Goal: Task Accomplishment & Management: Use online tool/utility

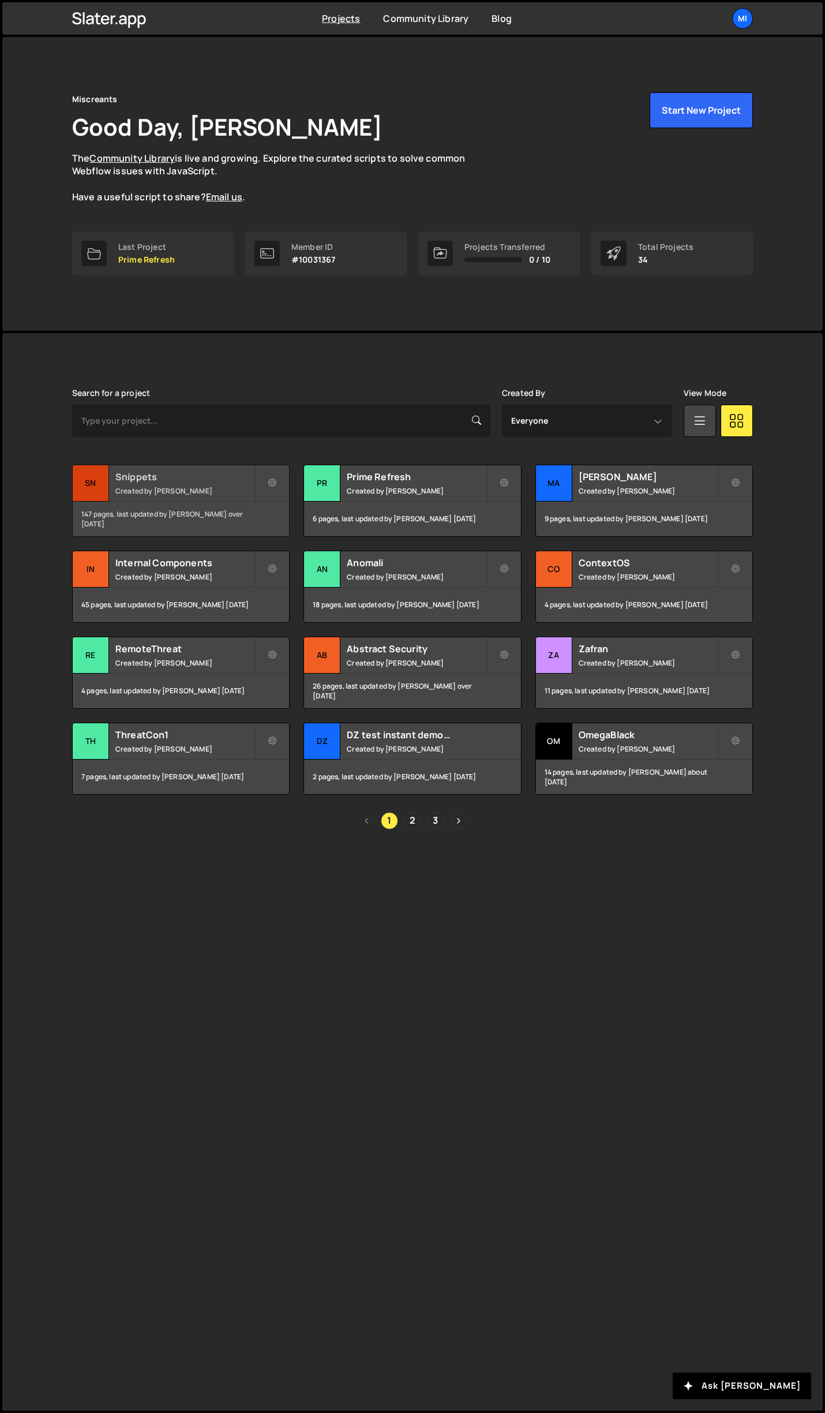
click at [226, 472] on h2 "Snippets" at bounding box center [184, 476] width 139 height 13
click at [412, 816] on link "2" at bounding box center [412, 820] width 17 height 17
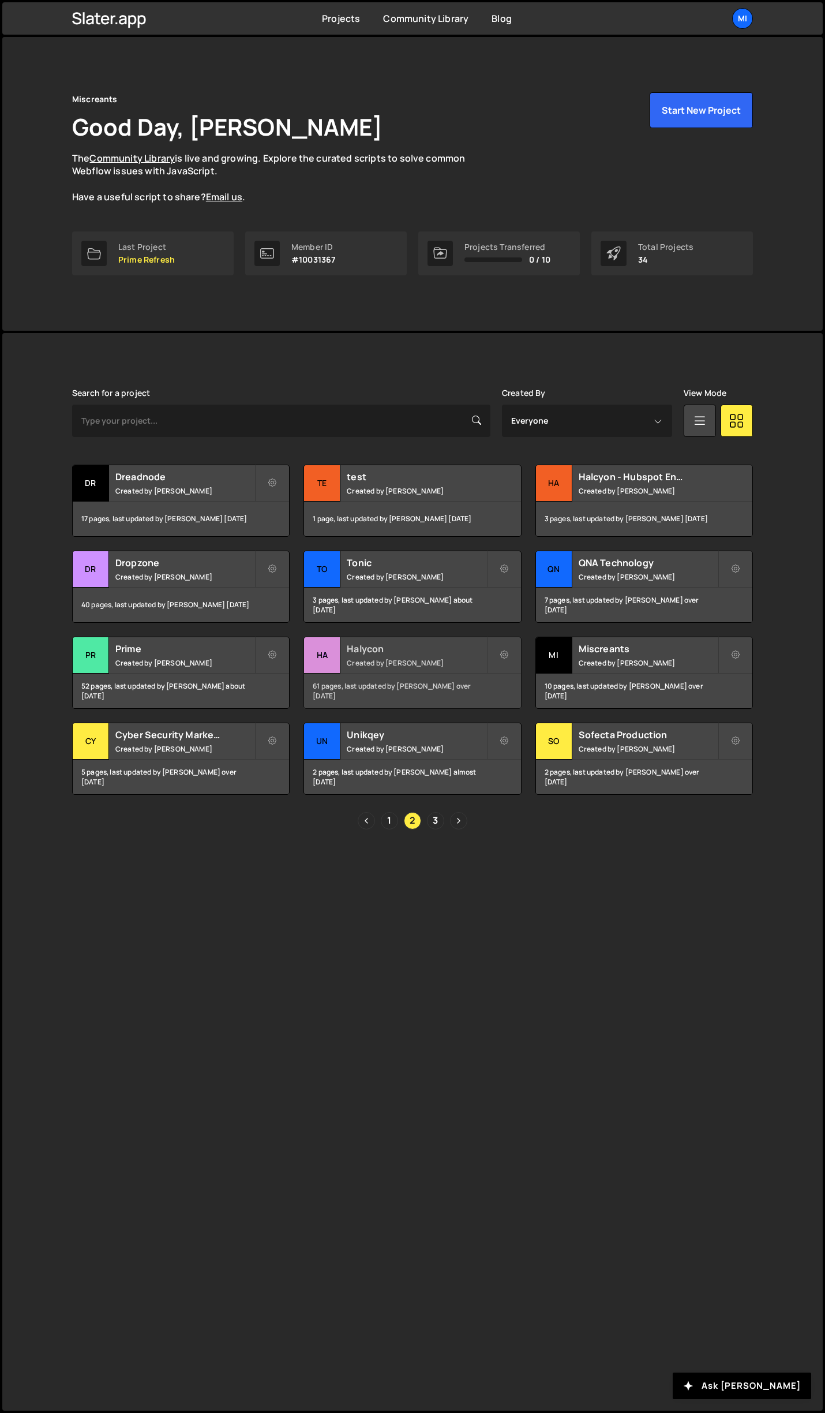
click at [449, 668] on div "Halycon Created by Jarek Kowalczyk" at bounding box center [412, 655] width 216 height 36
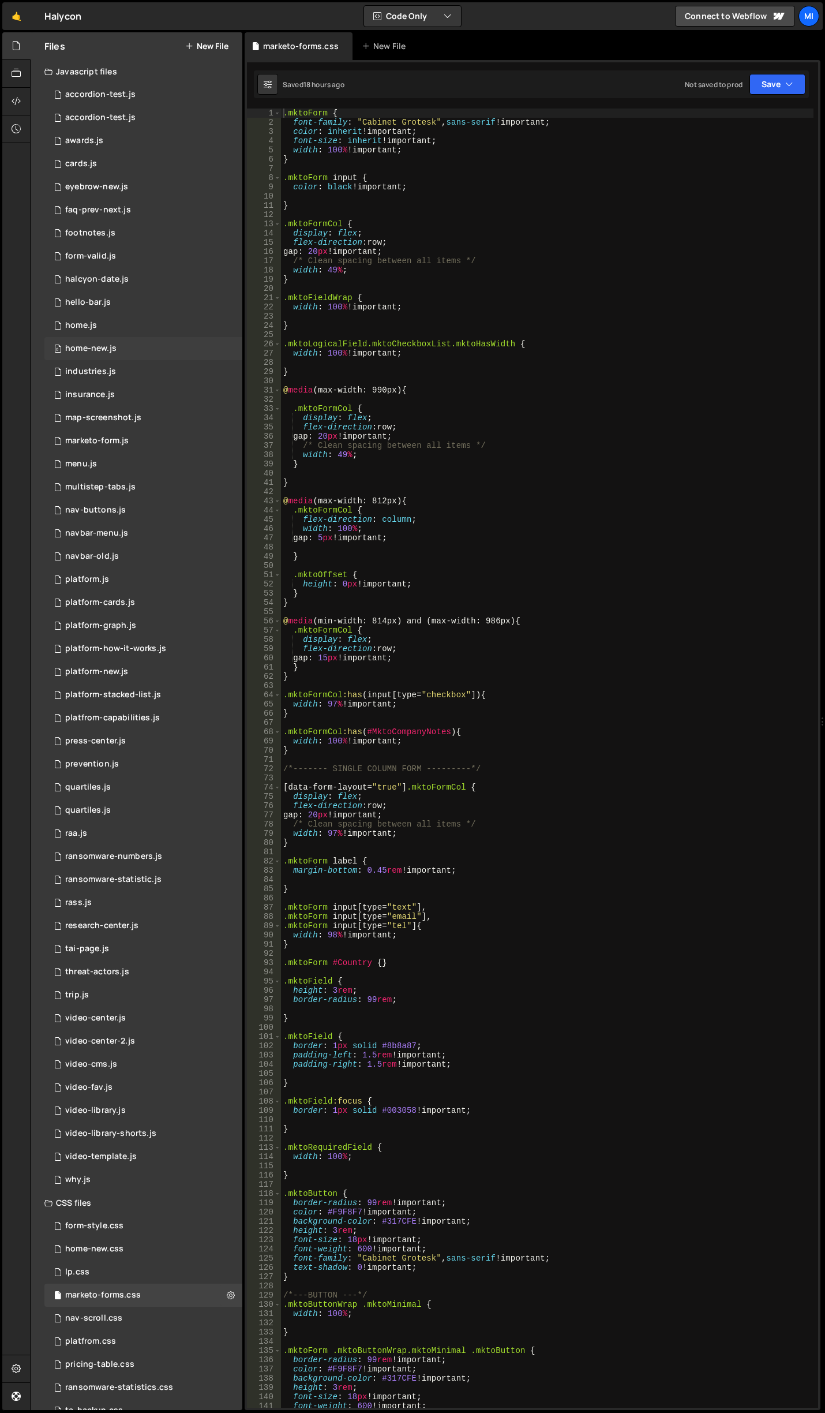
click at [114, 350] on div "home-new.js" at bounding box center [90, 348] width 51 height 10
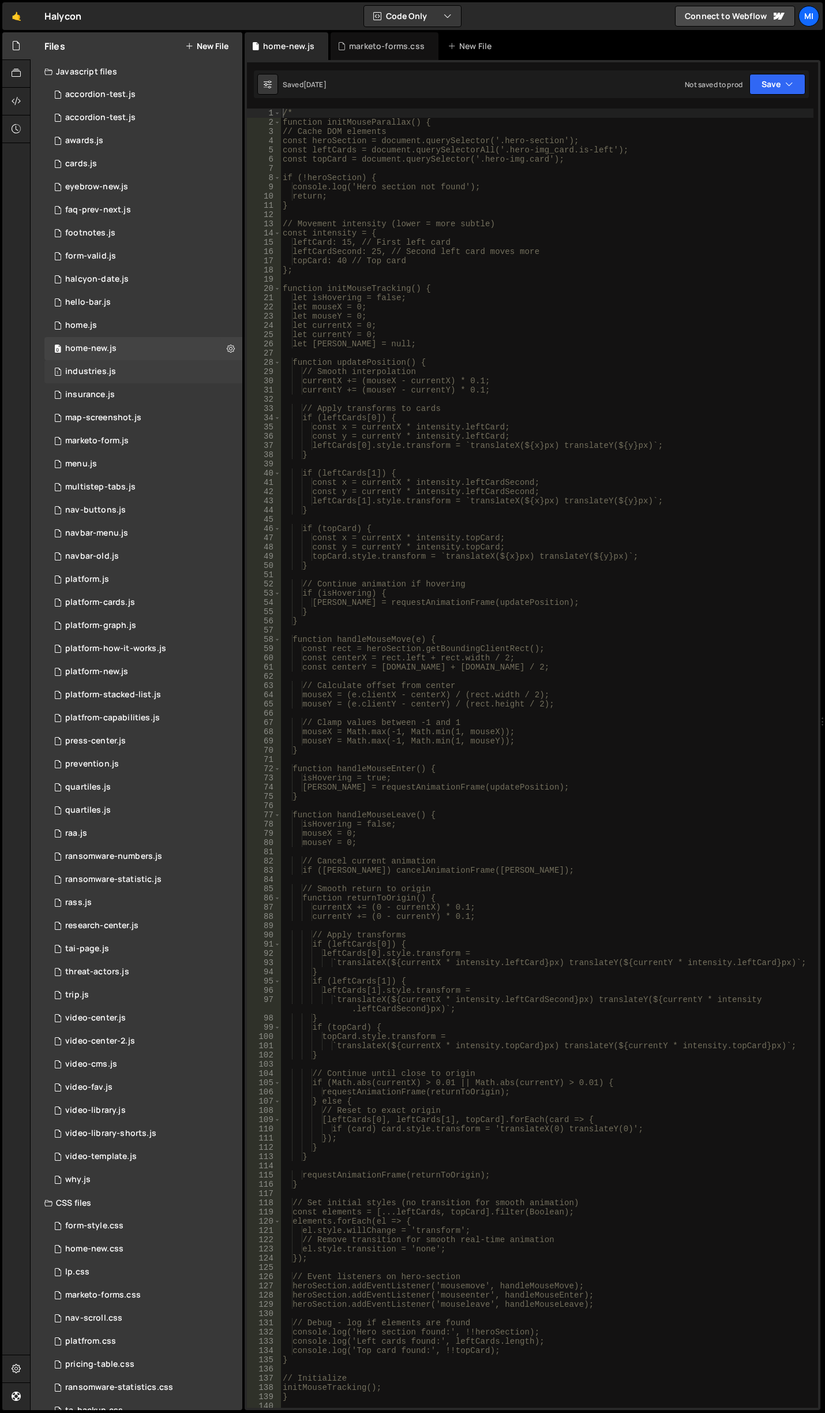
click at [158, 375] on div "1 industries.js 0" at bounding box center [143, 371] width 198 height 23
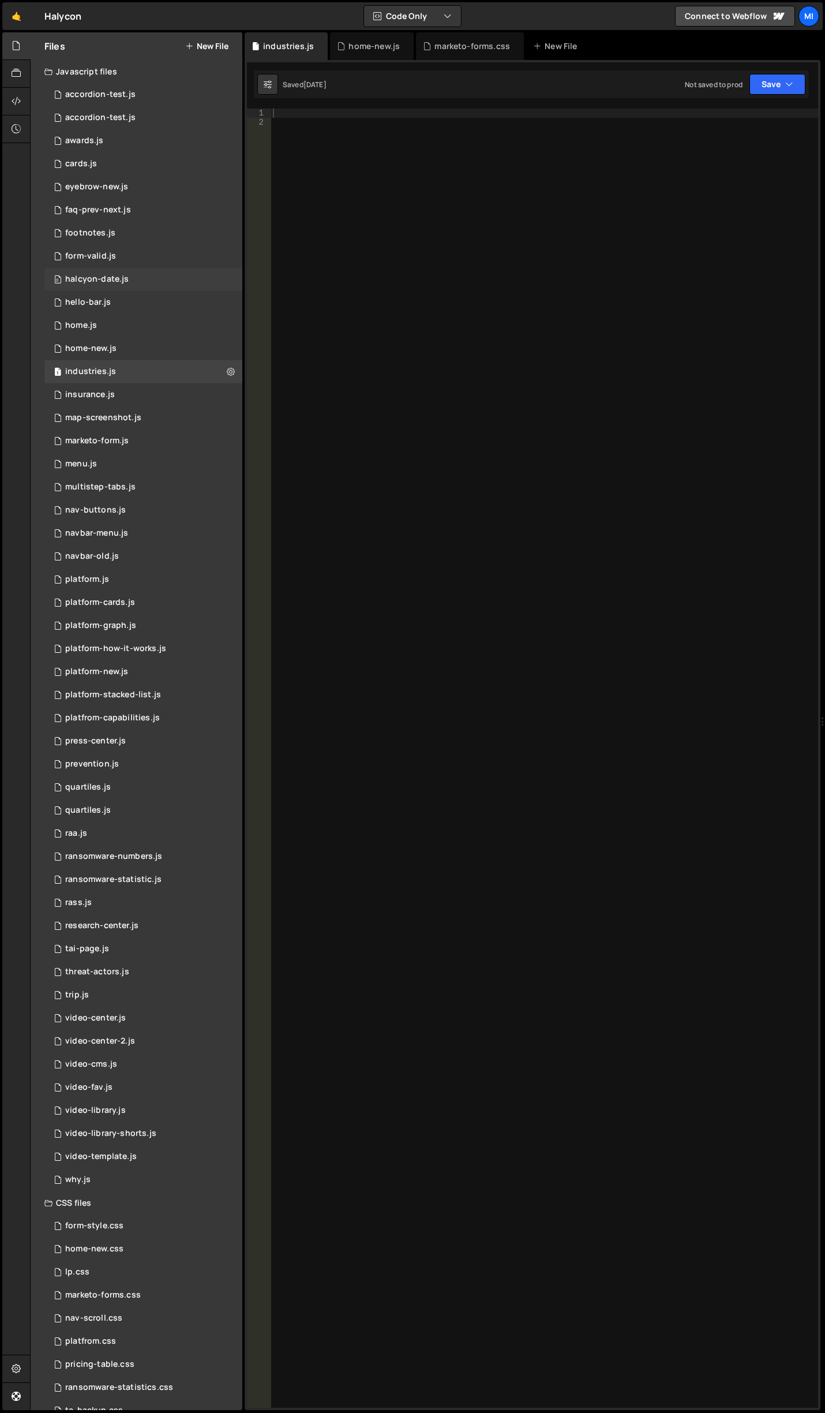
click at [135, 289] on div "0 halcyon-date.js 0" at bounding box center [143, 279] width 198 height 23
click at [135, 252] on div "0 form-valid.js 0" at bounding box center [143, 256] width 198 height 23
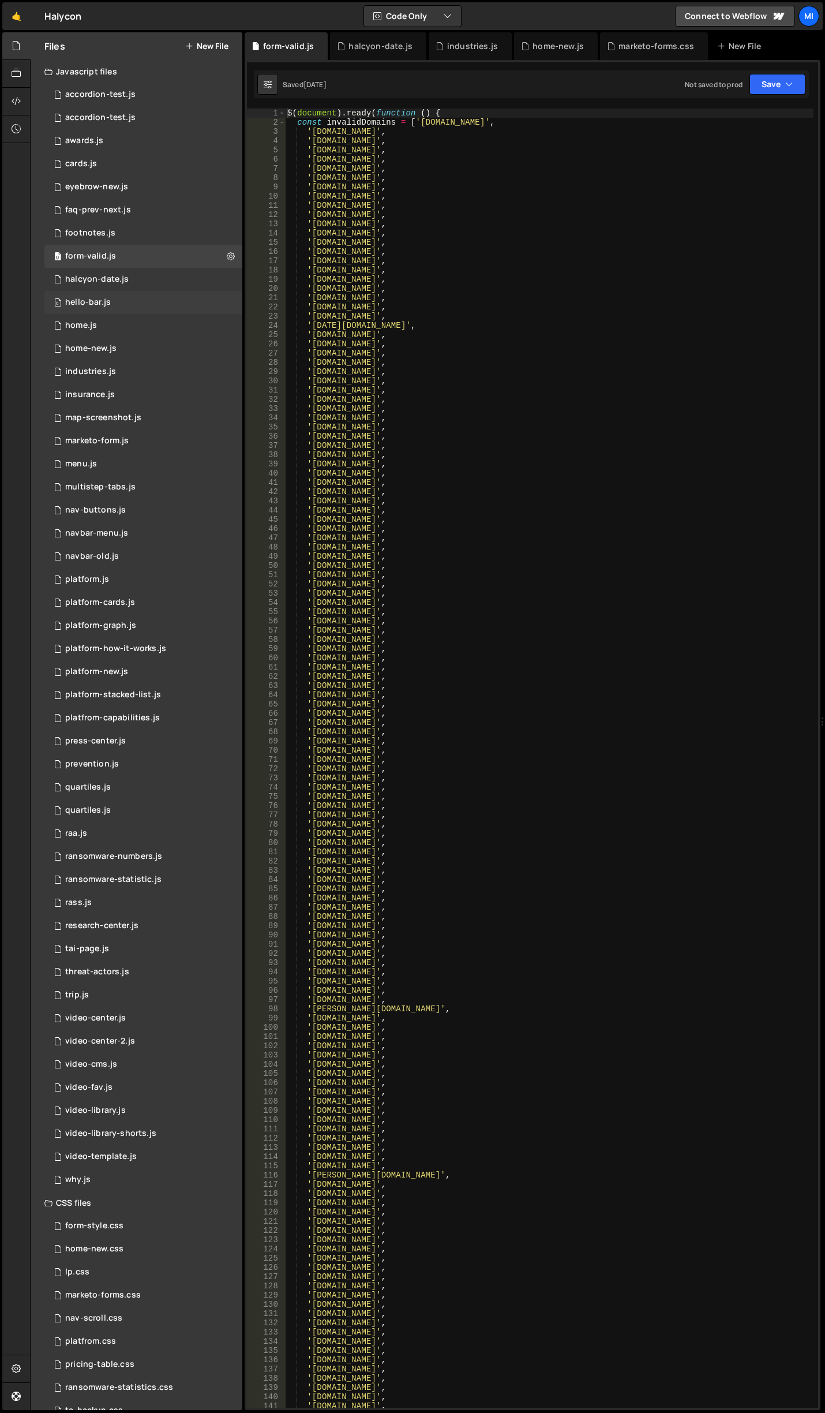
click at [123, 306] on div "0 hello-bar.js 0" at bounding box center [143, 302] width 198 height 23
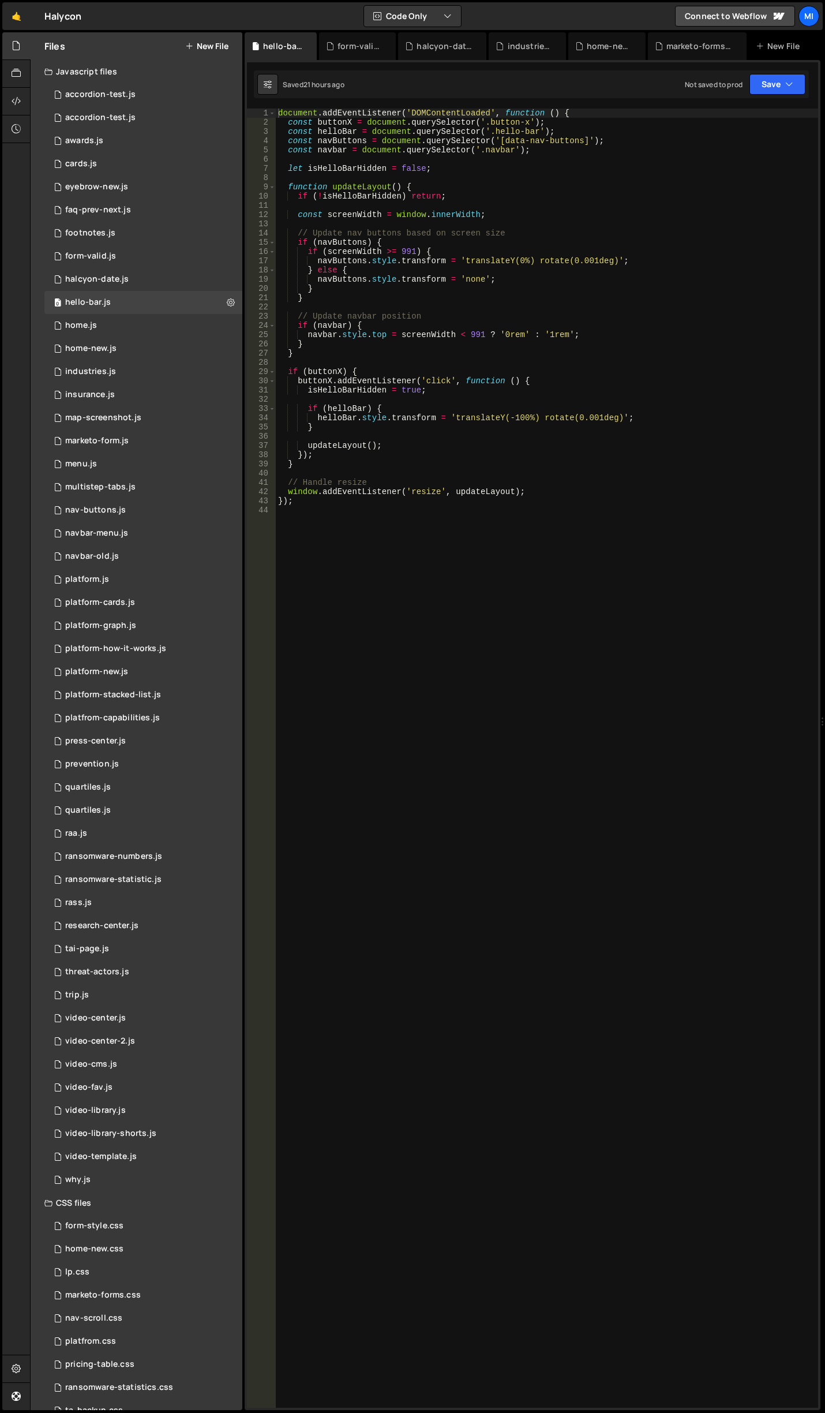
scroll to position [7185, 0]
type textarea "navButtons.style.transform = 'translateY(0%) rotate(0.001deg)';"
click at [464, 262] on div "document . addEventListener ( 'DOMContentLoaded' , function ( ) { const buttonX…" at bounding box center [547, 768] width 543 height 1318
click at [349, 35] on div "form-valid.js" at bounding box center [357, 46] width 77 height 28
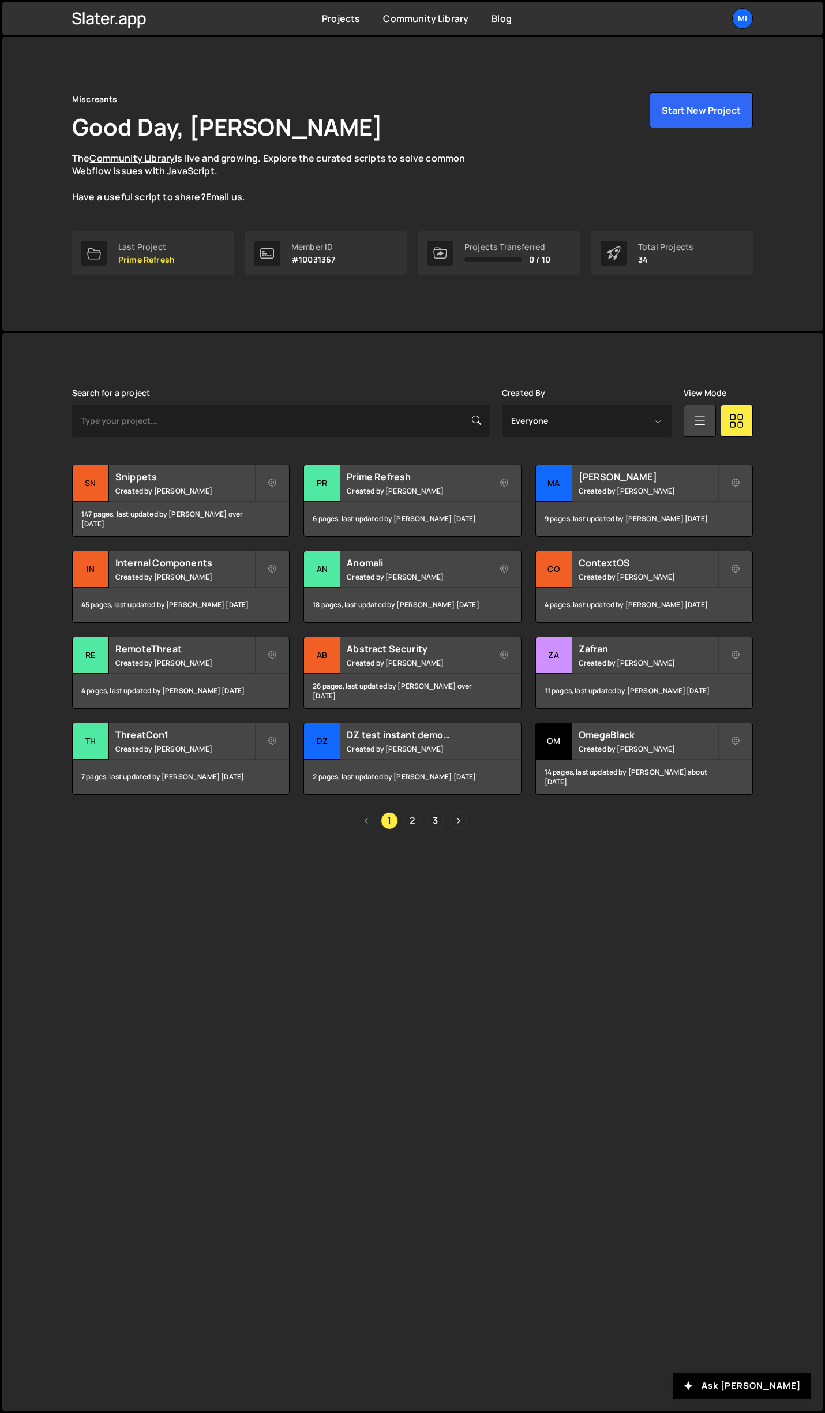
click at [417, 816] on link "2" at bounding box center [412, 820] width 17 height 17
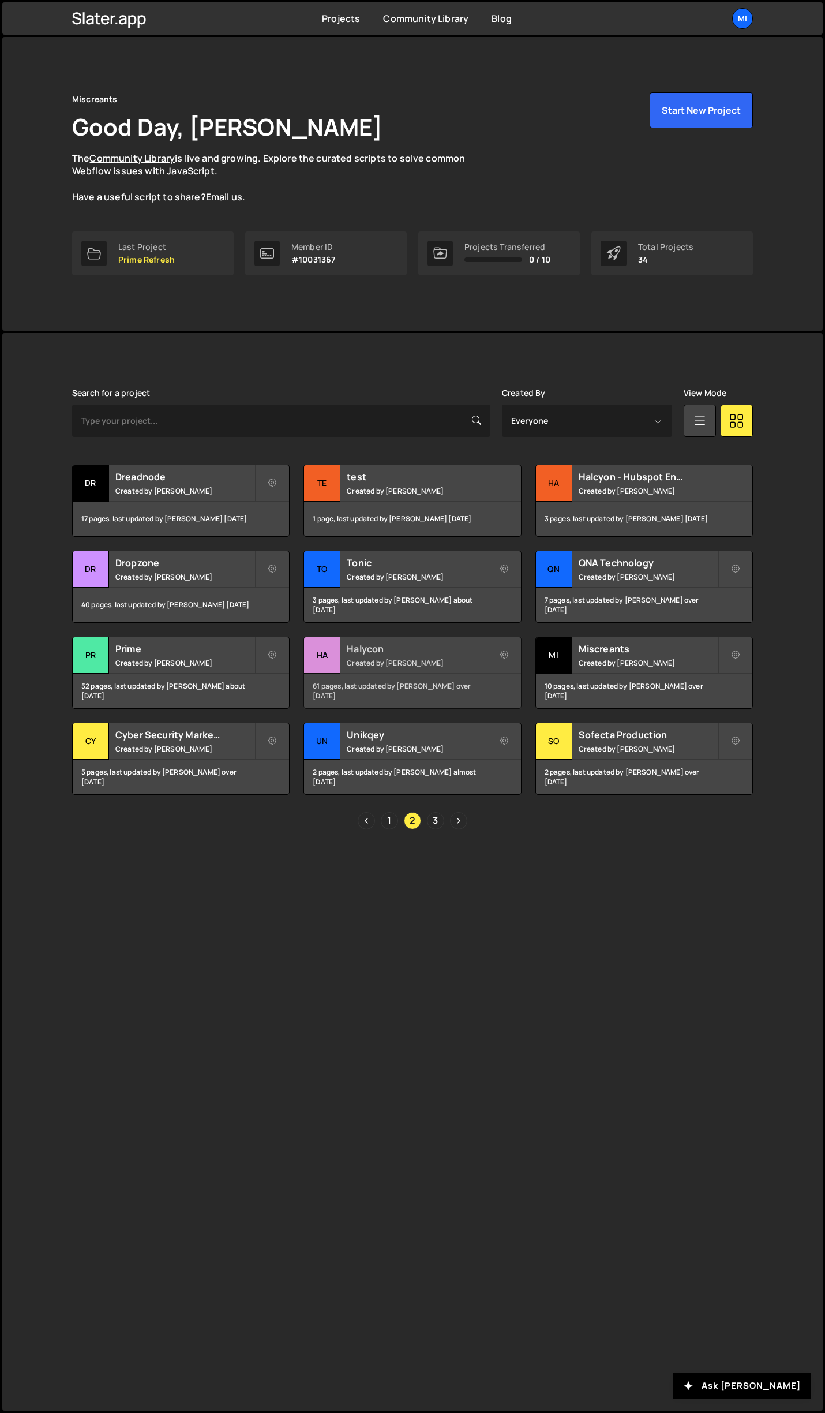
click at [450, 644] on h2 "Halycon" at bounding box center [416, 648] width 139 height 13
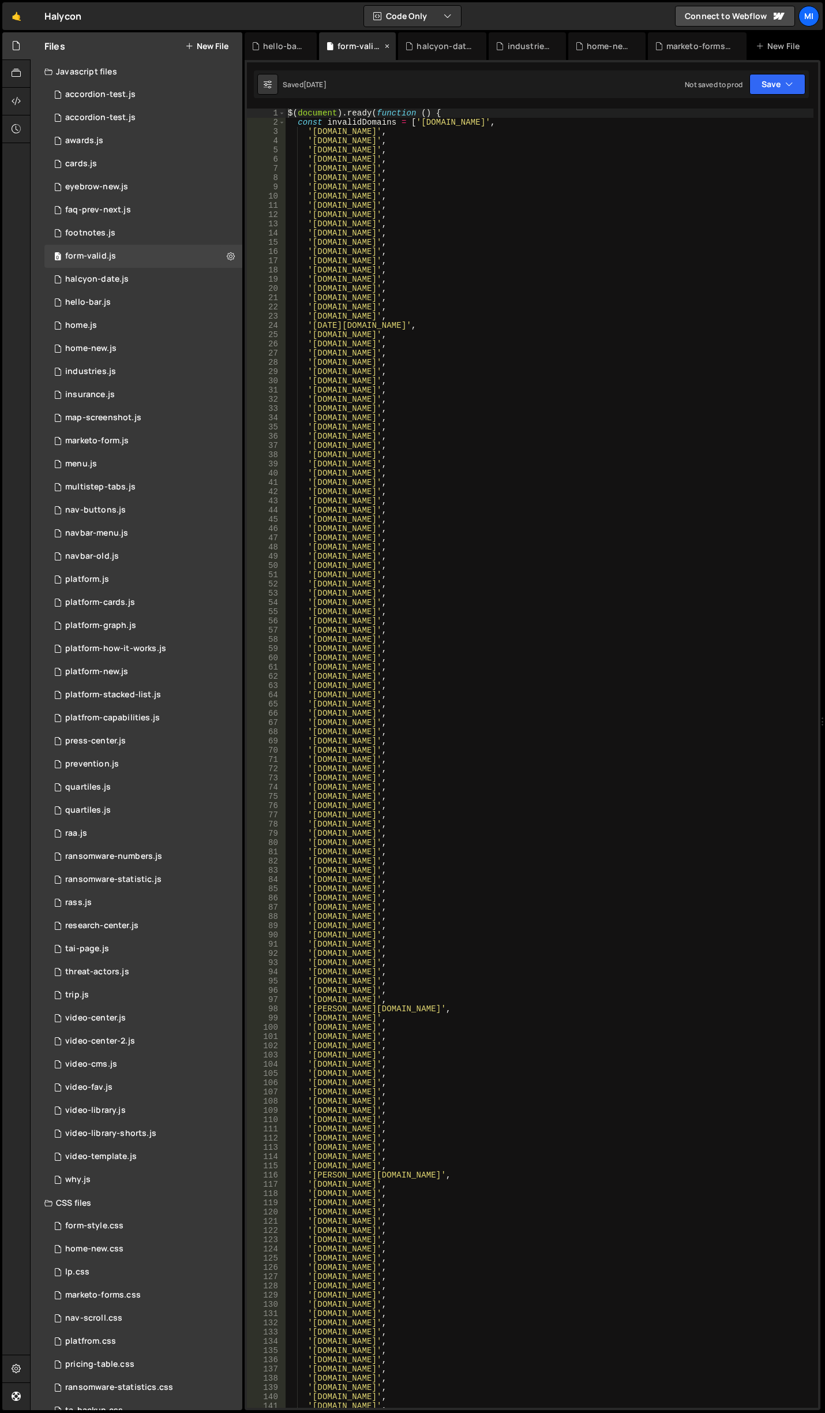
click at [384, 50] on icon at bounding box center [387, 46] width 8 height 12
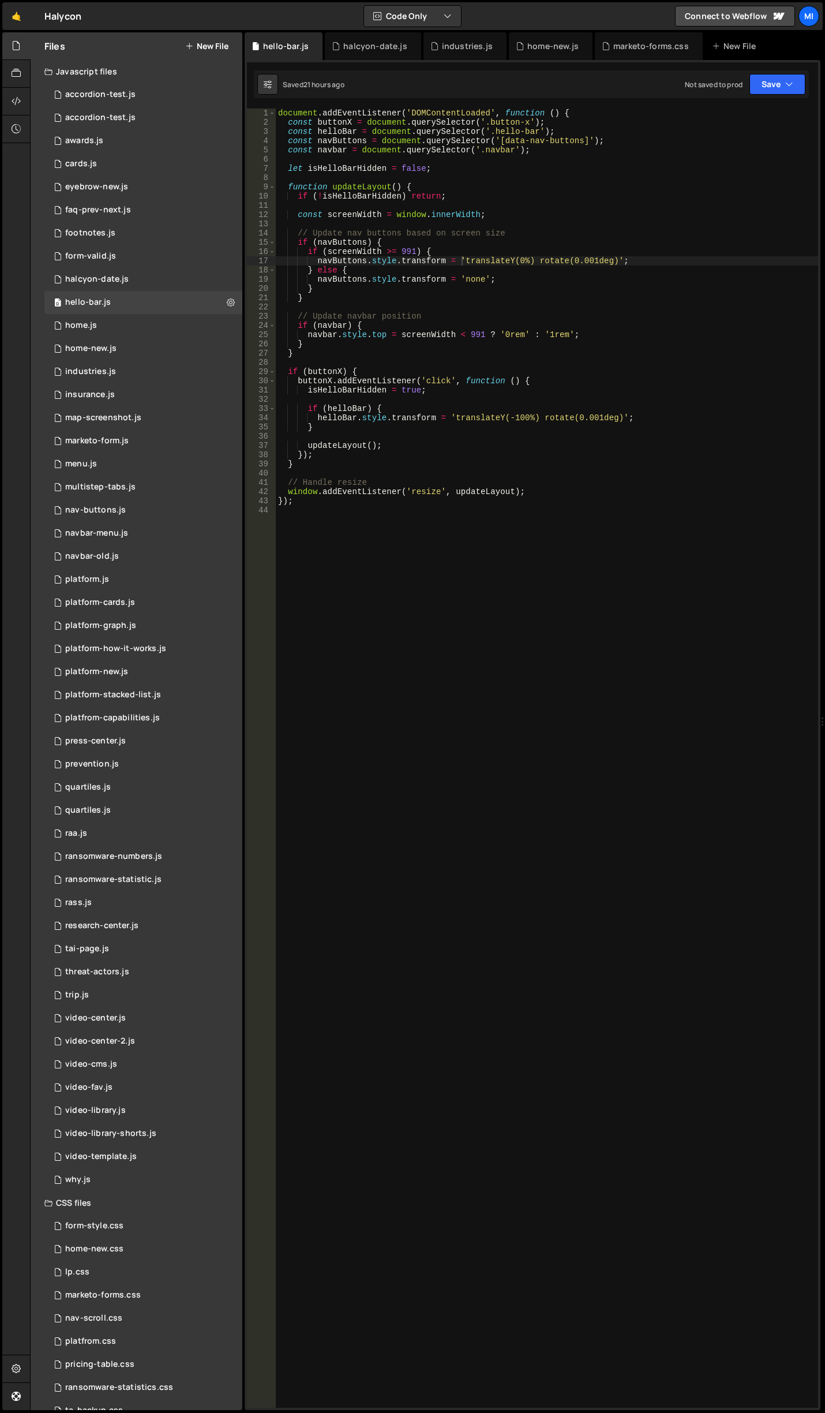
scroll to position [7185, 0]
click at [384, 50] on div "halcyon-date.js" at bounding box center [374, 46] width 63 height 12
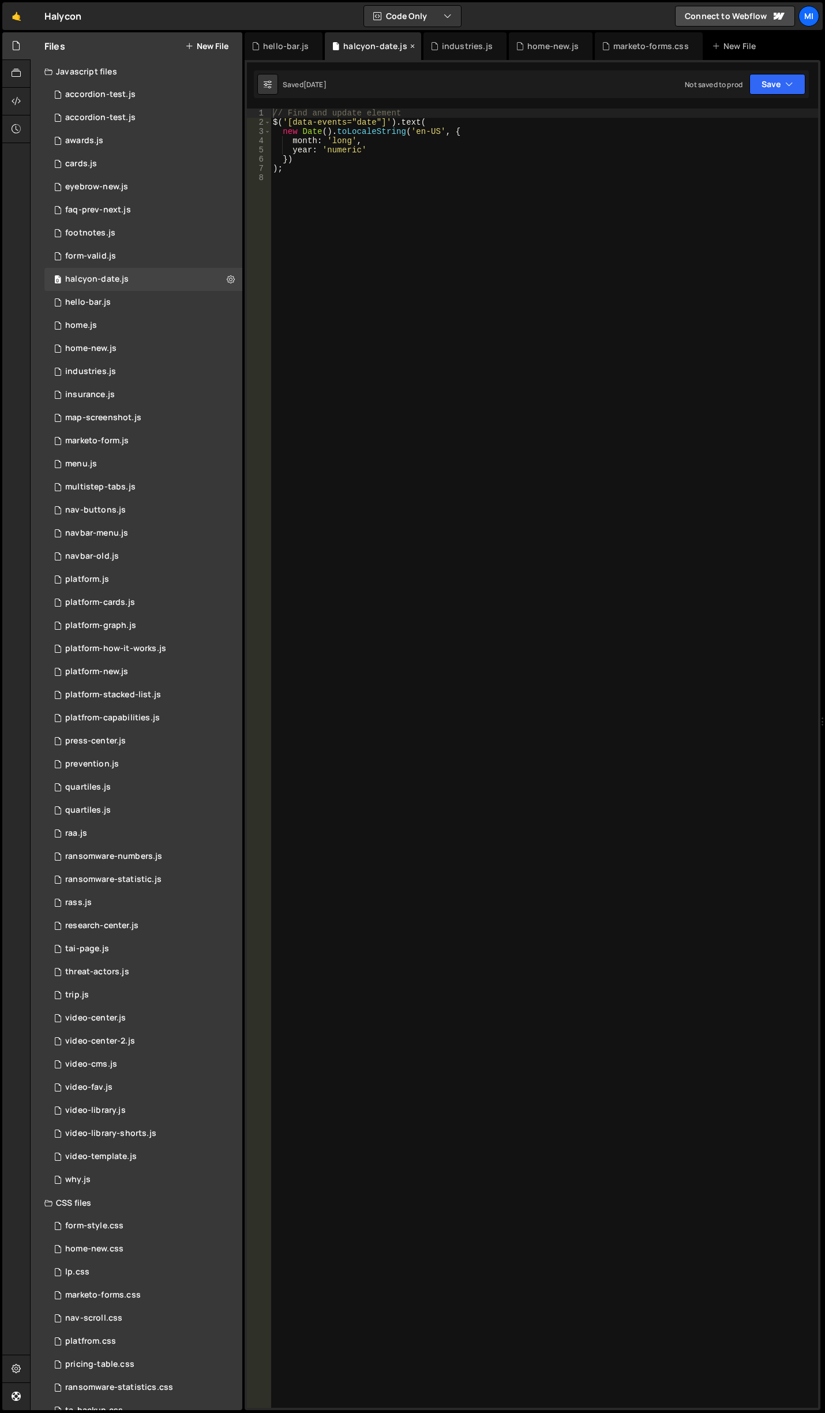
scroll to position [0, 0]
click at [409, 48] on icon at bounding box center [413, 46] width 8 height 12
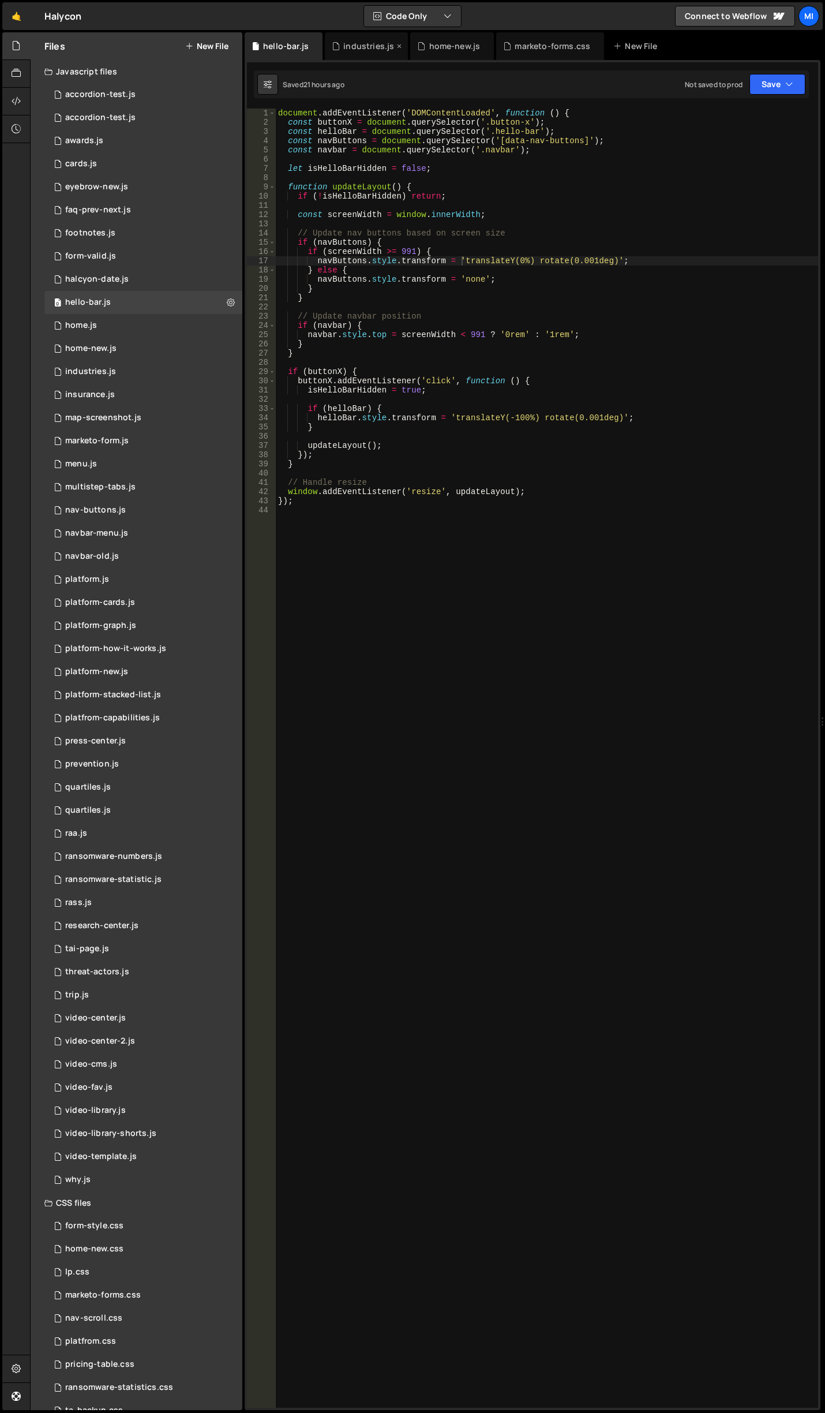
scroll to position [7185, 0]
click at [395, 46] on icon at bounding box center [399, 46] width 8 height 12
click at [378, 46] on div "home-new.js" at bounding box center [368, 46] width 51 height 12
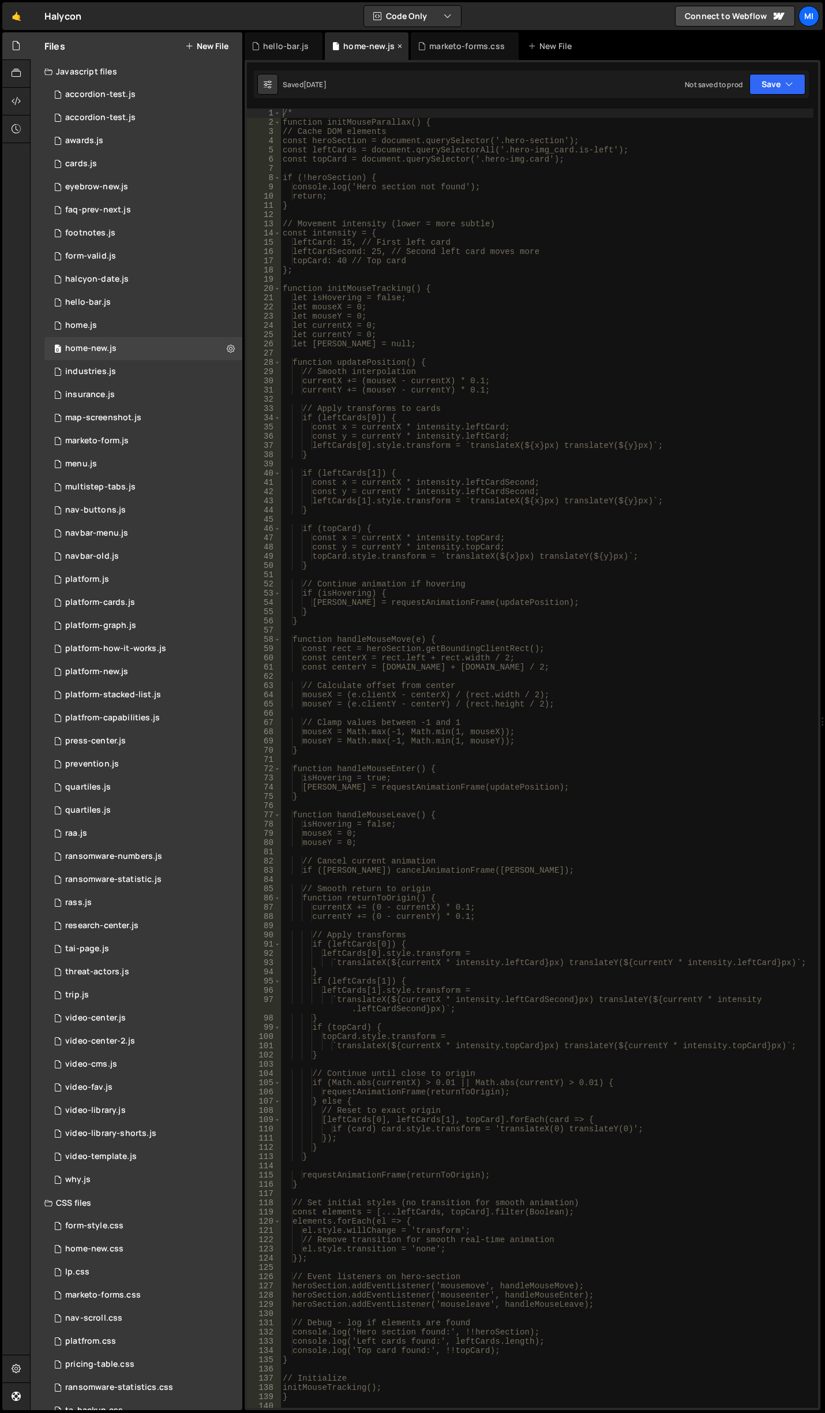
scroll to position [0, 0]
click at [396, 46] on icon at bounding box center [400, 46] width 8 height 12
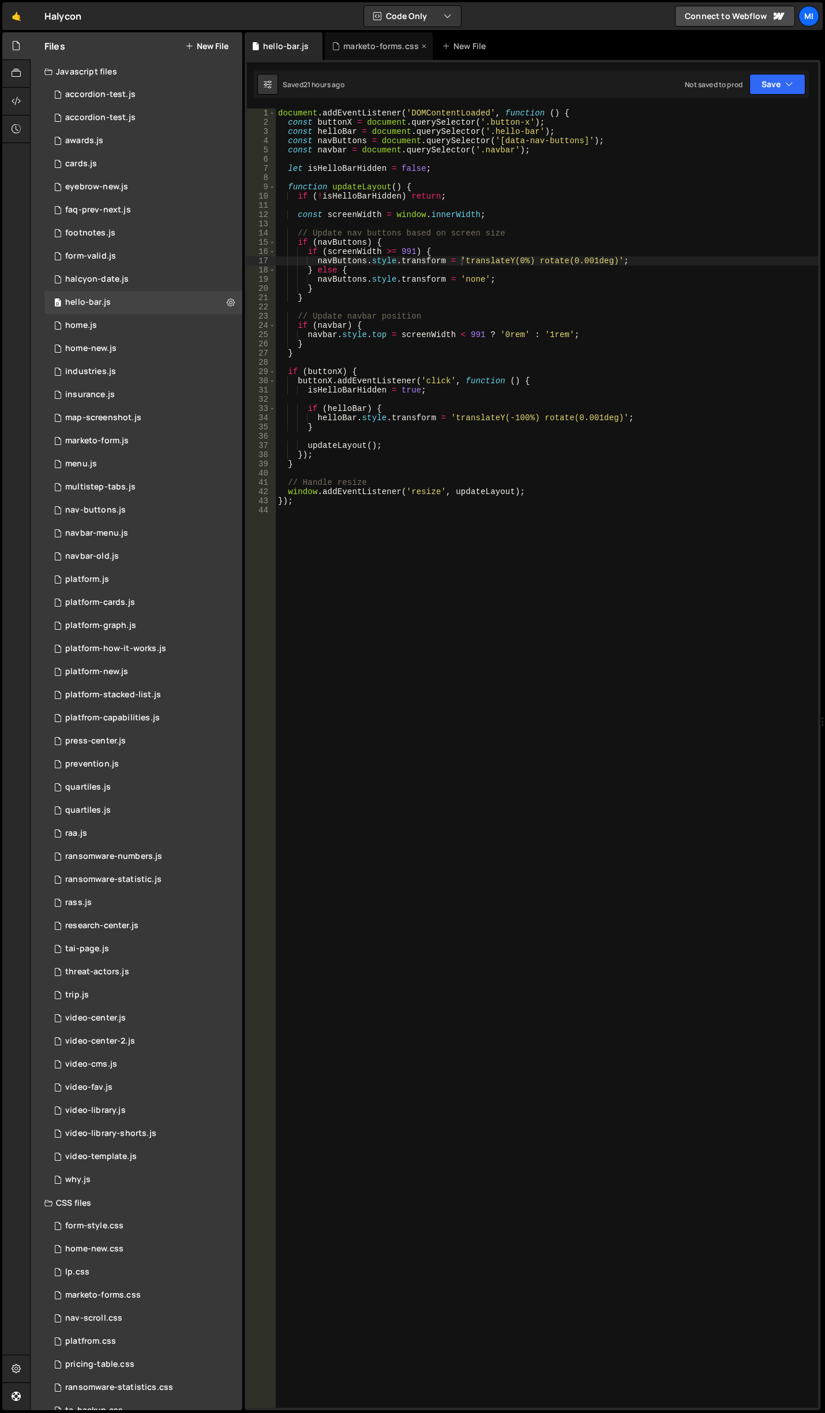
scroll to position [7185, 0]
click at [140, 350] on div "0 home-new.js 0" at bounding box center [143, 348] width 198 height 23
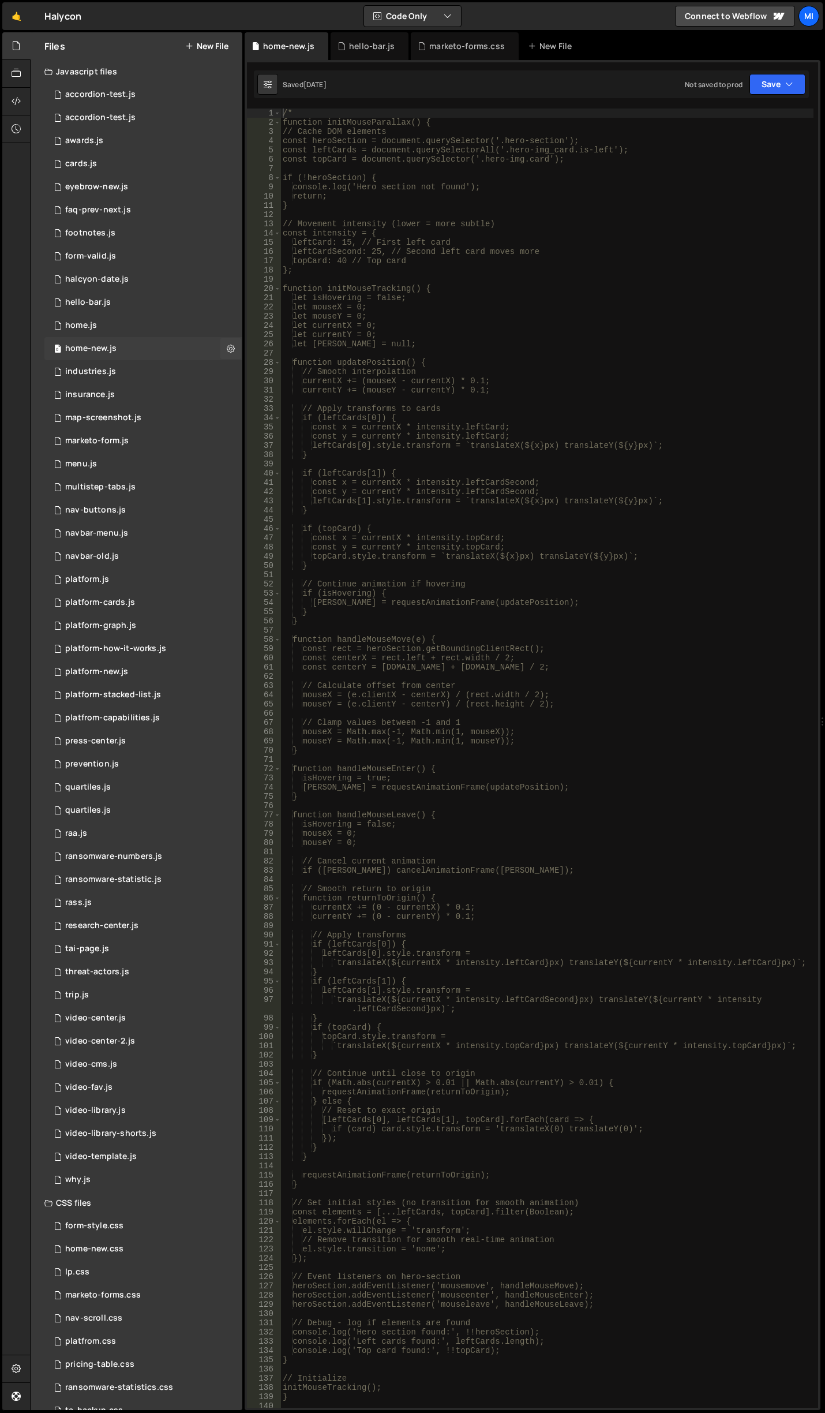
scroll to position [0, 0]
click at [148, 370] on div "1 industries.js 0" at bounding box center [143, 371] width 198 height 23
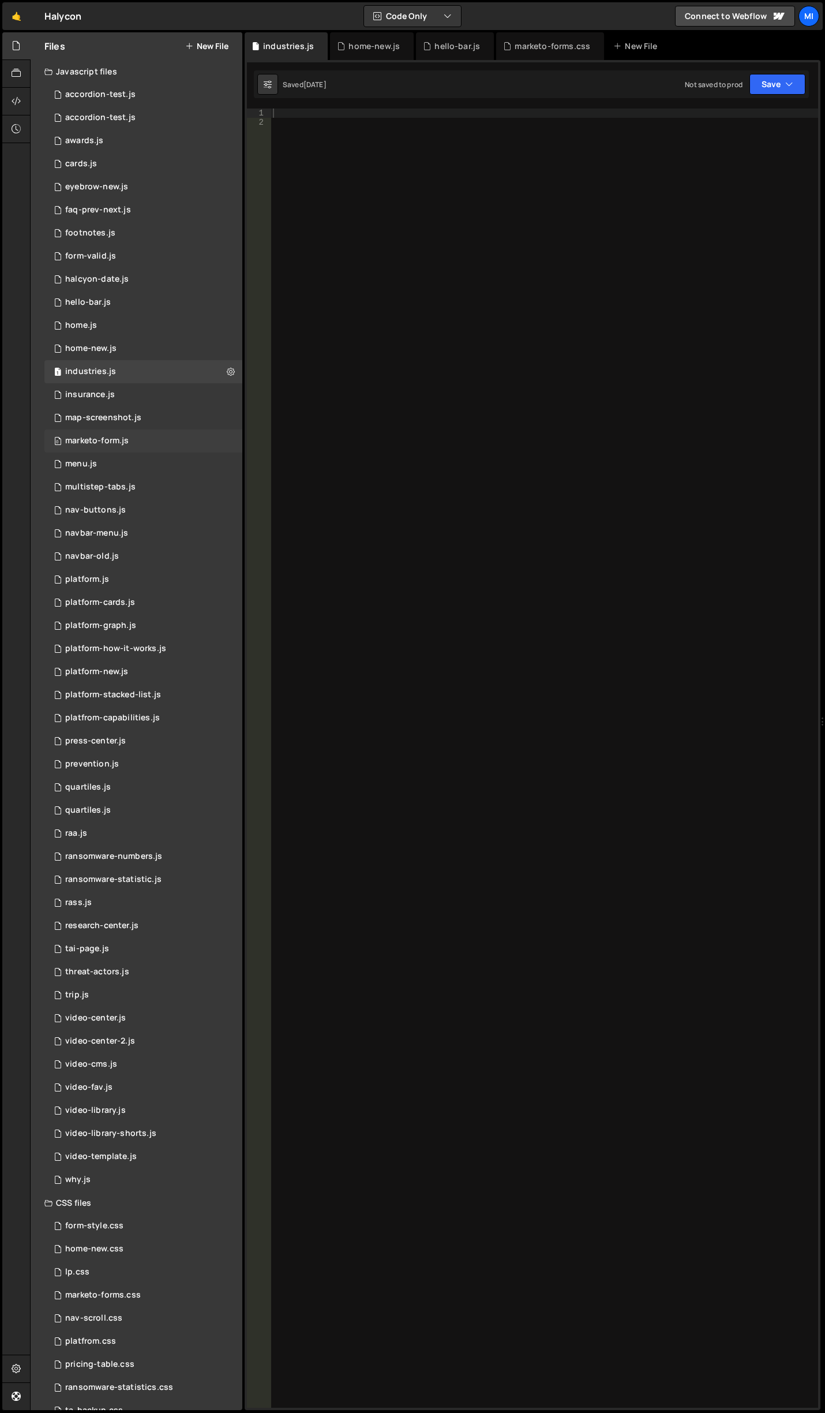
click at [174, 436] on div "0 marketo-form.js 0" at bounding box center [143, 440] width 198 height 23
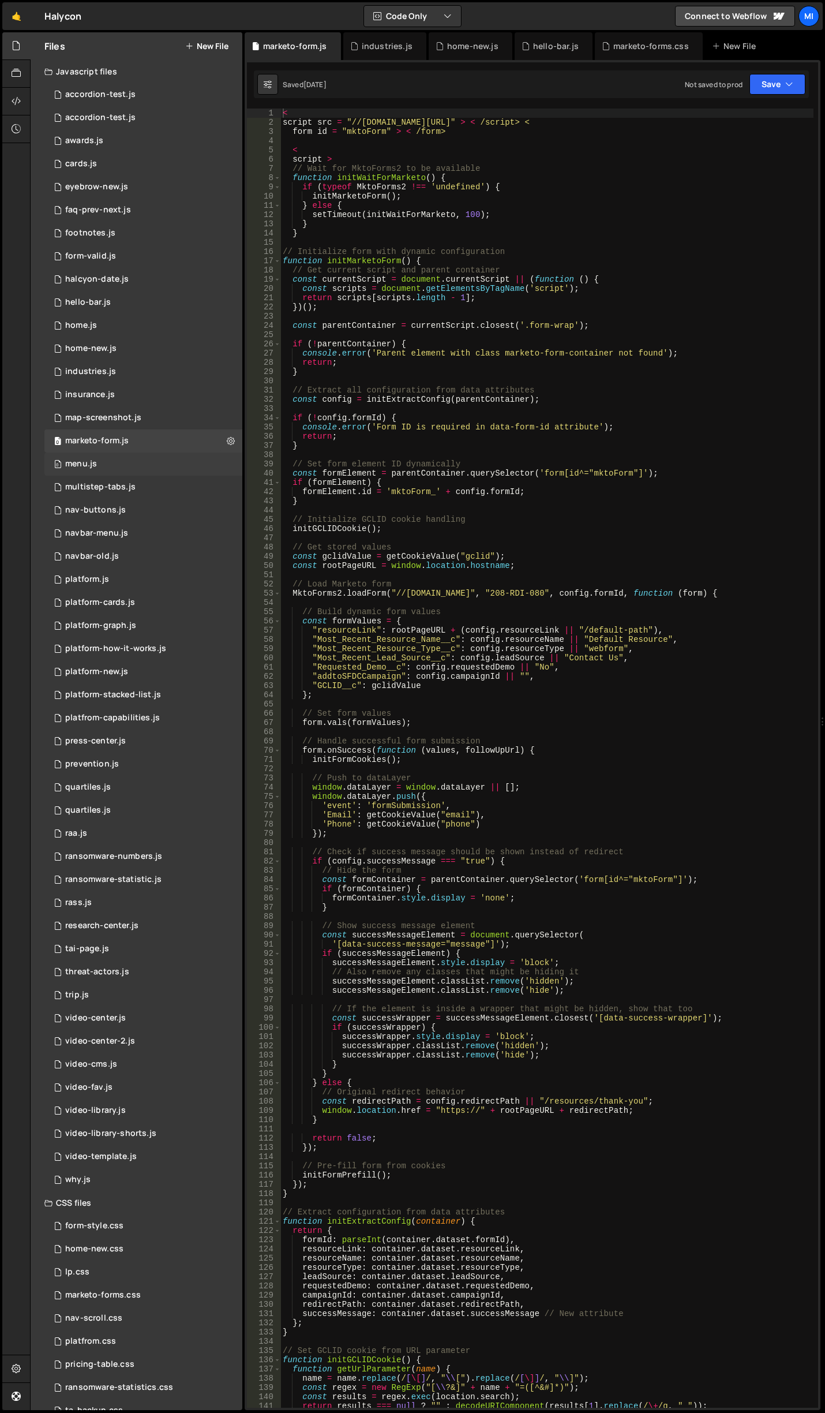
click at [170, 472] on div "0 menu.js 0" at bounding box center [143, 464] width 198 height 23
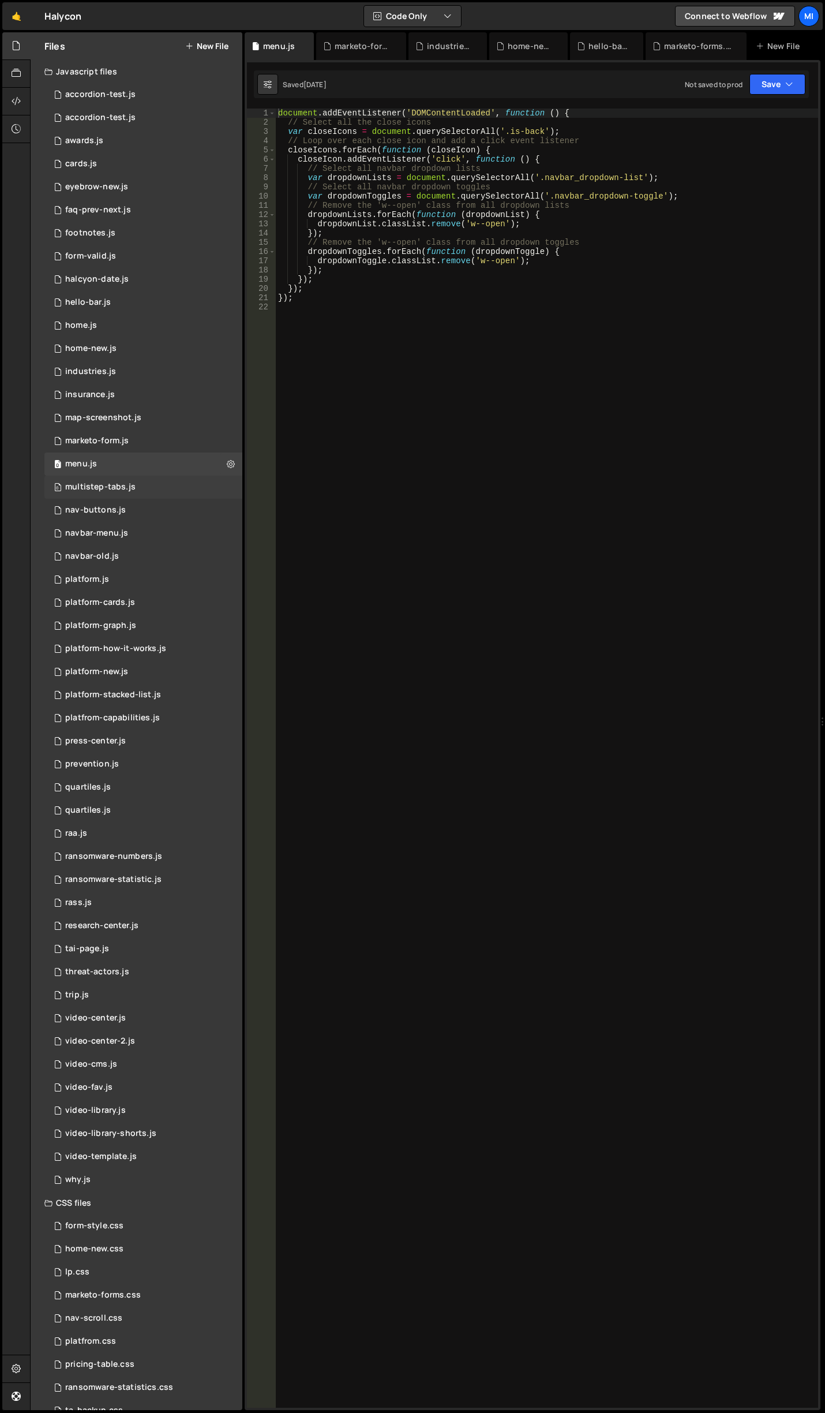
scroll to position [361, 0]
click at [168, 485] on div "0 multistep-tabs.js 0" at bounding box center [143, 487] width 198 height 23
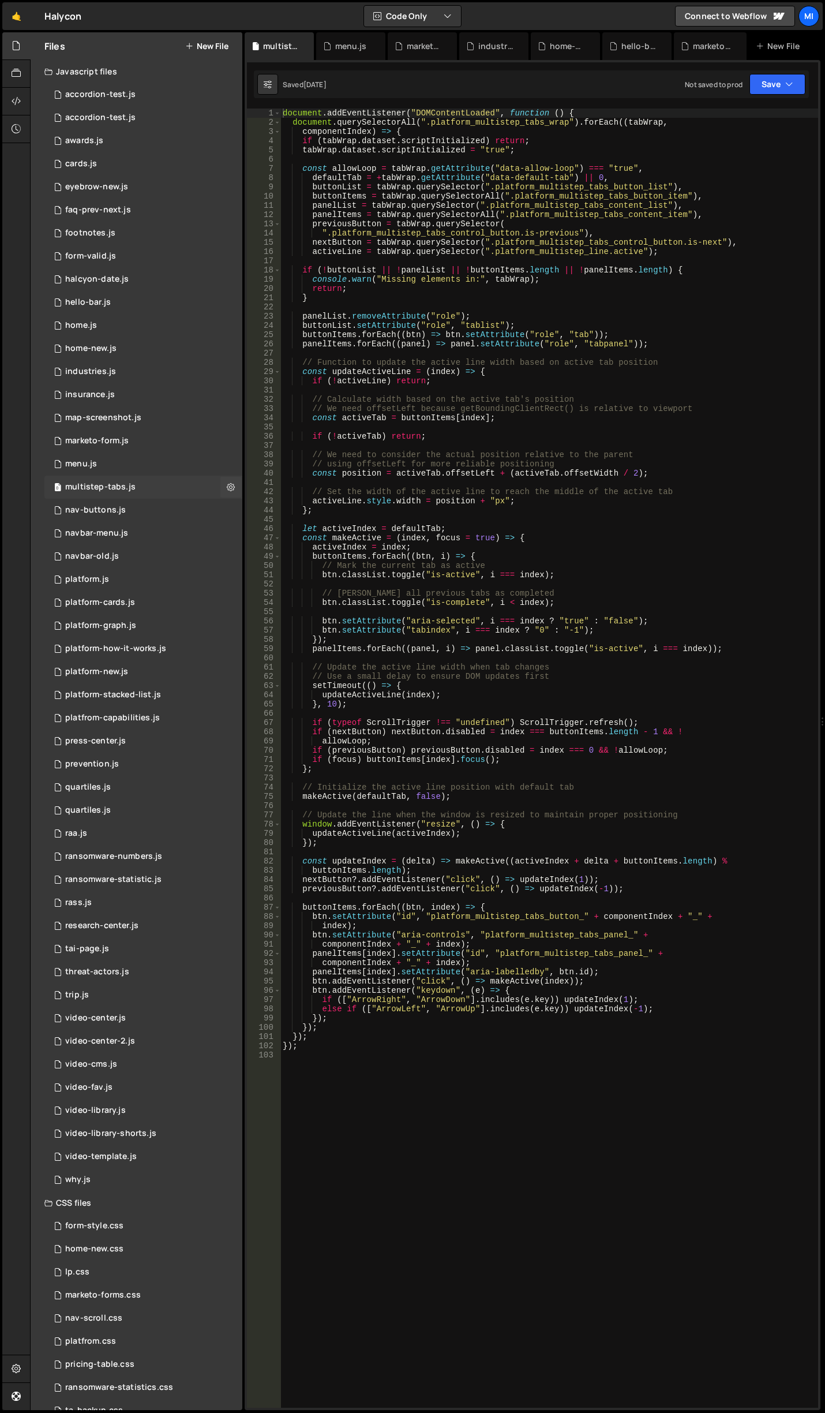
scroll to position [0, 0]
click at [160, 515] on div "0 nav-buttons.js 0" at bounding box center [143, 510] width 198 height 23
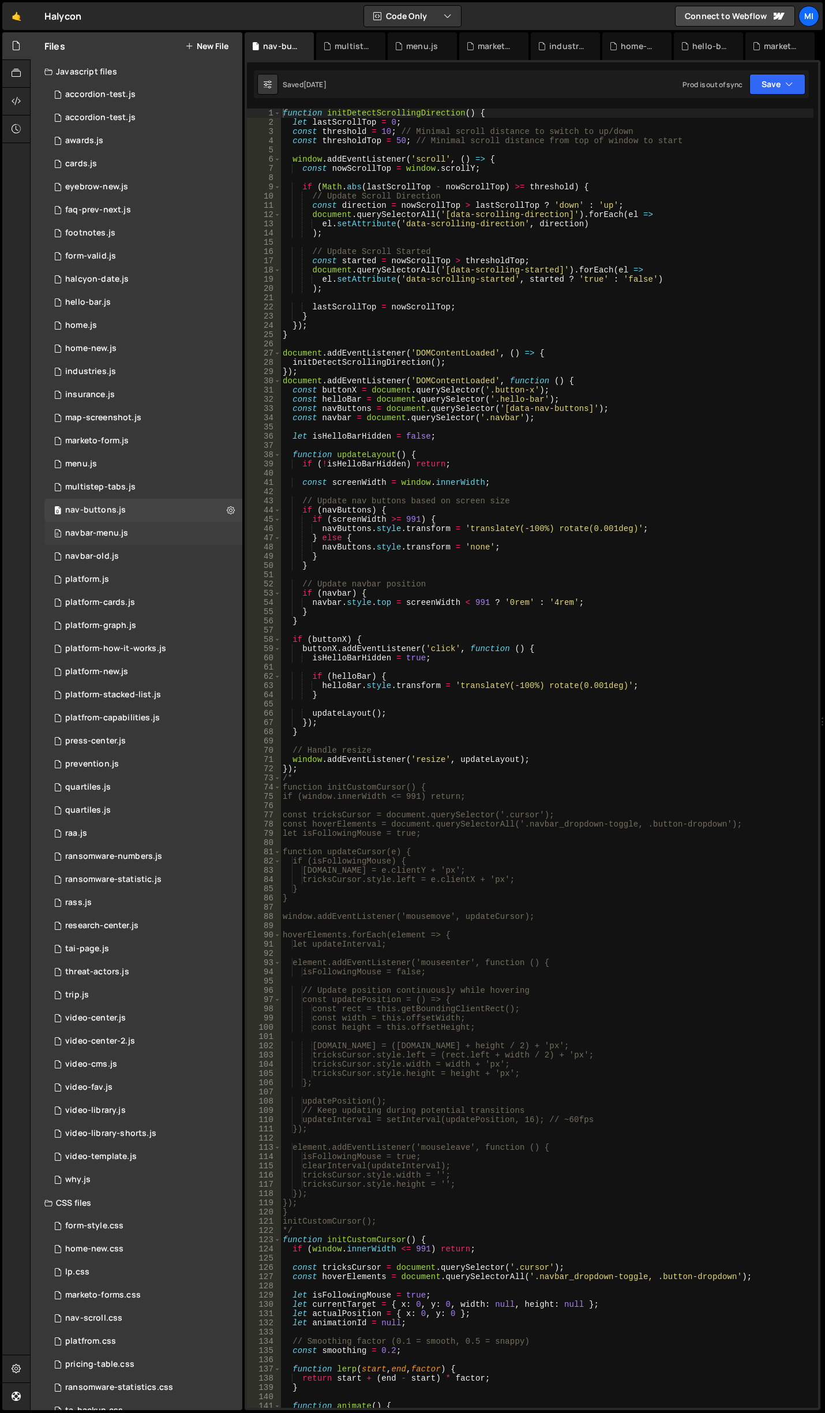
click at [157, 532] on div "0 navbar-menu.js 0" at bounding box center [143, 533] width 198 height 23
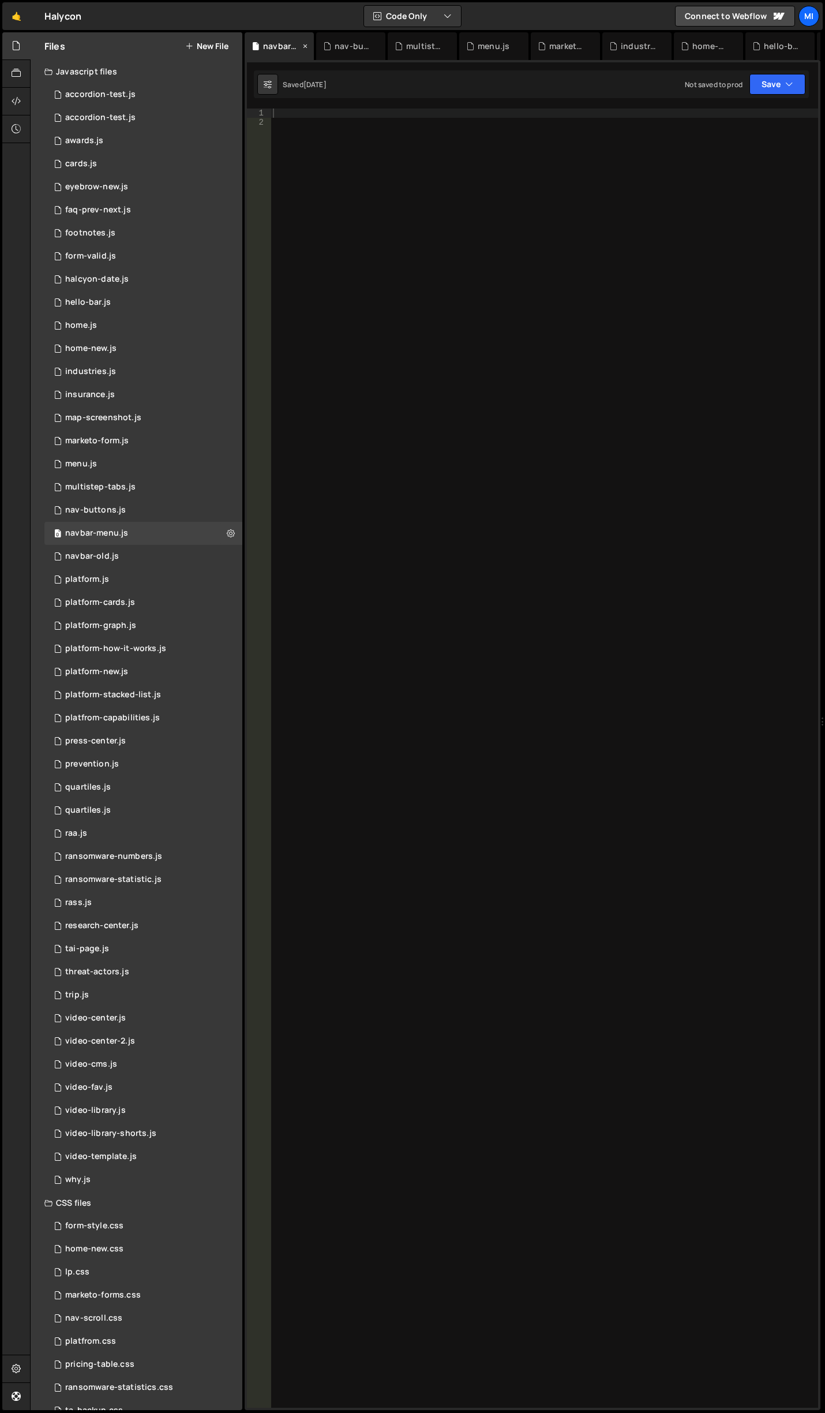
click at [301, 47] on icon at bounding box center [305, 46] width 8 height 12
click at [0, 0] on icon at bounding box center [0, 0] width 0 height 0
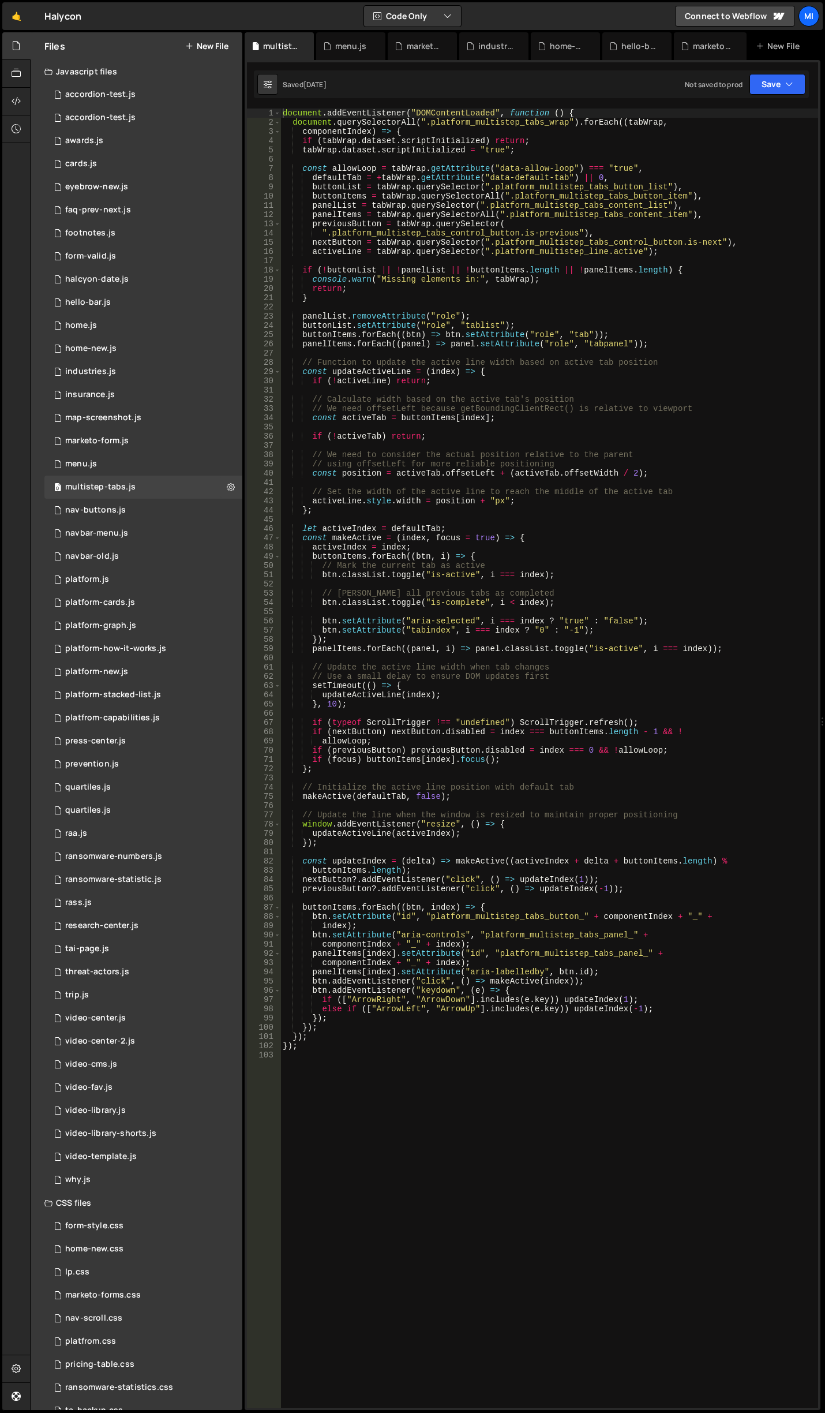
click at [0, 0] on icon at bounding box center [0, 0] width 0 height 0
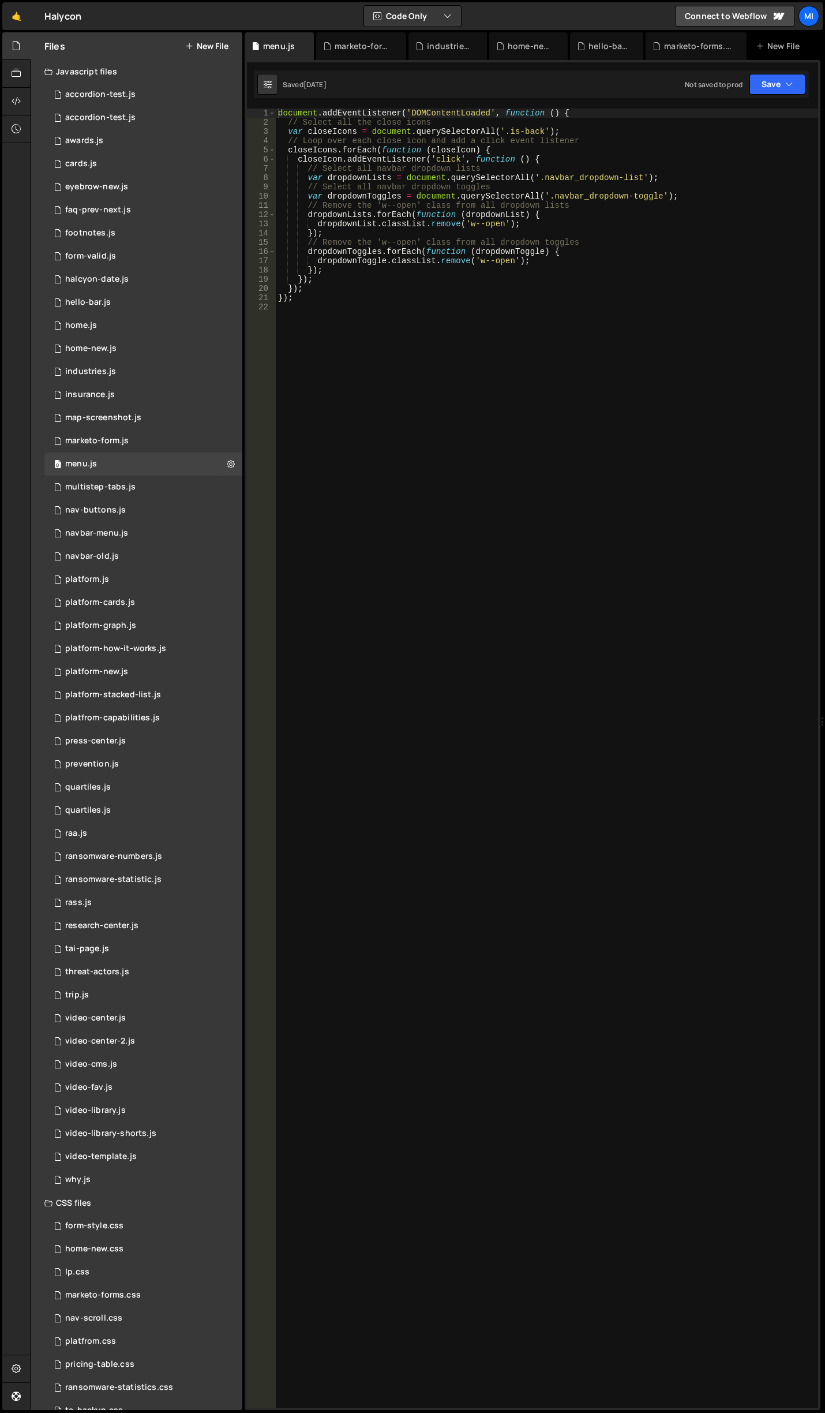
click at [0, 0] on icon at bounding box center [0, 0] width 0 height 0
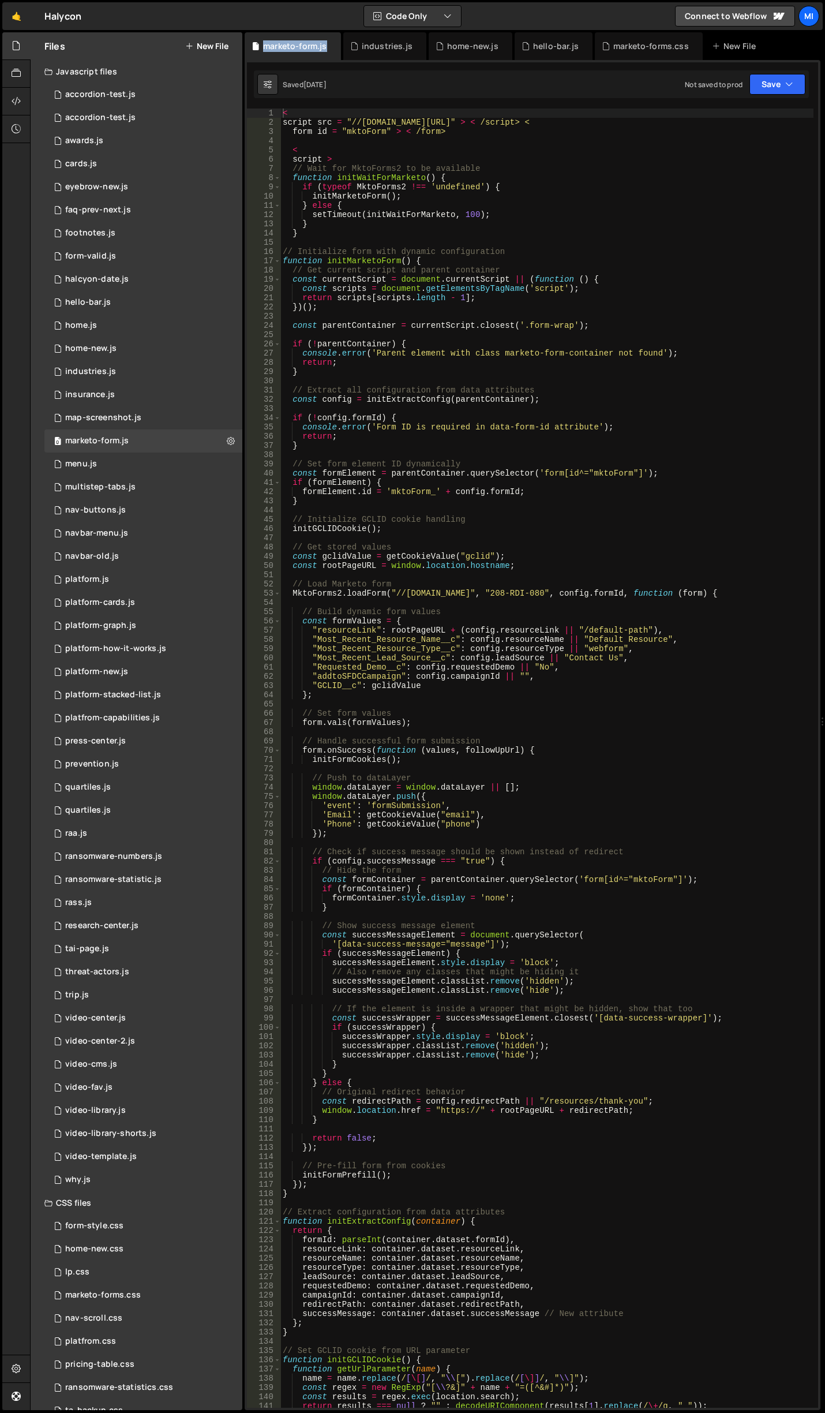
click at [301, 47] on div "marketo-form.js" at bounding box center [294, 46] width 63 height 12
click at [330, 47] on icon at bounding box center [332, 46] width 8 height 12
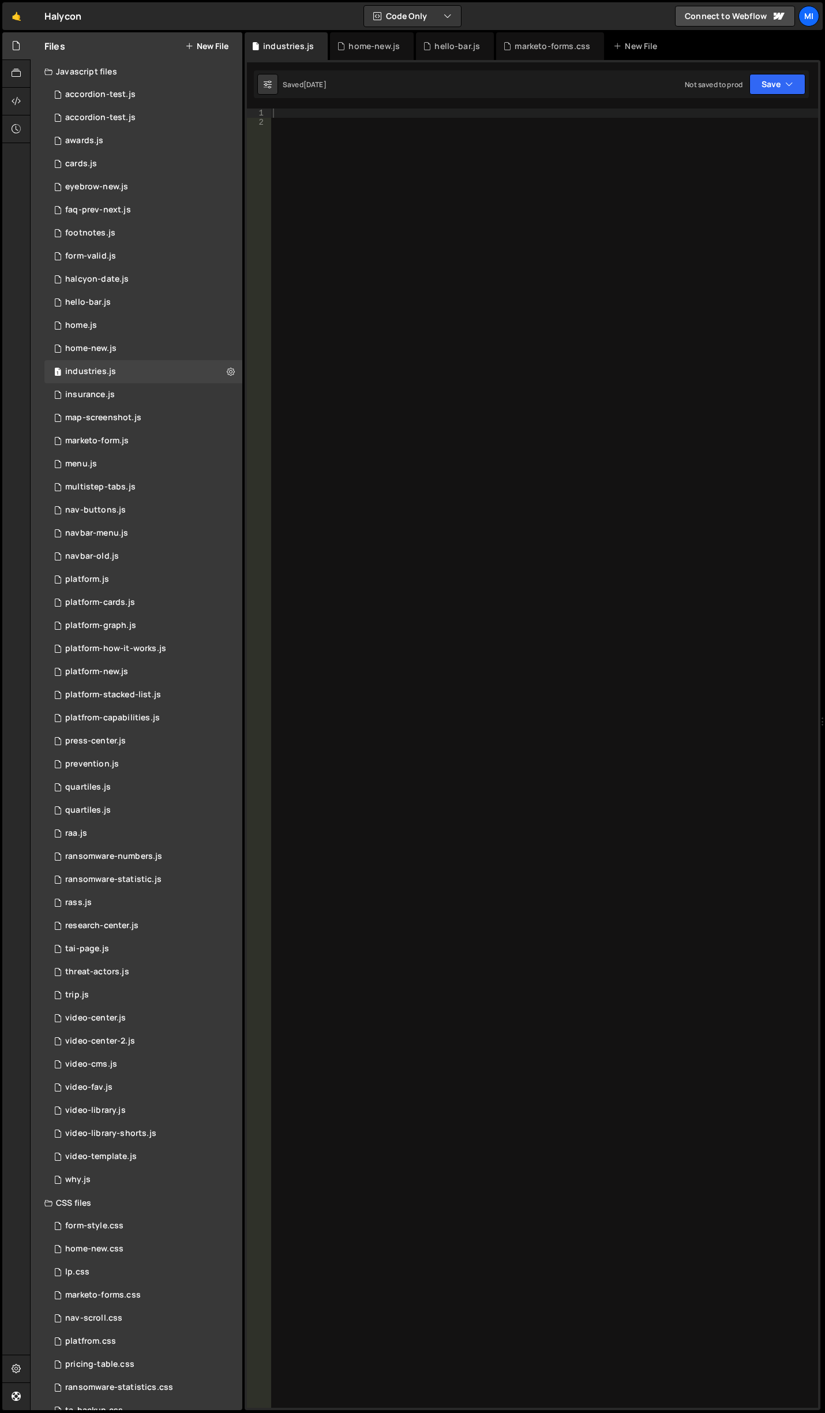
click at [330, 47] on div "home-new.js" at bounding box center [372, 46] width 84 height 28
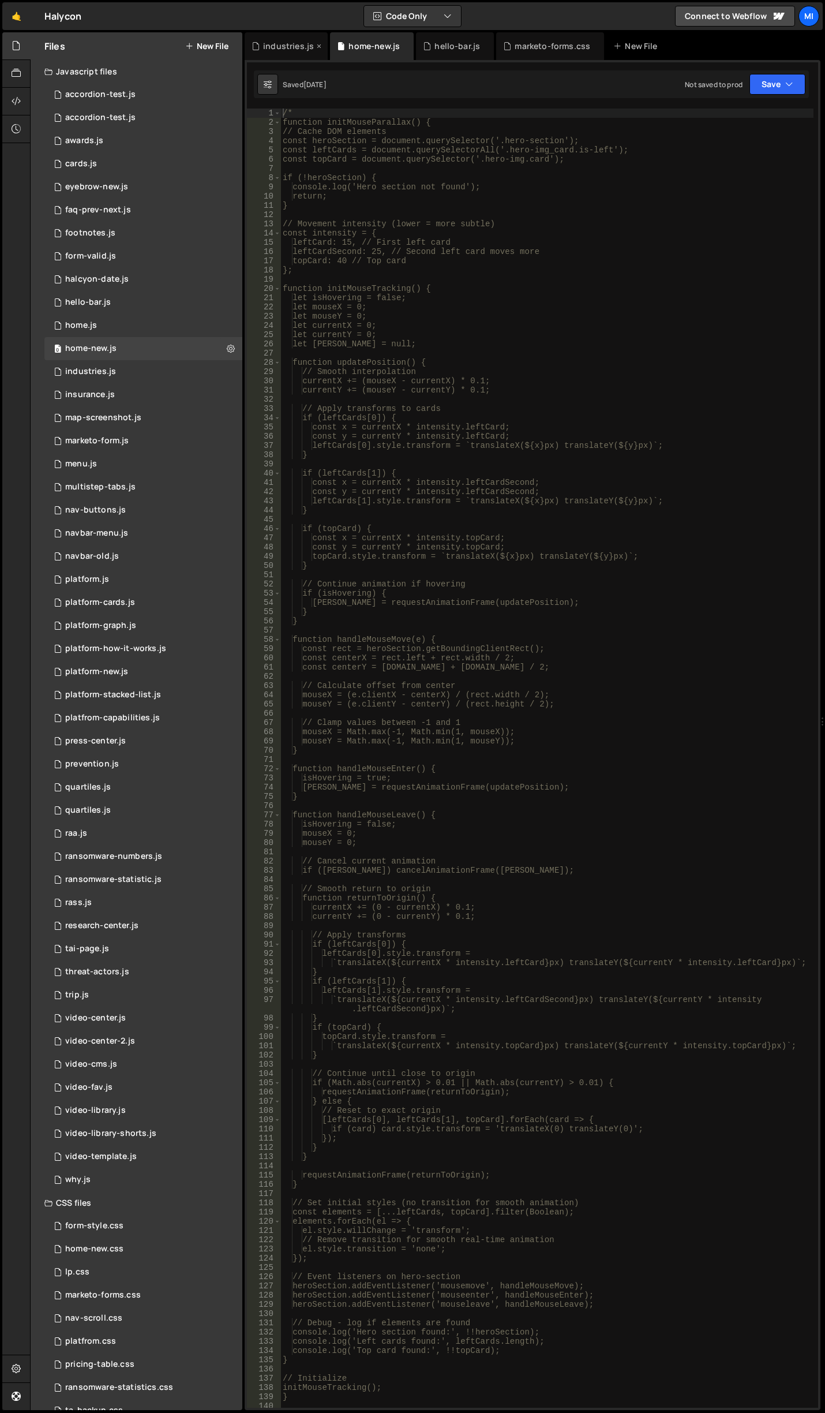
click at [319, 47] on icon at bounding box center [319, 46] width 8 height 12
click at [0, 0] on icon at bounding box center [0, 0] width 0 height 0
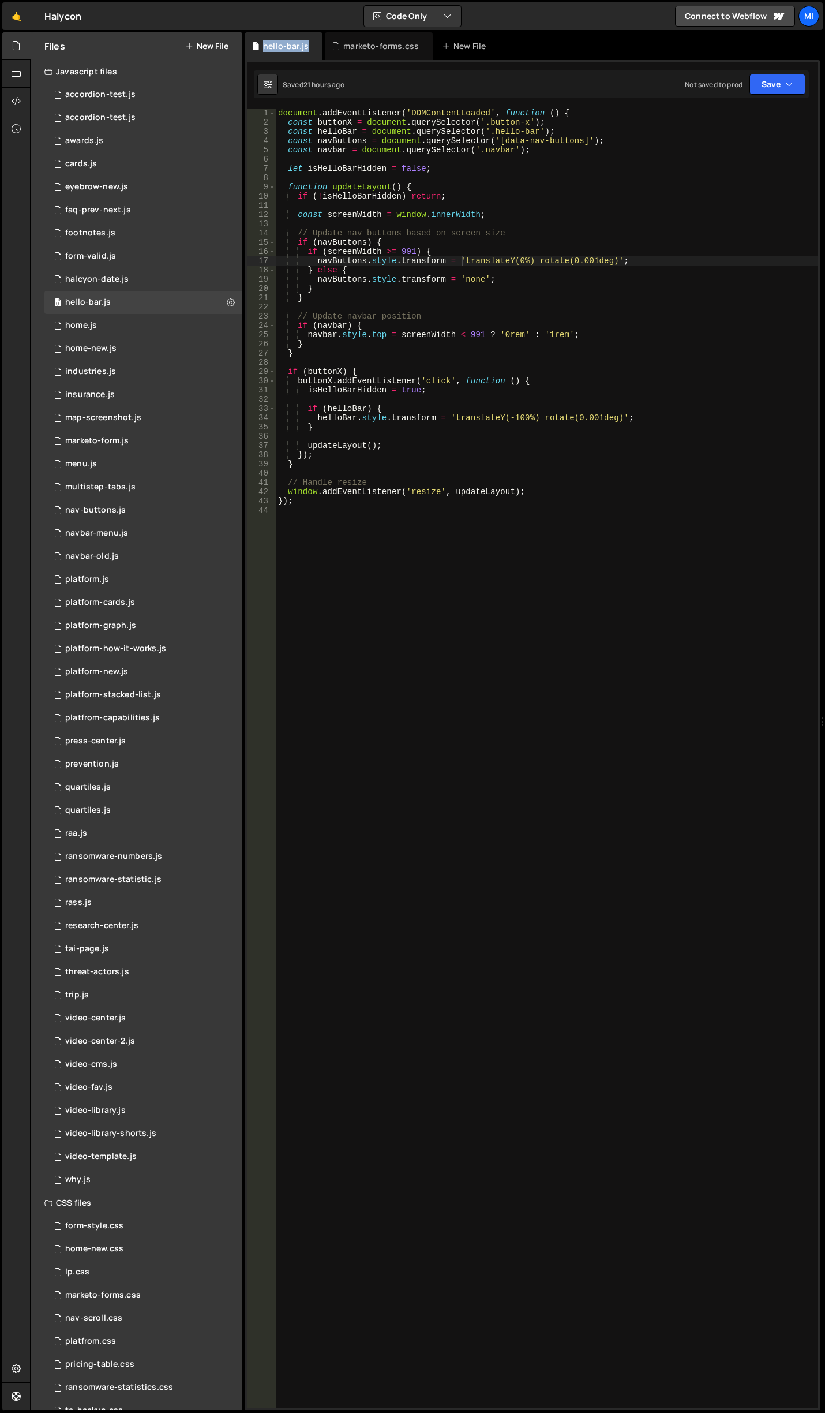
click at [319, 47] on div "hello-bar.js" at bounding box center [284, 46] width 78 height 28
click at [312, 45] on icon at bounding box center [314, 46] width 8 height 12
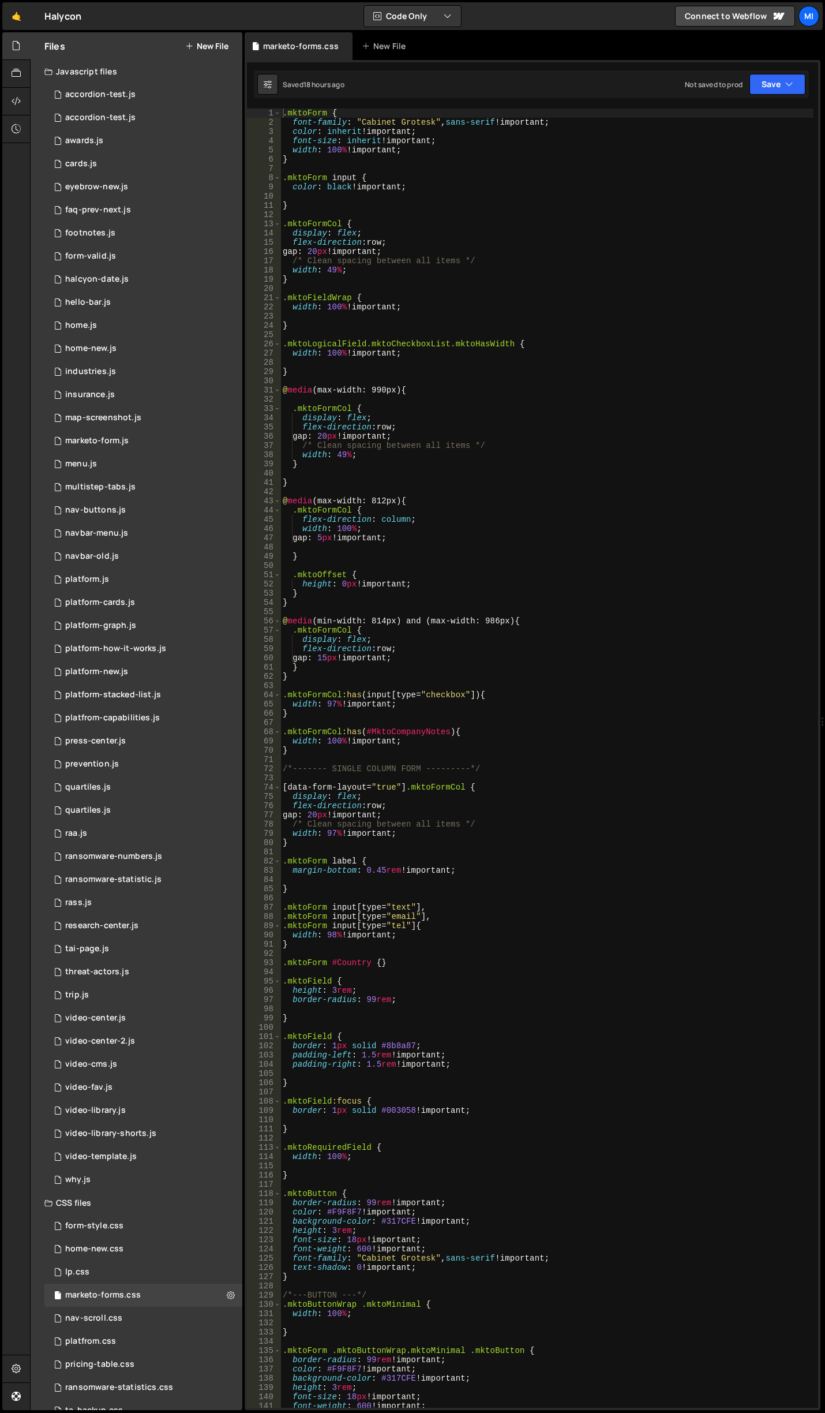
scroll to position [0, 0]
click at [342, 45] on icon at bounding box center [344, 46] width 8 height 12
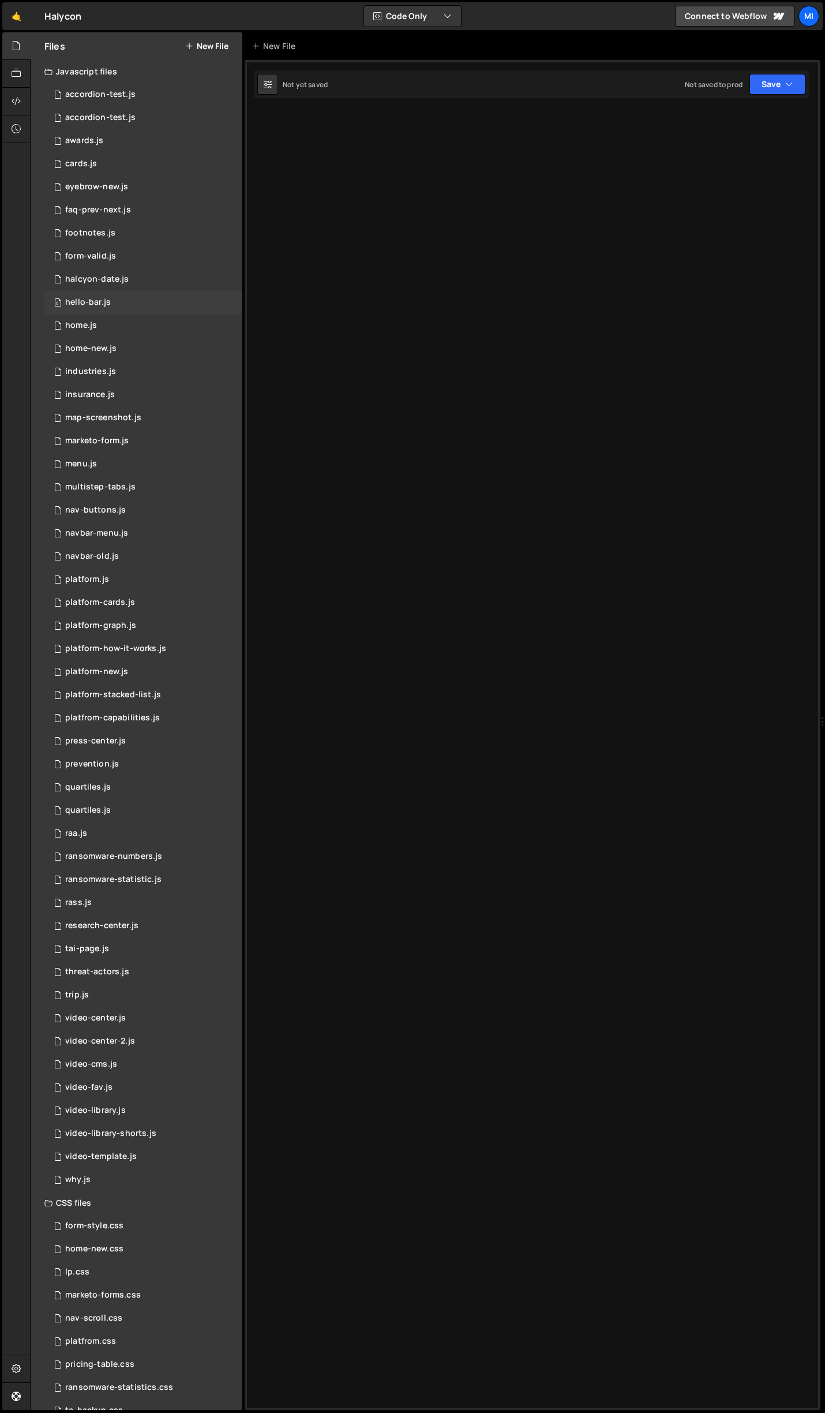
click at [131, 294] on div "0 hello-bar.js 0" at bounding box center [143, 302] width 198 height 23
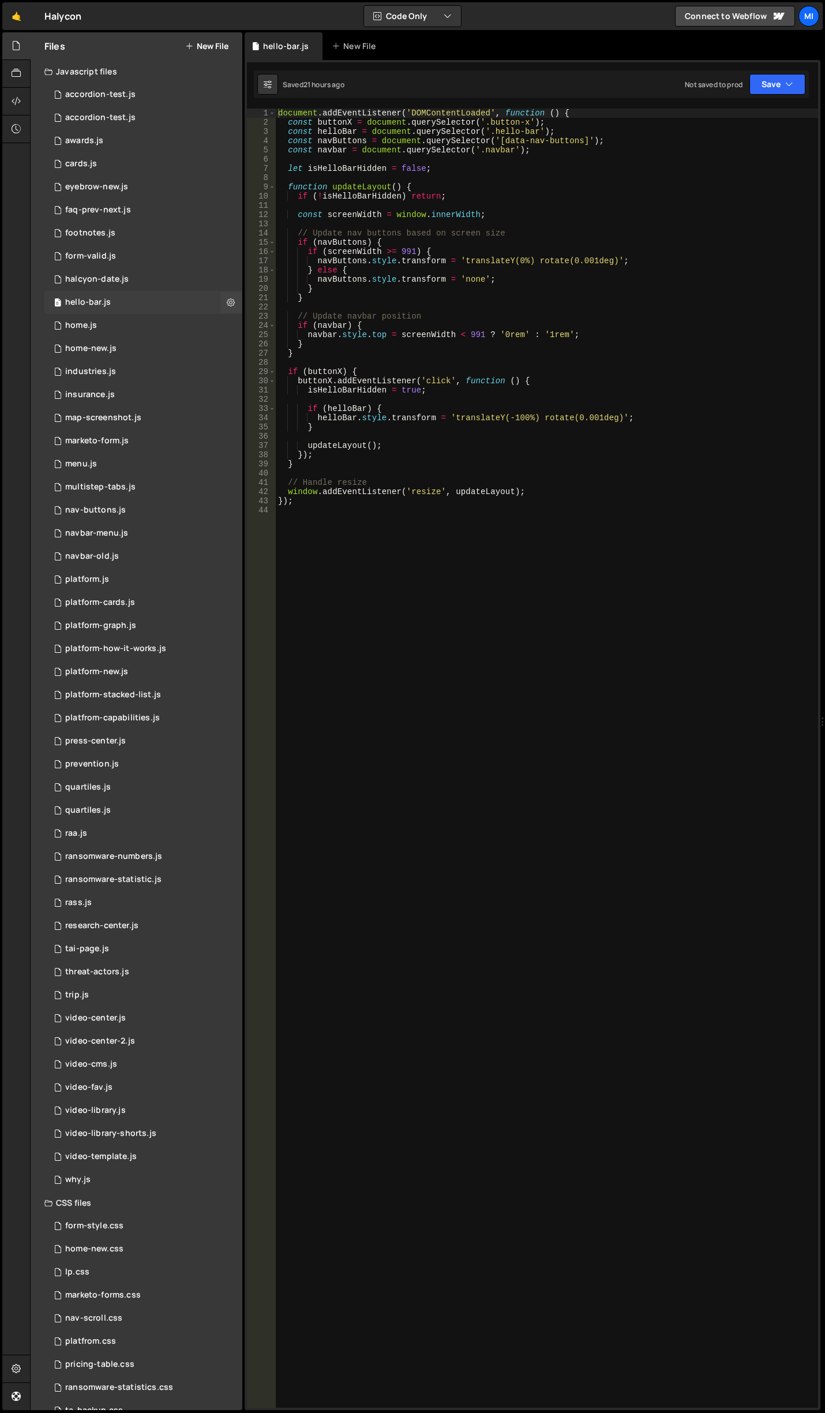
scroll to position [7185, 0]
click at [149, 532] on div "0 navbar-menu.js 0" at bounding box center [143, 533] width 198 height 23
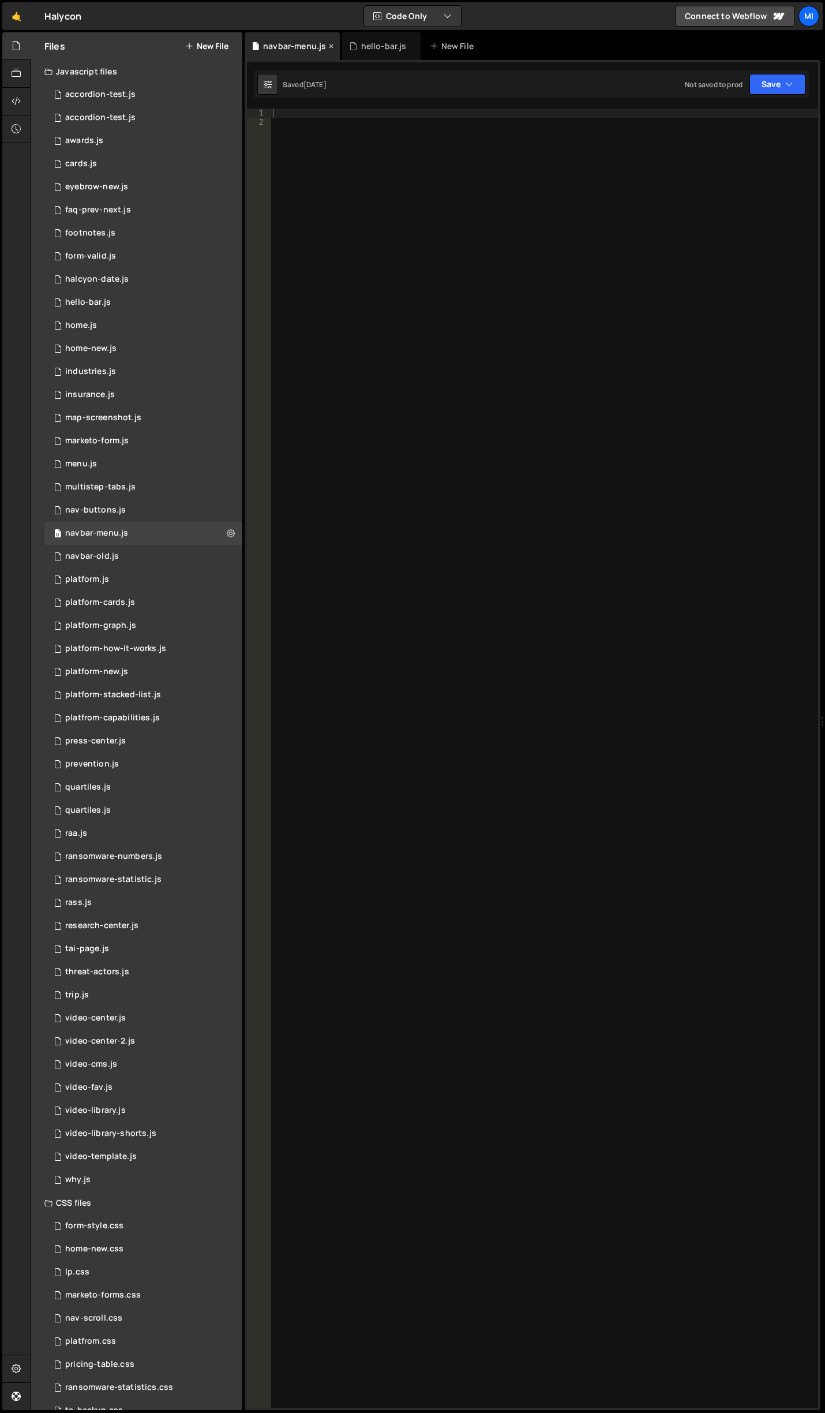
click at [327, 46] on icon at bounding box center [331, 46] width 8 height 12
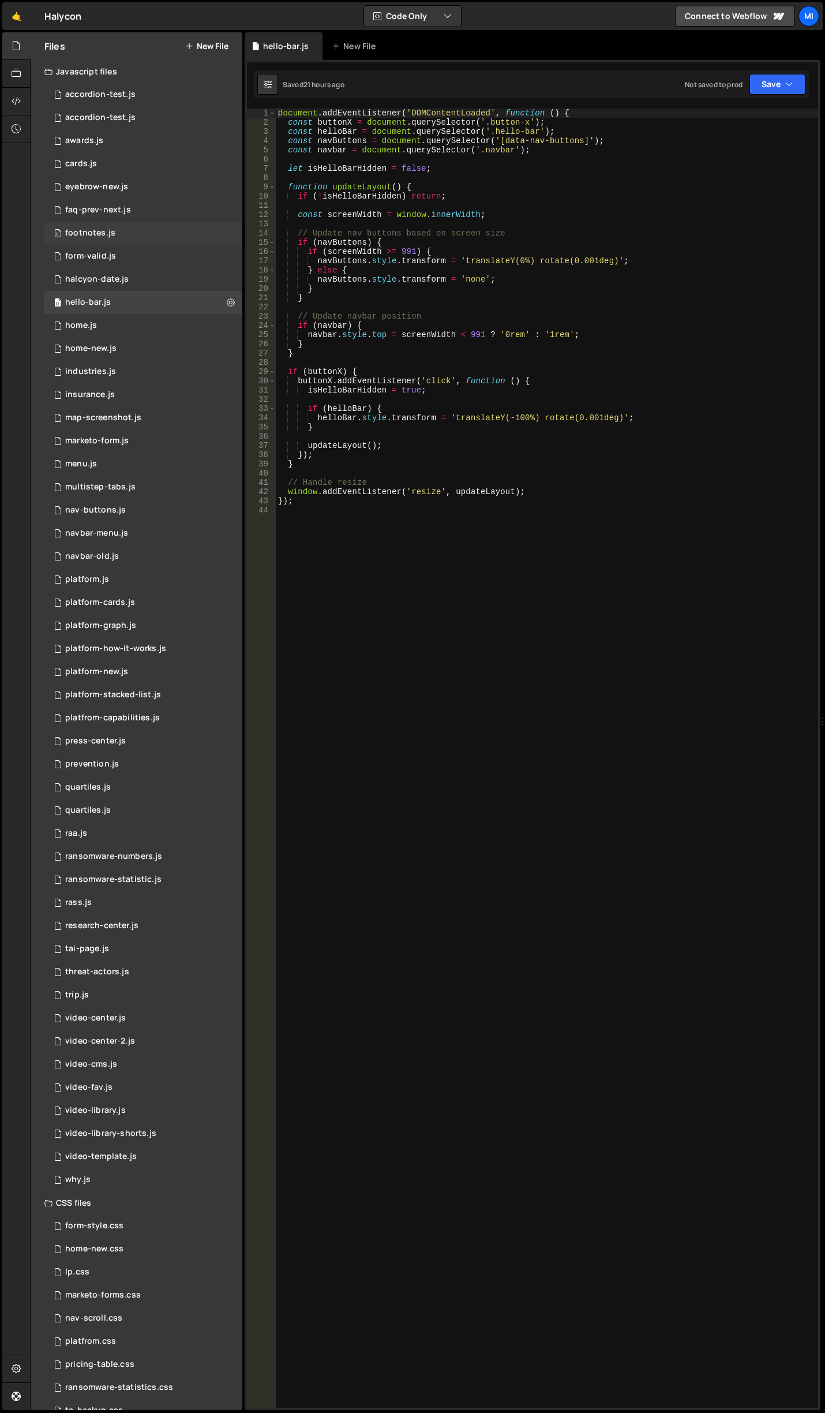
scroll to position [7185, 0]
click at [134, 345] on div "0 home-new.js 0" at bounding box center [143, 348] width 198 height 23
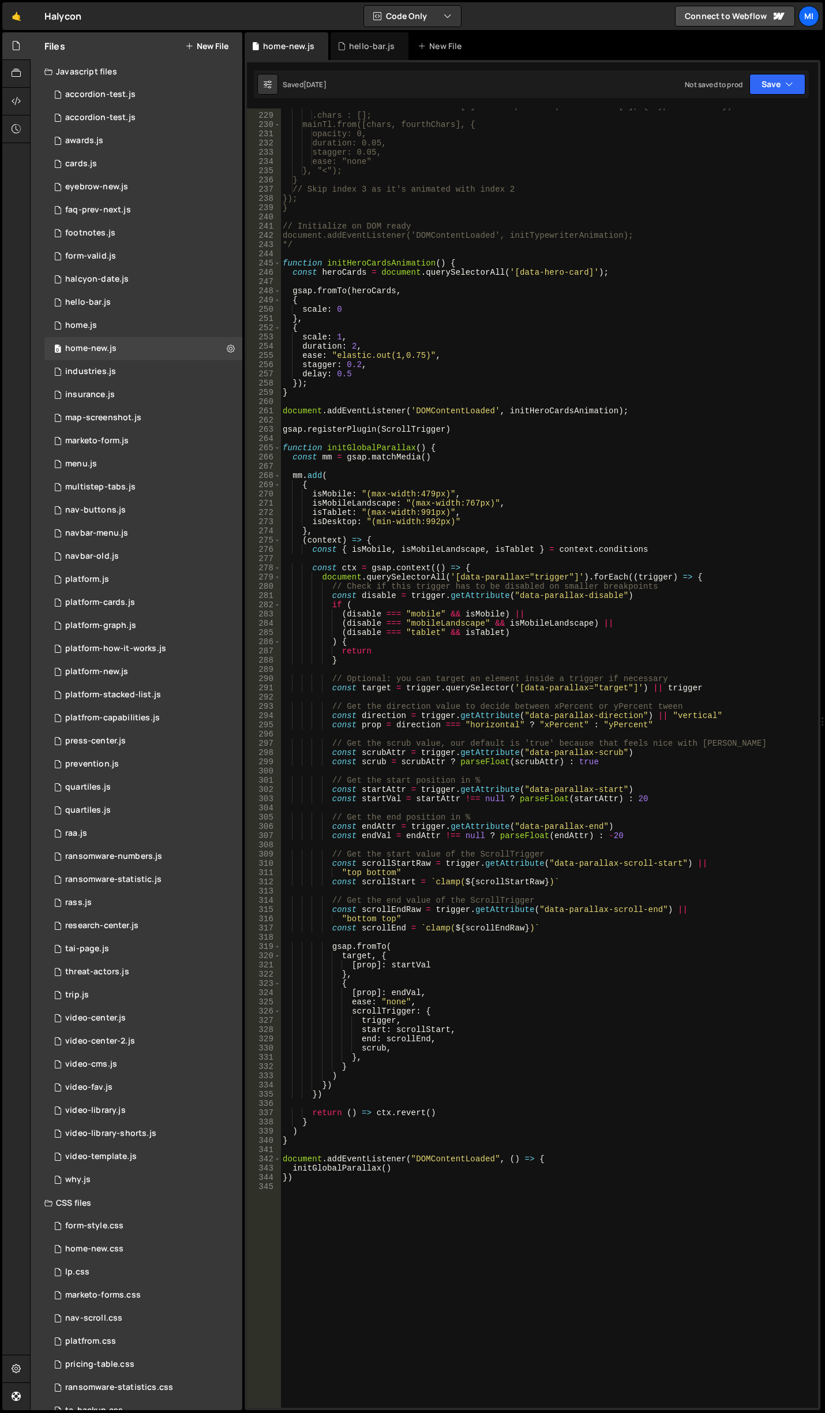
scroll to position [2390, 0]
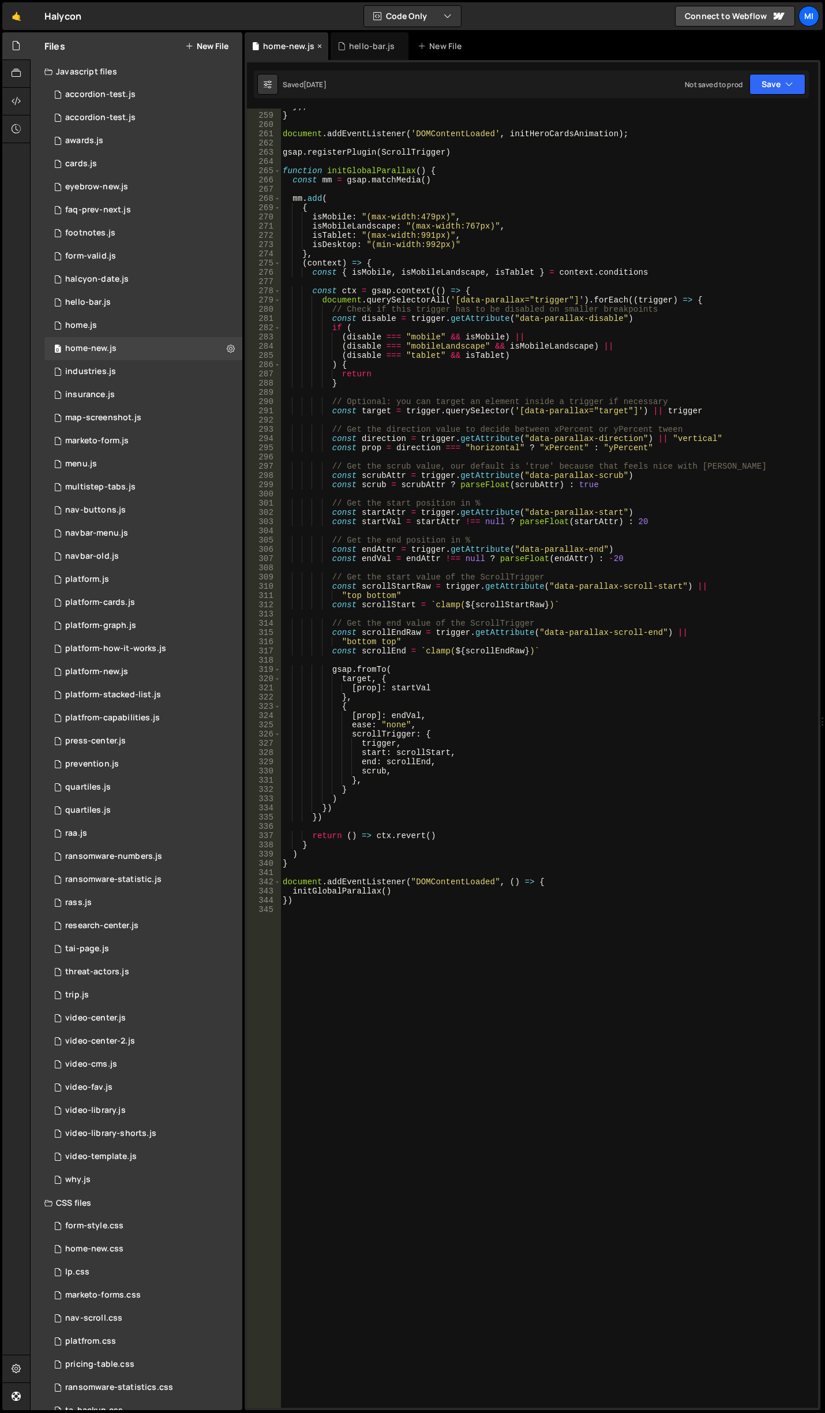
click at [319, 40] on div "home-new.js" at bounding box center [287, 46] width 84 height 28
click at [156, 175] on div "0 eyebrow-new.js 0" at bounding box center [143, 186] width 198 height 23
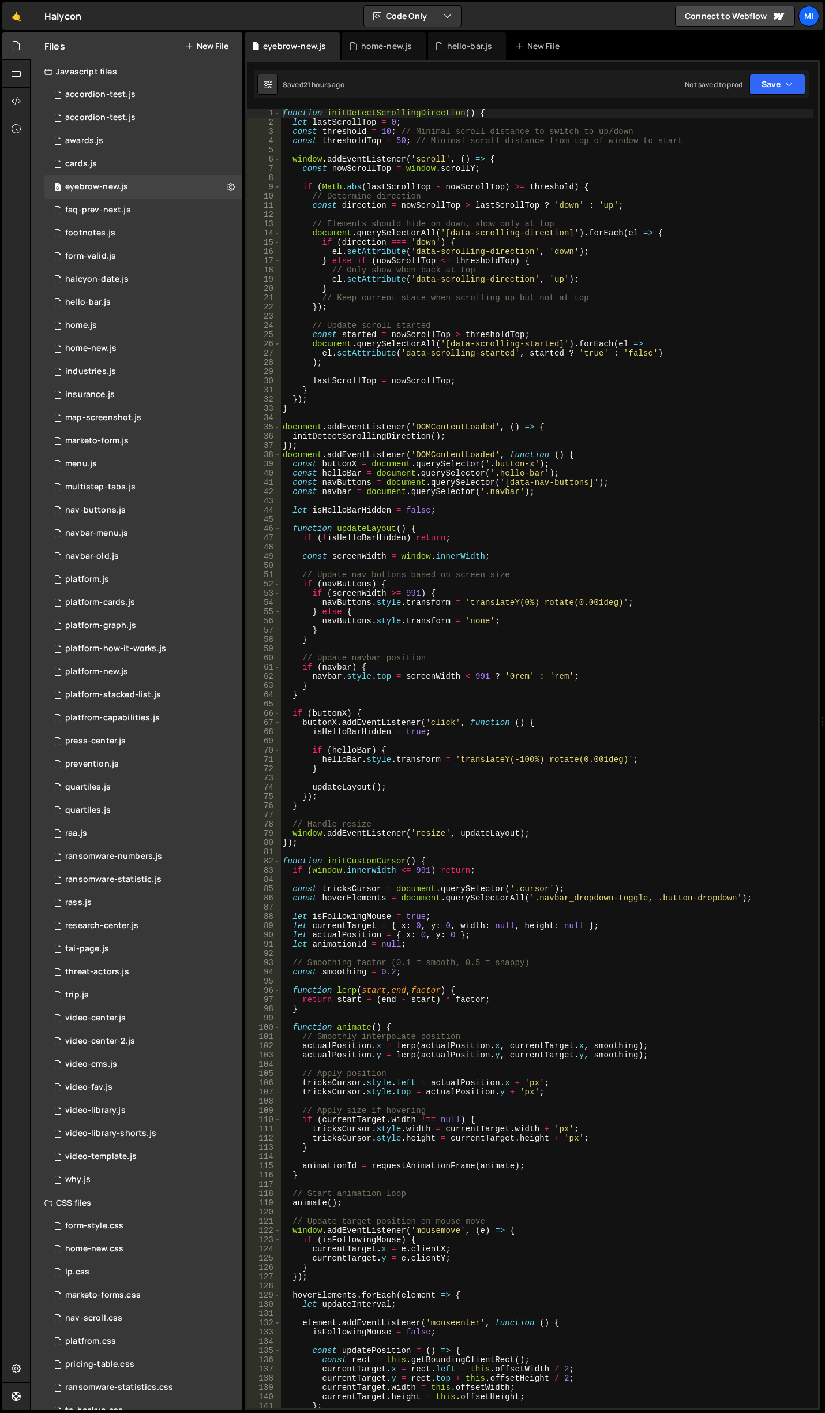
scroll to position [104, 0]
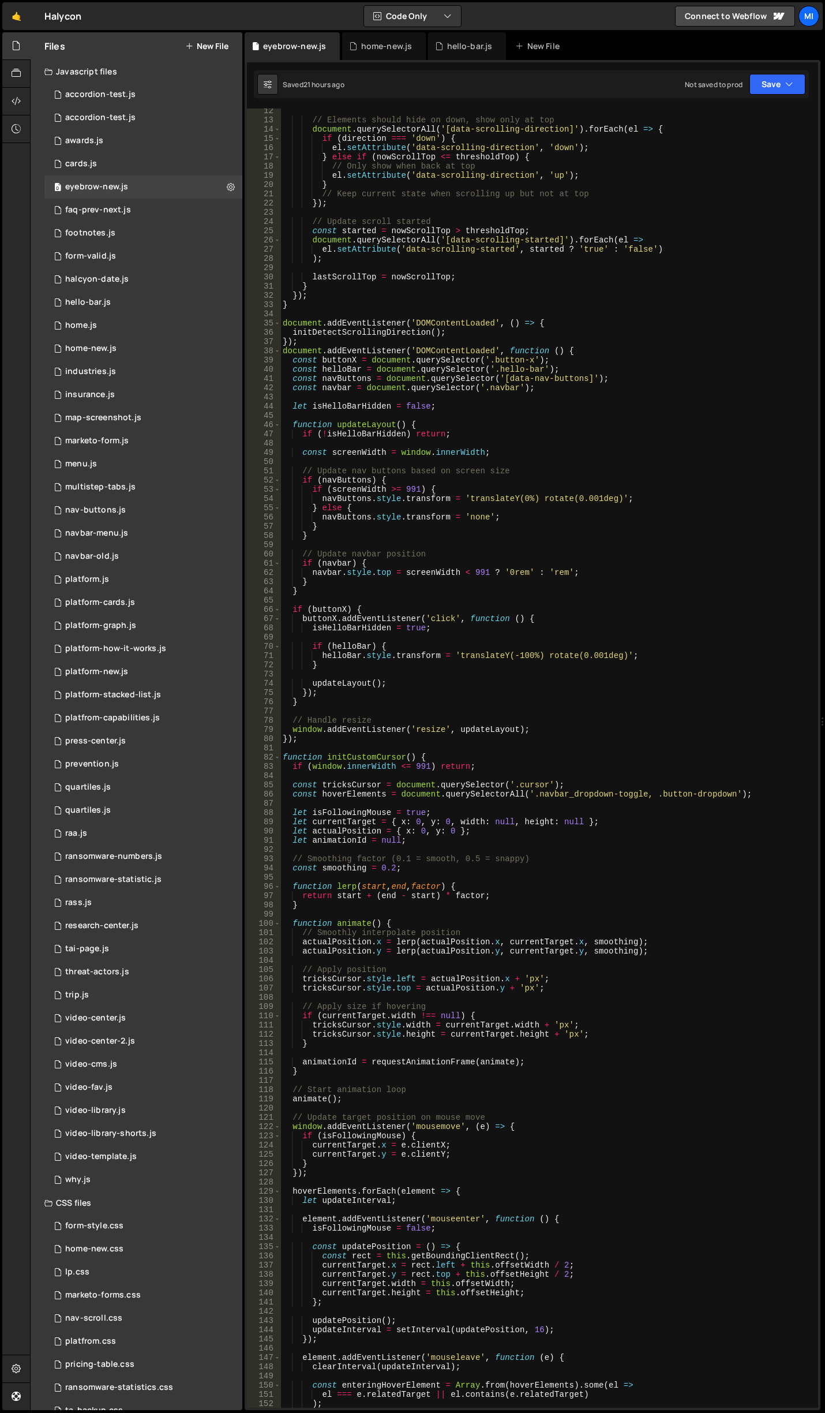
click at [586, 494] on div "// Elements should hide on down, show only at top document . querySelectorAll (…" at bounding box center [547, 765] width 533 height 1318
click at [548, 571] on div "// Elements should hide on down, show only at top document . querySelectorAll (…" at bounding box center [547, 765] width 533 height 1318
click at [569, 581] on div "// Elements should hide on down, show only at top document . querySelectorAll (…" at bounding box center [547, 765] width 533 height 1318
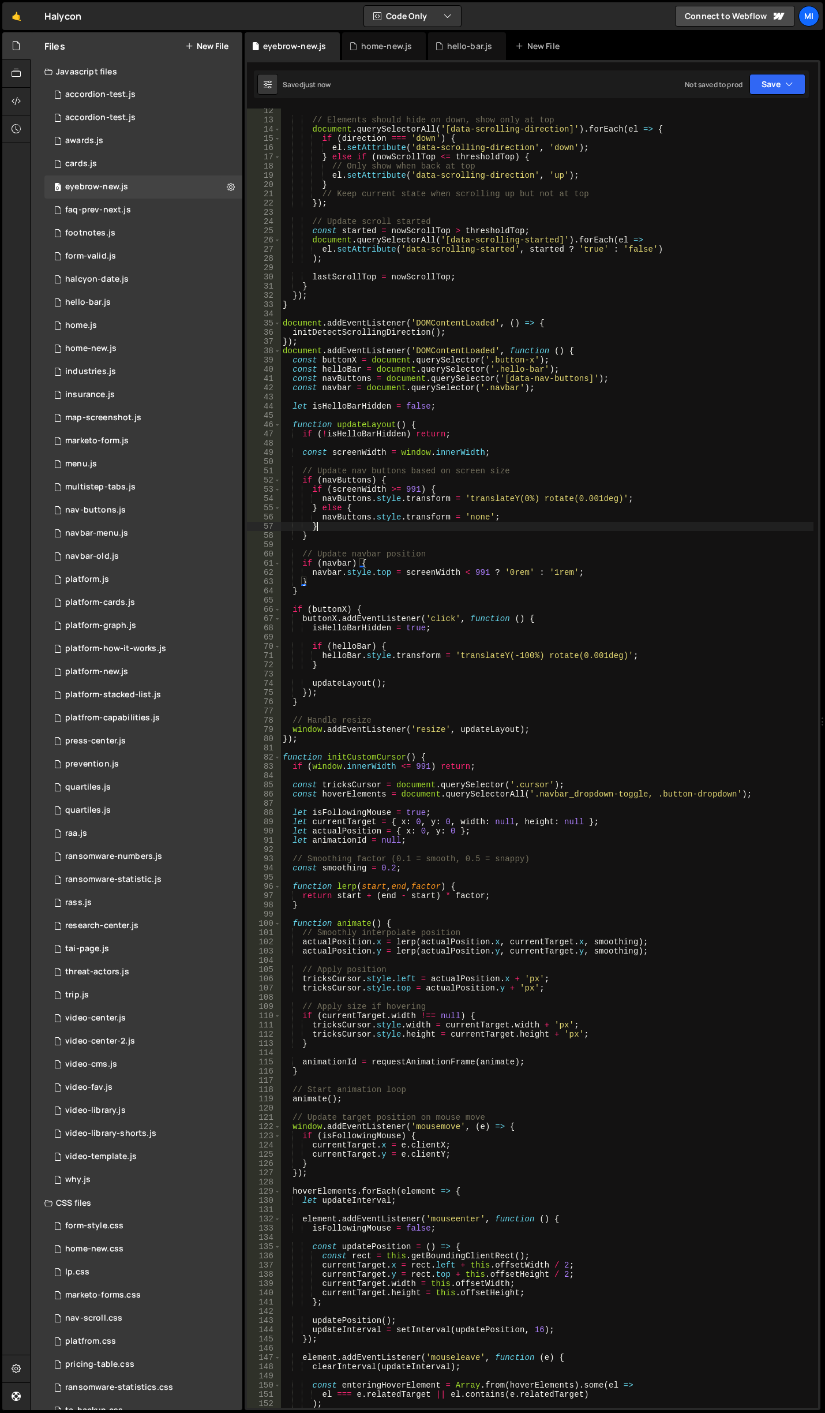
click at [562, 528] on div "// Elements should hide on down, show only at top document . querySelectorAll (…" at bounding box center [547, 765] width 533 height 1318
type textarea "}"
click at [398, 50] on div "home-new.js" at bounding box center [386, 46] width 51 height 12
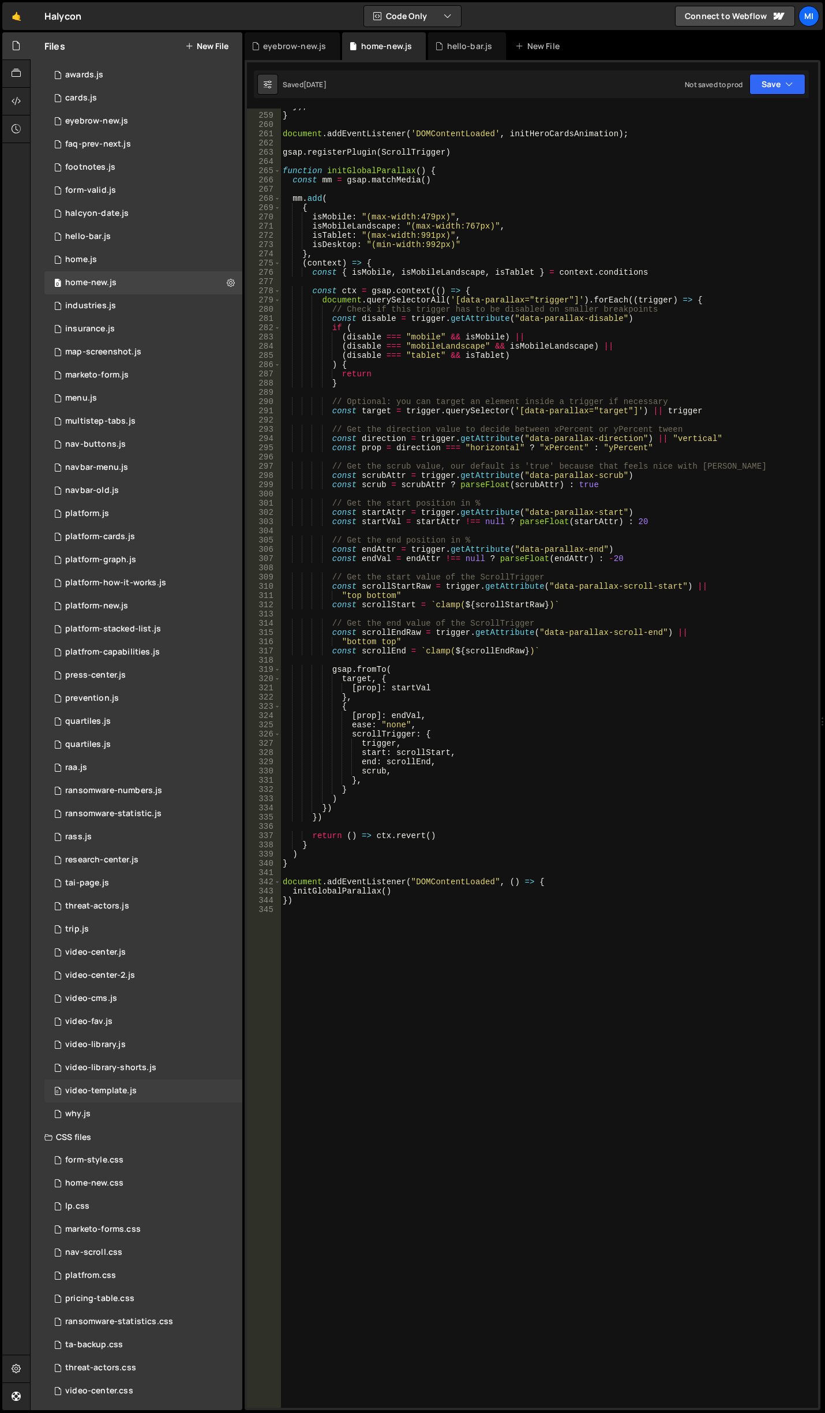
scroll to position [70, 0]
click at [167, 1257] on div "nav-scroll.css 0" at bounding box center [143, 1248] width 198 height 23
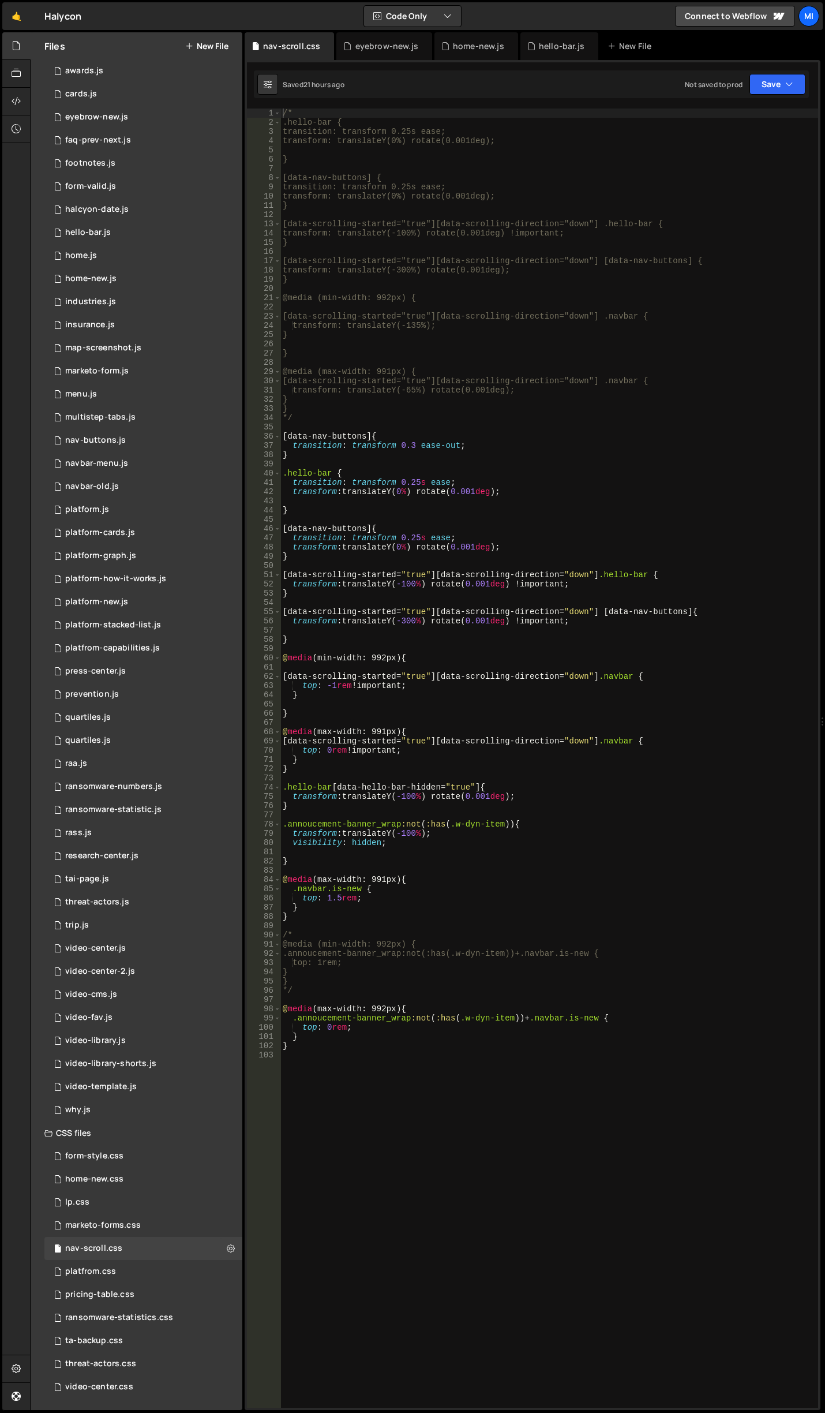
click at [528, 744] on div "/* .hello-bar { transition: transform 0.25s ease; transform: translateY(0%) rot…" at bounding box center [550, 768] width 538 height 1318
drag, startPoint x: 307, startPoint y: 931, endPoint x: 277, endPoint y: 936, distance: 31.0
click at [277, 936] on div "[data-scrolling-started="true"][data-scrolling-direction="down"] .navbar { 1 2 …" at bounding box center [532, 758] width 571 height 1299
type textarea "/*"
drag, startPoint x: 309, startPoint y: 989, endPoint x: 272, endPoint y: 987, distance: 37.6
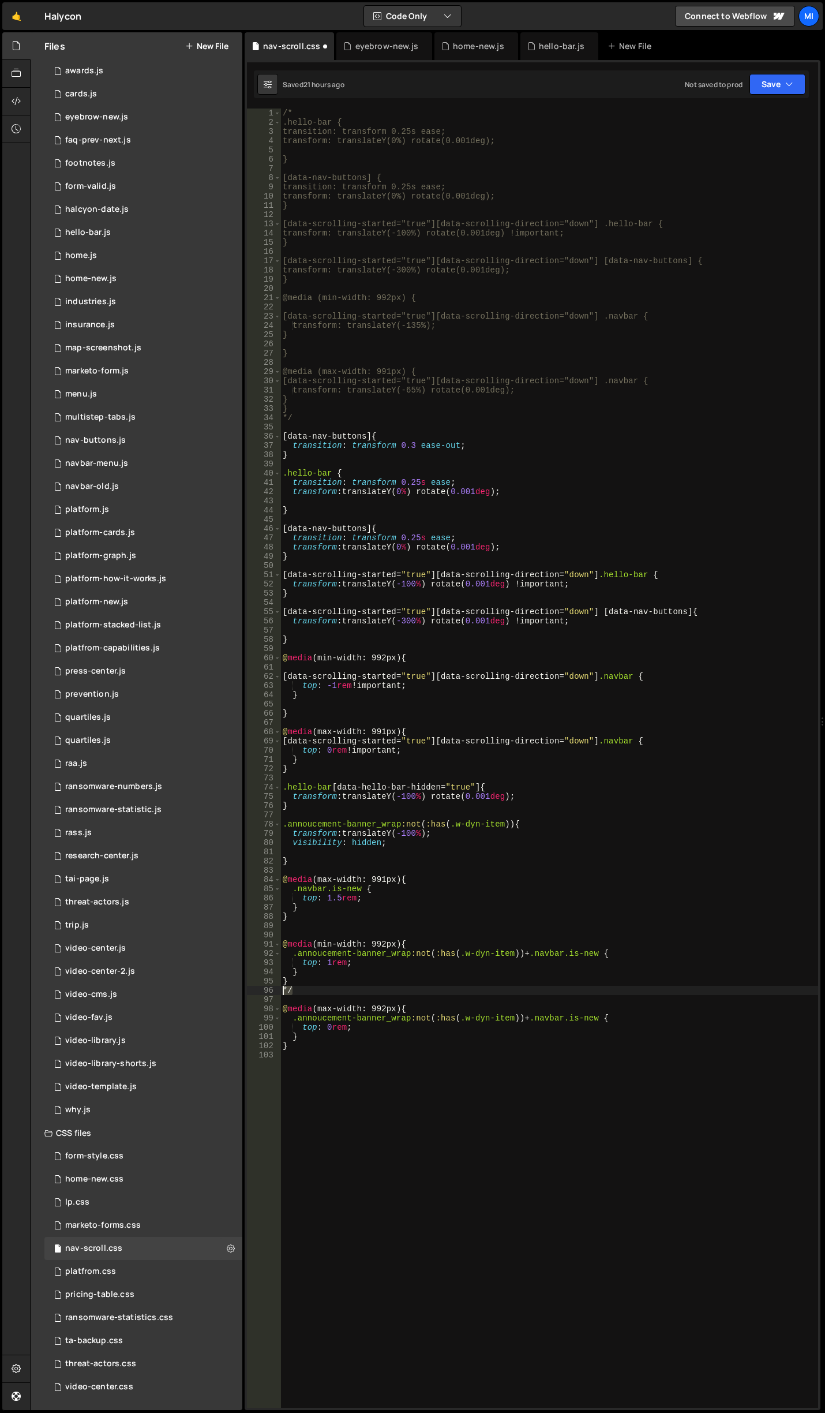
click at [272, 987] on div "1 2 3 4 5 6 7 8 9 10 11 12 13 14 15 16 17 18 19 20 21 22 23 24 25 26 27 28 29 3…" at bounding box center [532, 758] width 571 height 1299
type textarea "*/"
type textarea "@media (max-width: 992px) {"
click at [463, 502] on div "/* .hello-bar { transition: transform 0.25s ease; transform: translateY(0%) rot…" at bounding box center [550, 768] width 538 height 1318
click at [369, 45] on div "eyebrow-new.js" at bounding box center [387, 46] width 63 height 12
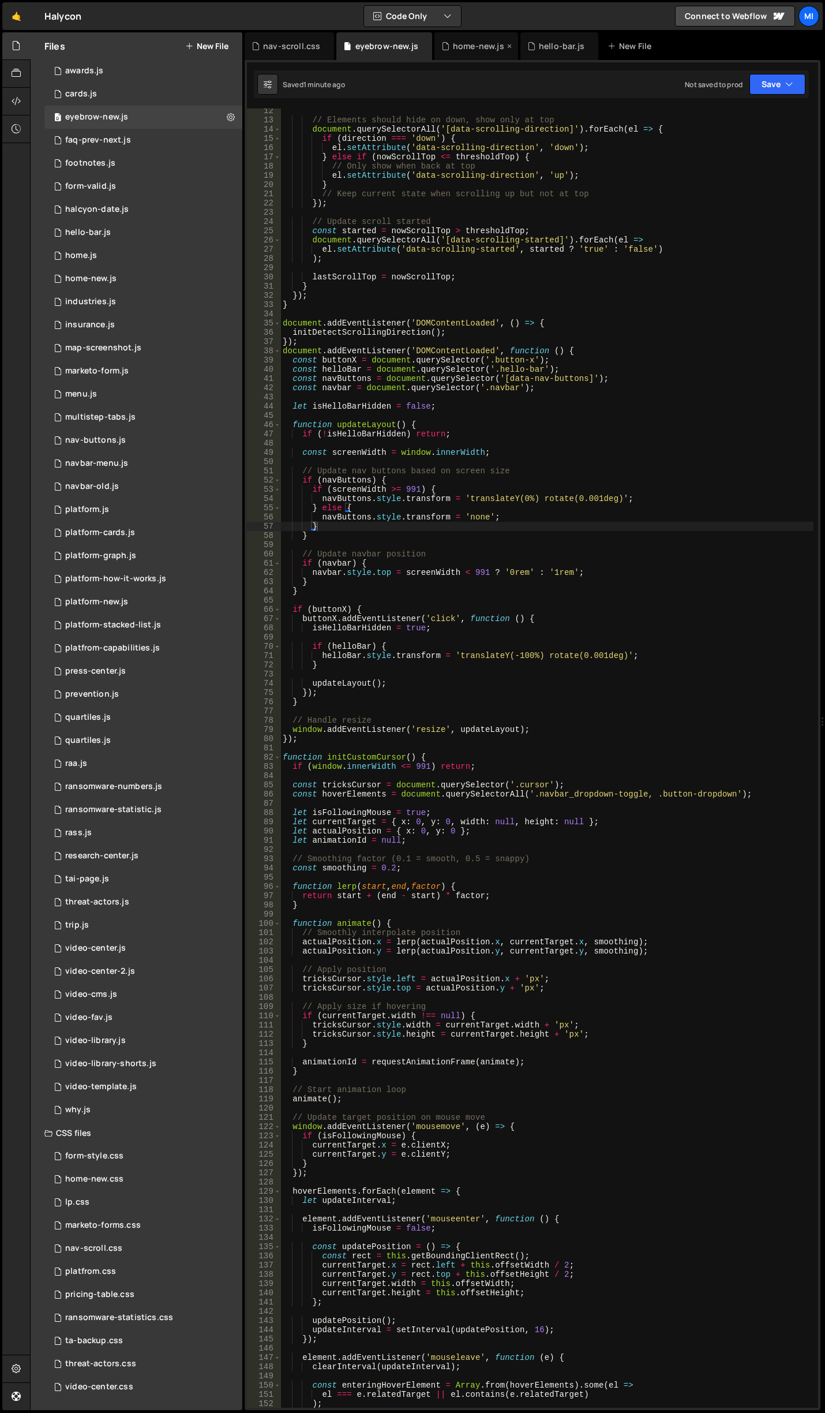
click at [461, 46] on div "home-new.js" at bounding box center [478, 46] width 51 height 12
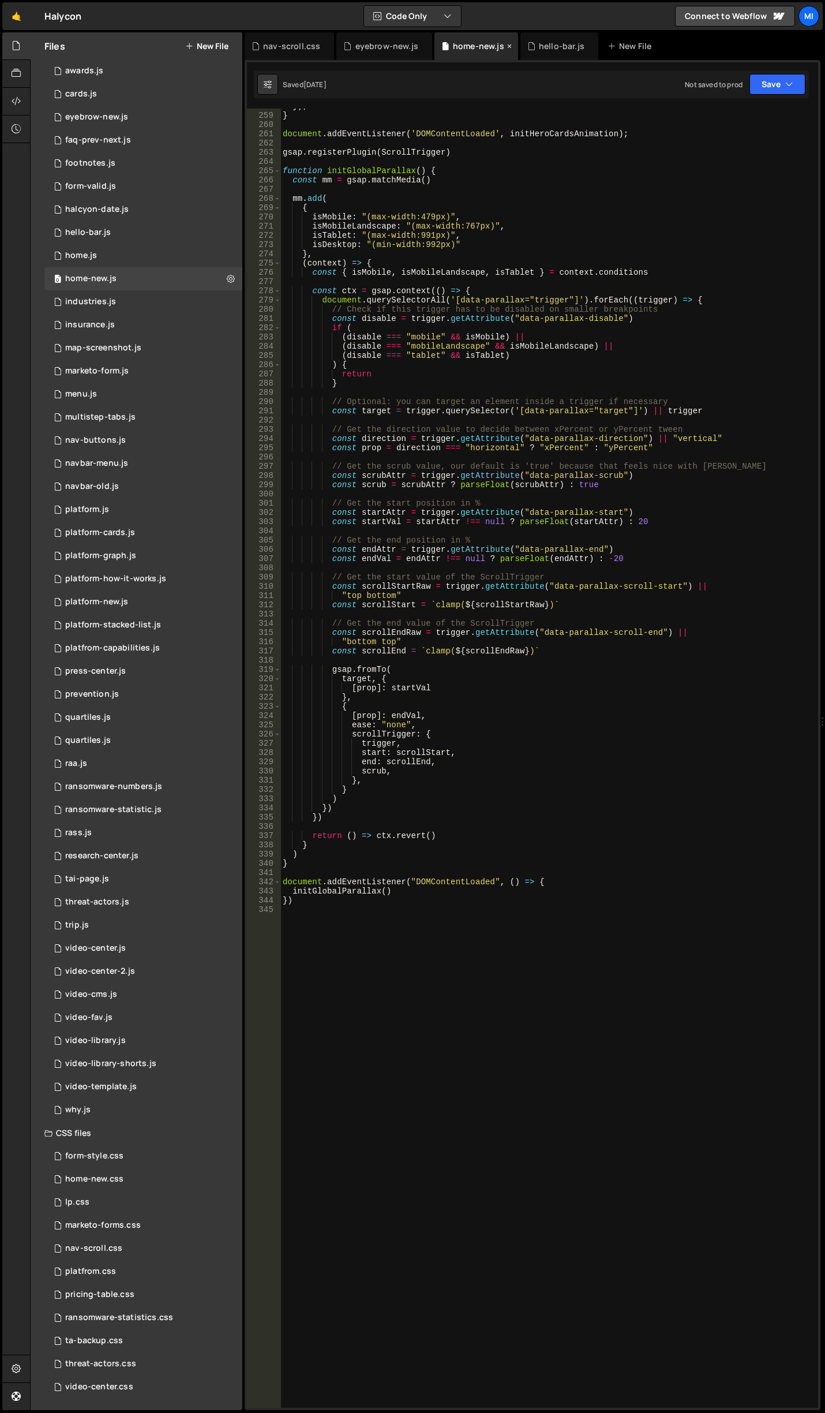
click at [506, 46] on icon at bounding box center [510, 46] width 8 height 12
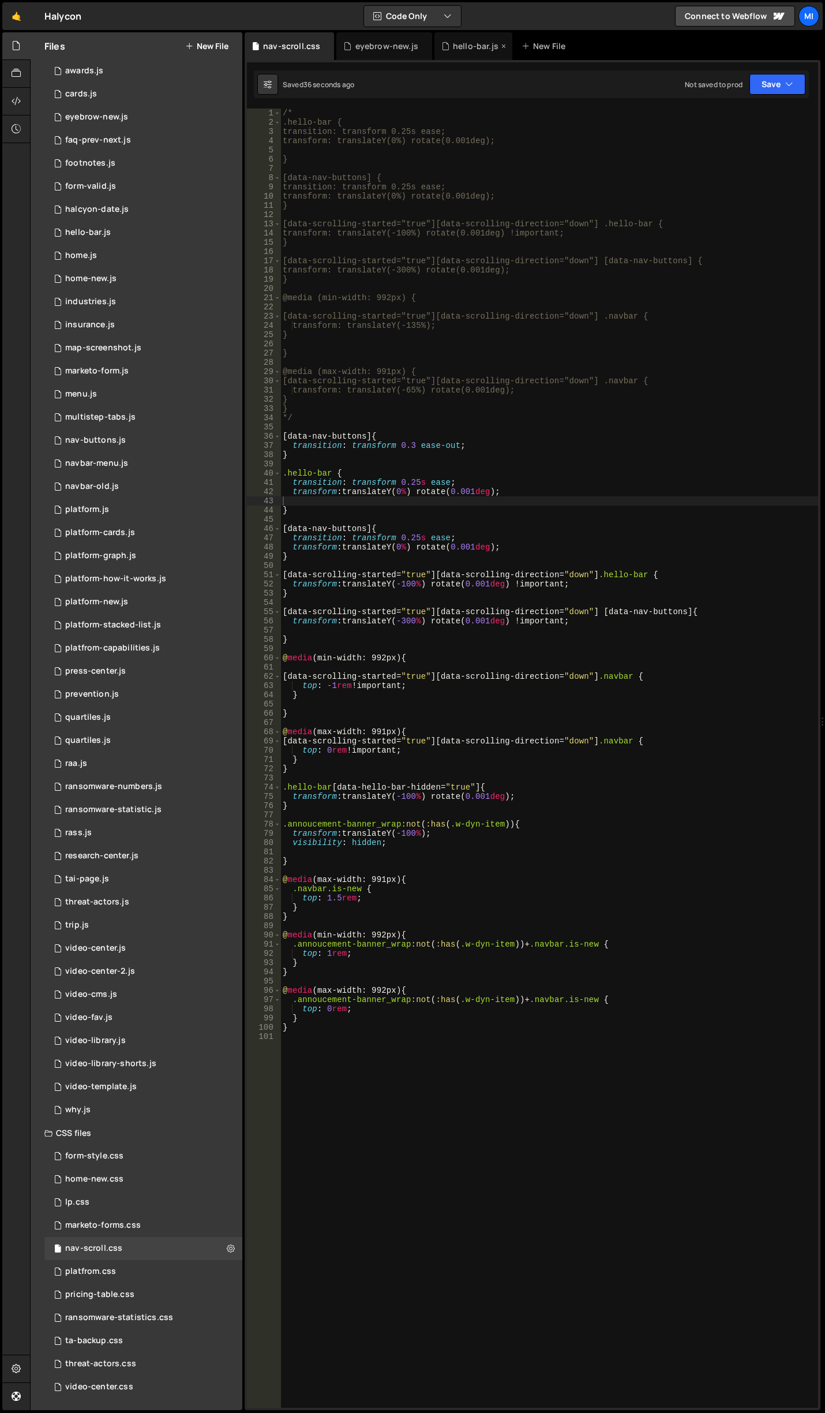
click at [481, 46] on div "hello-bar.js" at bounding box center [476, 46] width 46 height 12
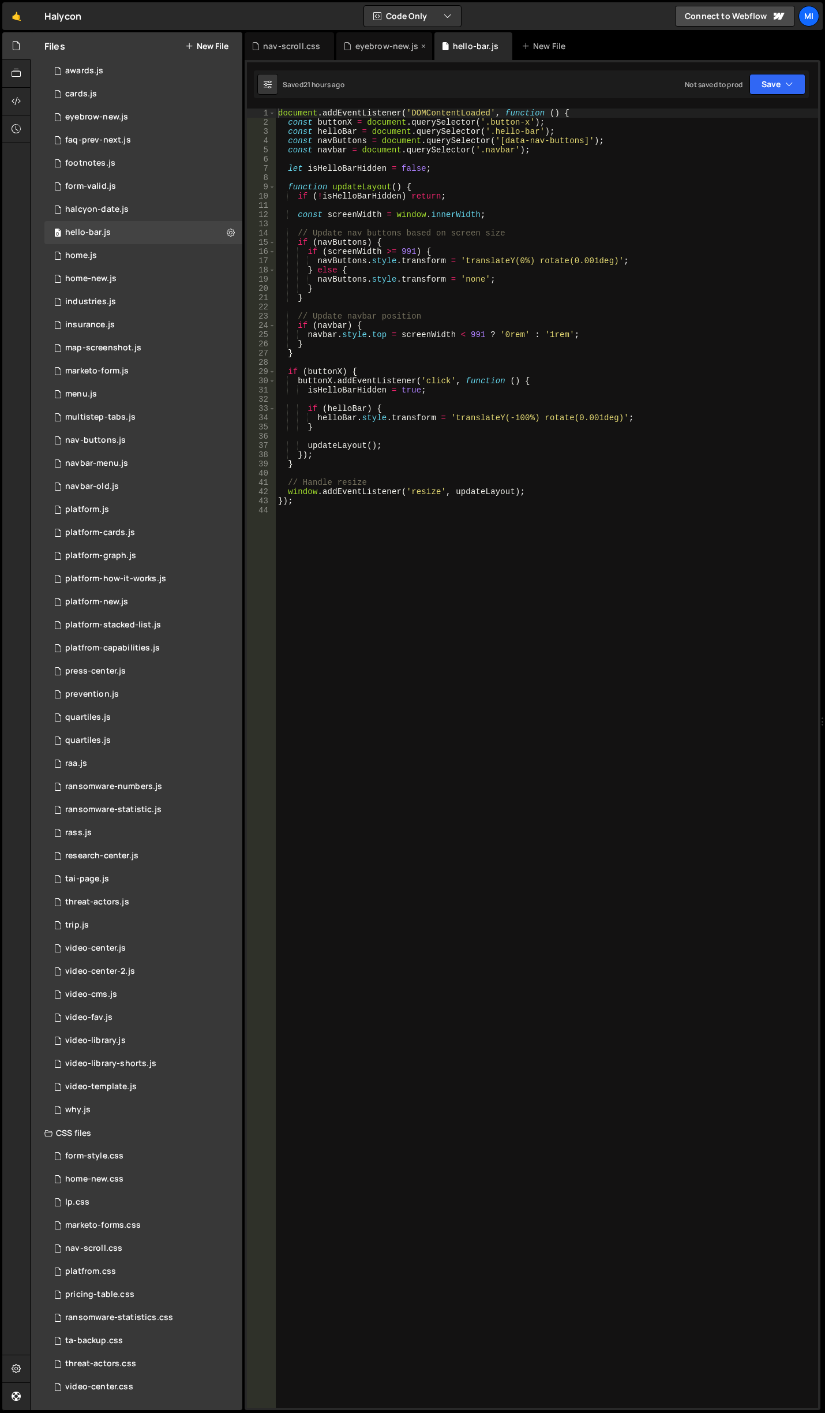
scroll to position [0, 0]
click at [384, 42] on div "eyebrow-new.js" at bounding box center [387, 46] width 63 height 12
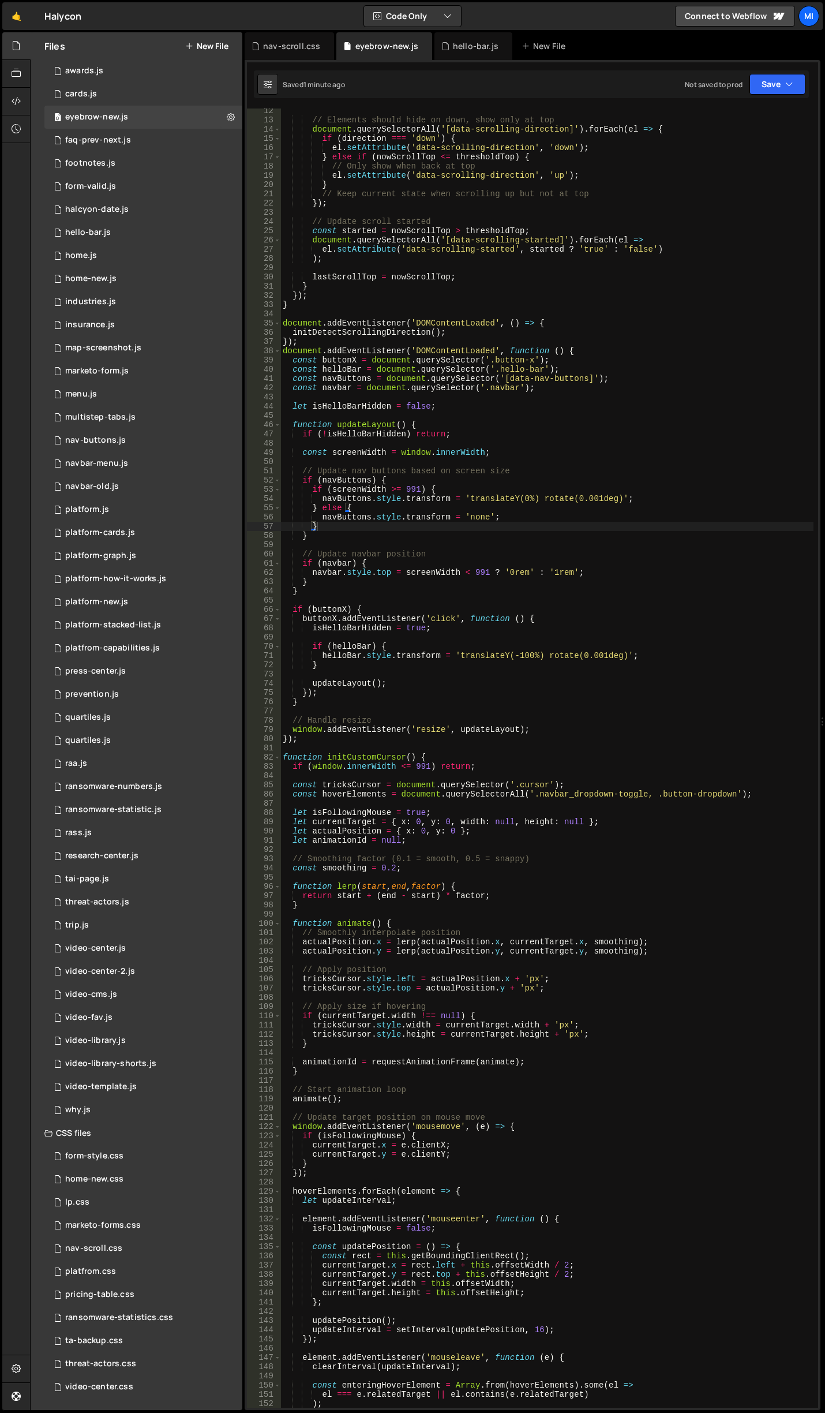
click at [441, 544] on div "// Elements should hide on down, show only at top document . querySelectorAll (…" at bounding box center [547, 765] width 533 height 1318
click at [517, 594] on div "// Elements should hide on down, show only at top document . querySelectorAll (…" at bounding box center [547, 765] width 533 height 1318
click at [505, 571] on div "// Elements should hide on down, show only at top document . querySelectorAll (…" at bounding box center [547, 765] width 533 height 1318
click at [509, 570] on div "// Elements should hide on down, show only at top document . querySelectorAll (…" at bounding box center [547, 765] width 533 height 1318
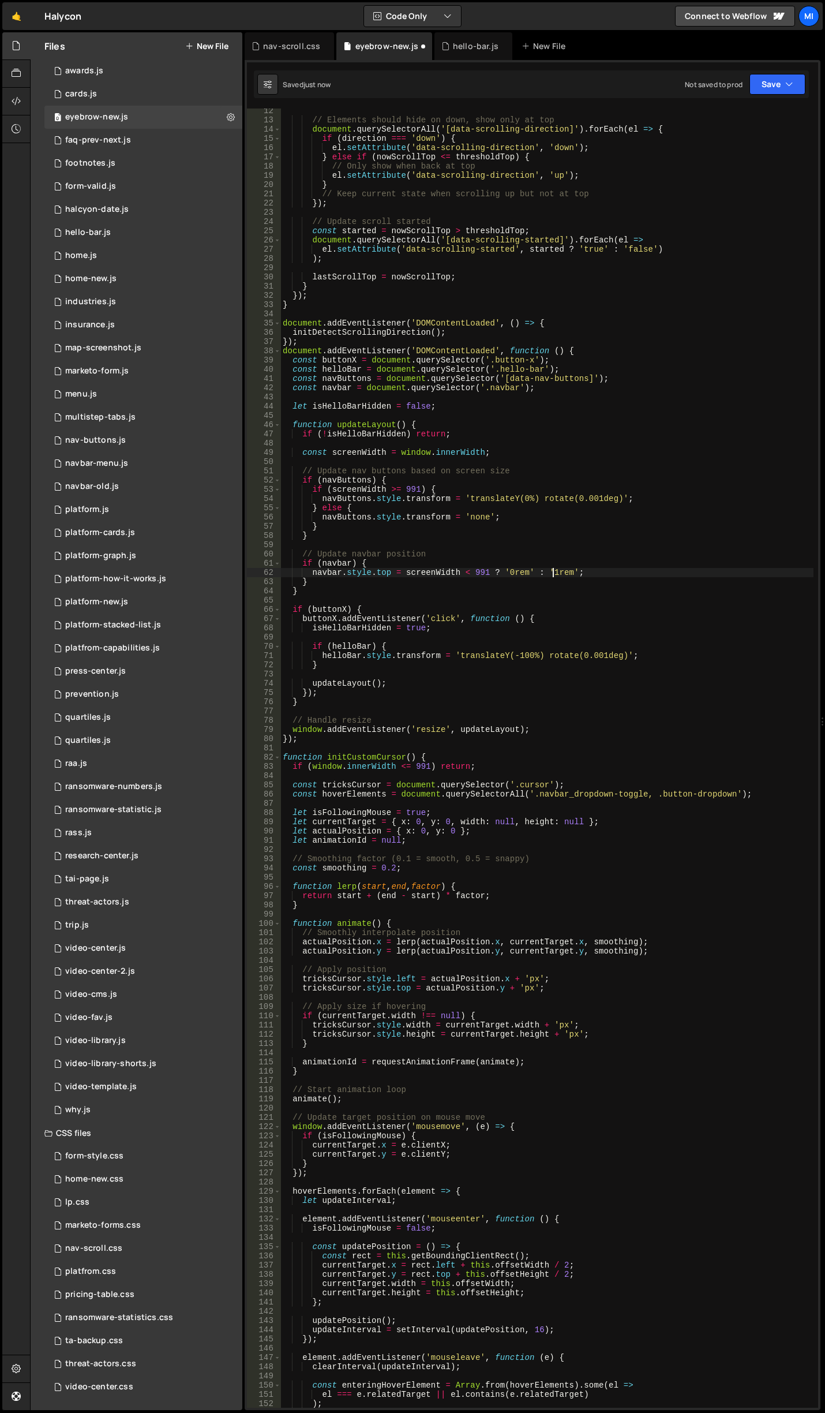
click at [553, 573] on div "// Elements should hide on down, show only at top document . querySelectorAll (…" at bounding box center [547, 765] width 533 height 1318
click at [566, 562] on div "// Elements should hide on down, show only at top document . querySelectorAll (…" at bounding box center [547, 765] width 533 height 1318
click at [553, 571] on div "// Elements should hide on down, show only at top document . querySelectorAll (…" at bounding box center [547, 765] width 533 height 1318
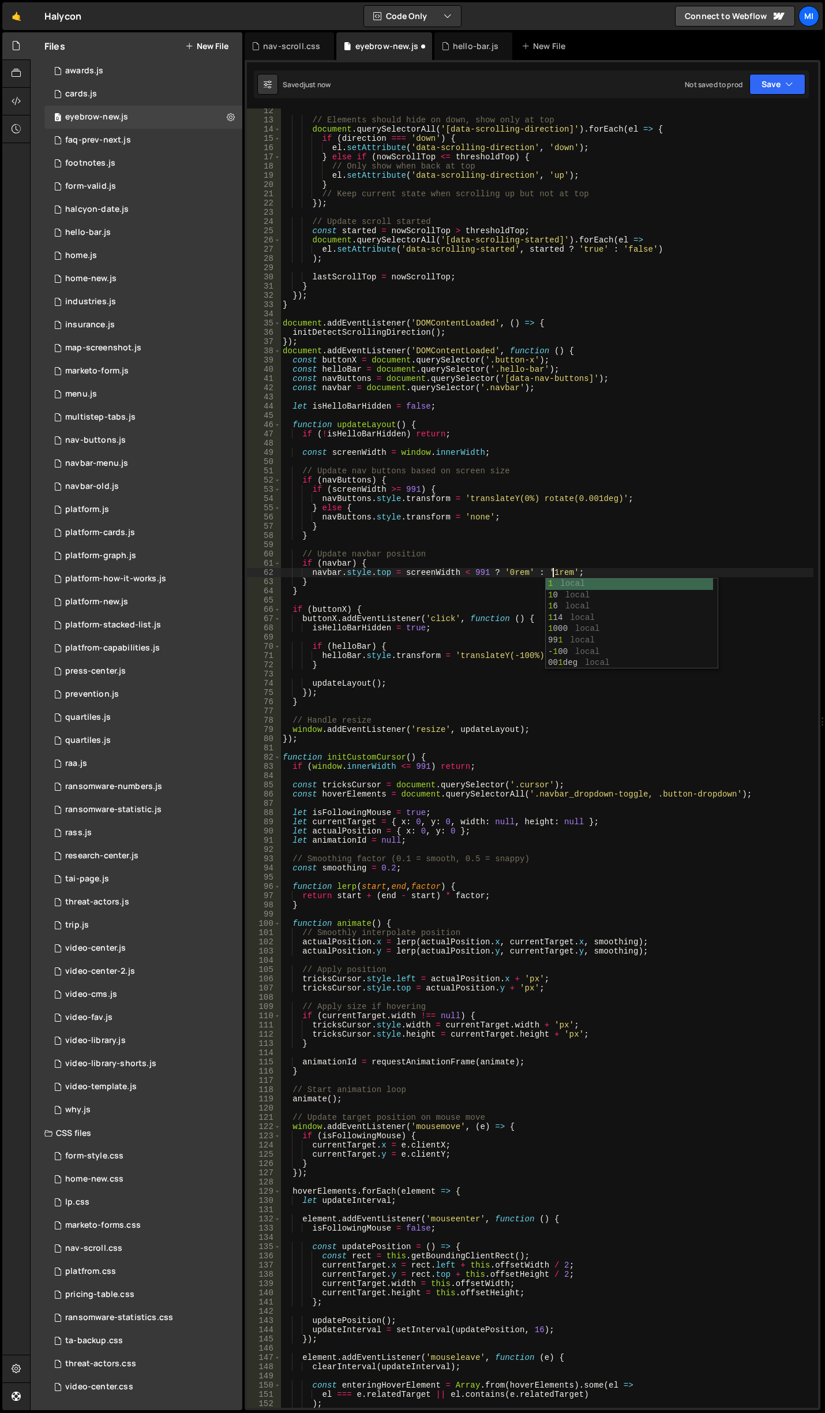
scroll to position [0, 18]
type textarea "[DOMAIN_NAME] = screenWidth < 991 ? '0rem' : '1rem';"
click at [299, 39] on div "nav-scroll.css" at bounding box center [289, 46] width 89 height 28
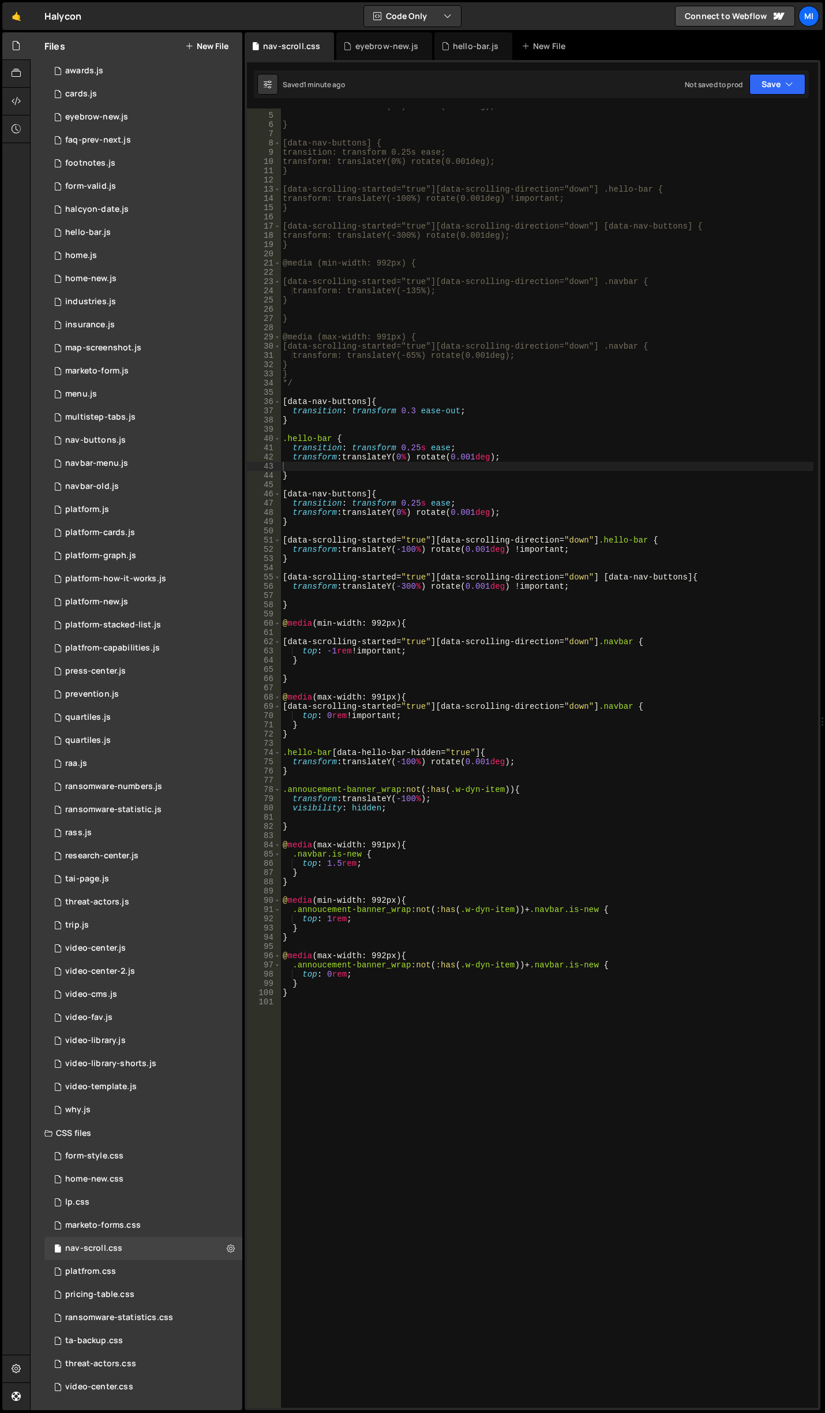
scroll to position [35, 0]
type textarea "@media (max-width: 991px) {"
click at [490, 698] on div "transform: translateY(0%) rotate(0.001deg); } [data-nav-buttons] { transition: …" at bounding box center [547, 761] width 533 height 1318
click at [503, 839] on div "transform: translateY(0%) rotate(0.001deg); } [data-nav-buttons] { transition: …" at bounding box center [547, 761] width 533 height 1318
click at [330, 920] on div "transform: translateY(0%) rotate(0.001deg); } [data-nav-buttons] { transition: …" at bounding box center [547, 761] width 533 height 1318
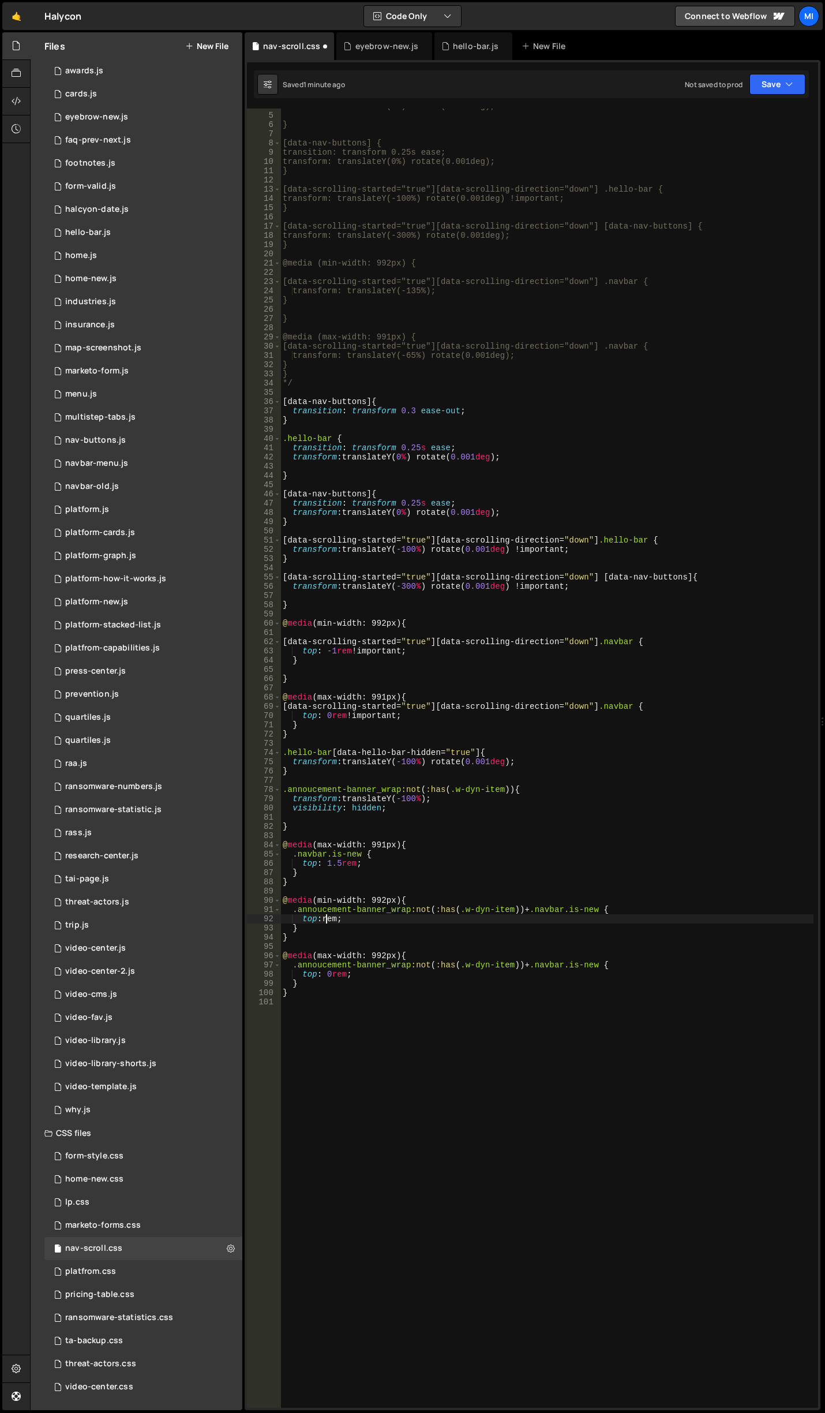
scroll to position [0, 3]
click at [369, 867] on div "transform: translateY(0%) rotate(0.001deg); } [data-nav-buttons] { transition: …" at bounding box center [547, 761] width 533 height 1318
click at [328, 862] on div "transform: translateY(0%) rotate(0.001deg); } [data-nav-buttons] { transition: …" at bounding box center [547, 761] width 533 height 1318
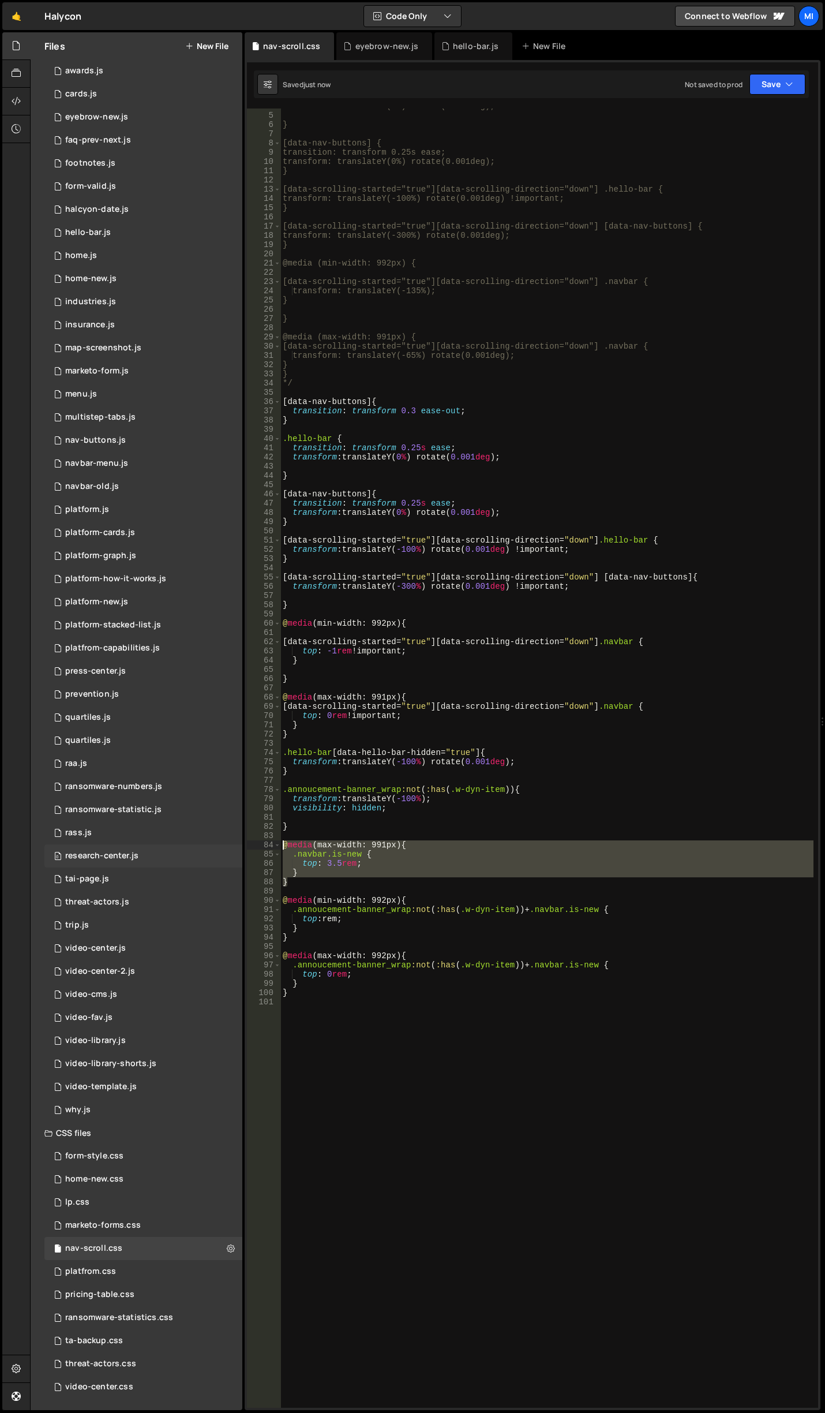
drag, startPoint x: 300, startPoint y: 884, endPoint x: 235, endPoint y: 846, distance: 74.8
click at [235, 846] on div "Files New File Javascript files 0 accordion-test.js 0 0 accordion-test.js 0 1 a…" at bounding box center [427, 721] width 795 height 1378
click at [330, 865] on div "transform: translateY(0%) rotate(0.001deg); } [data-nav-buttons] { transition: …" at bounding box center [547, 758] width 533 height 1299
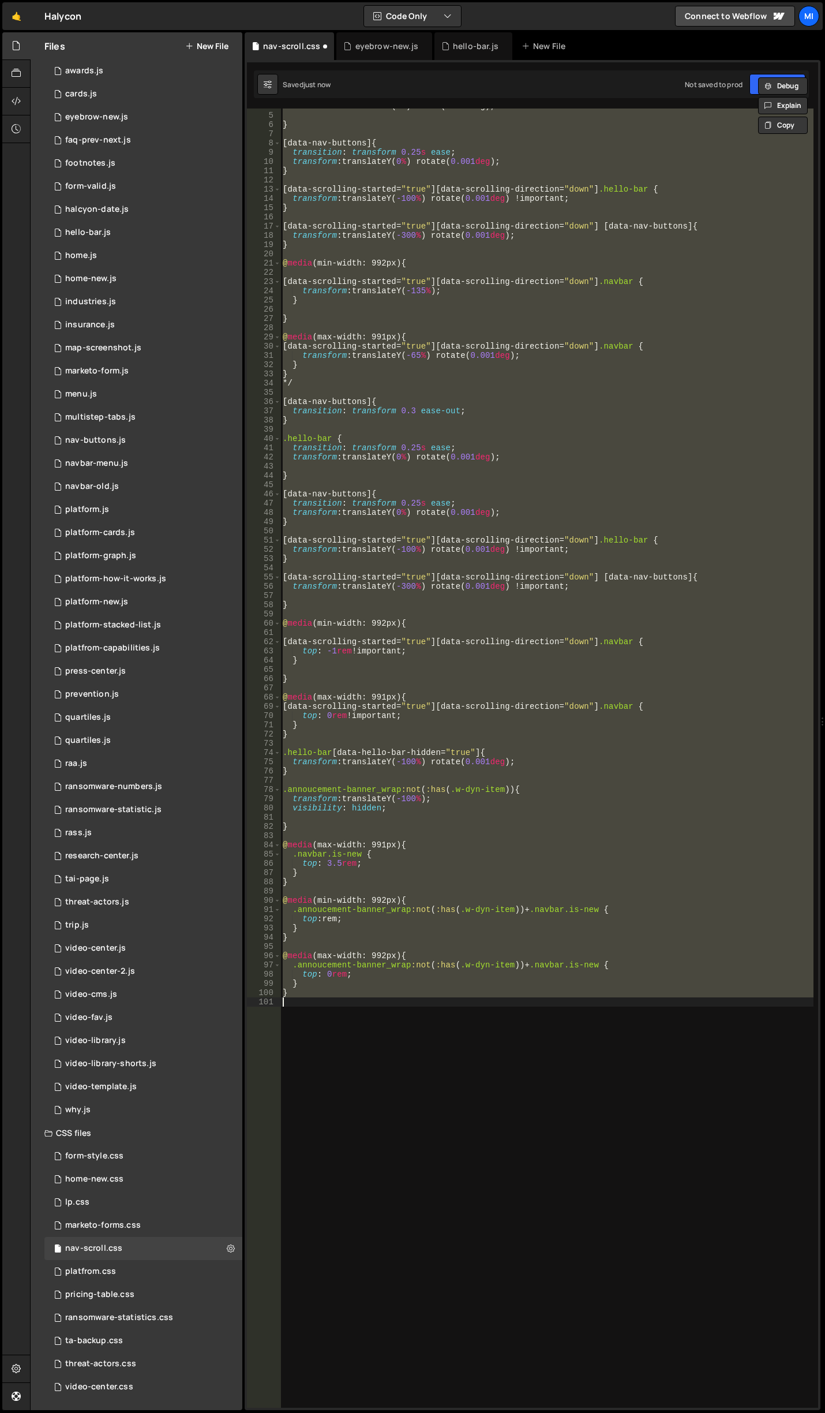
scroll to position [0, 0]
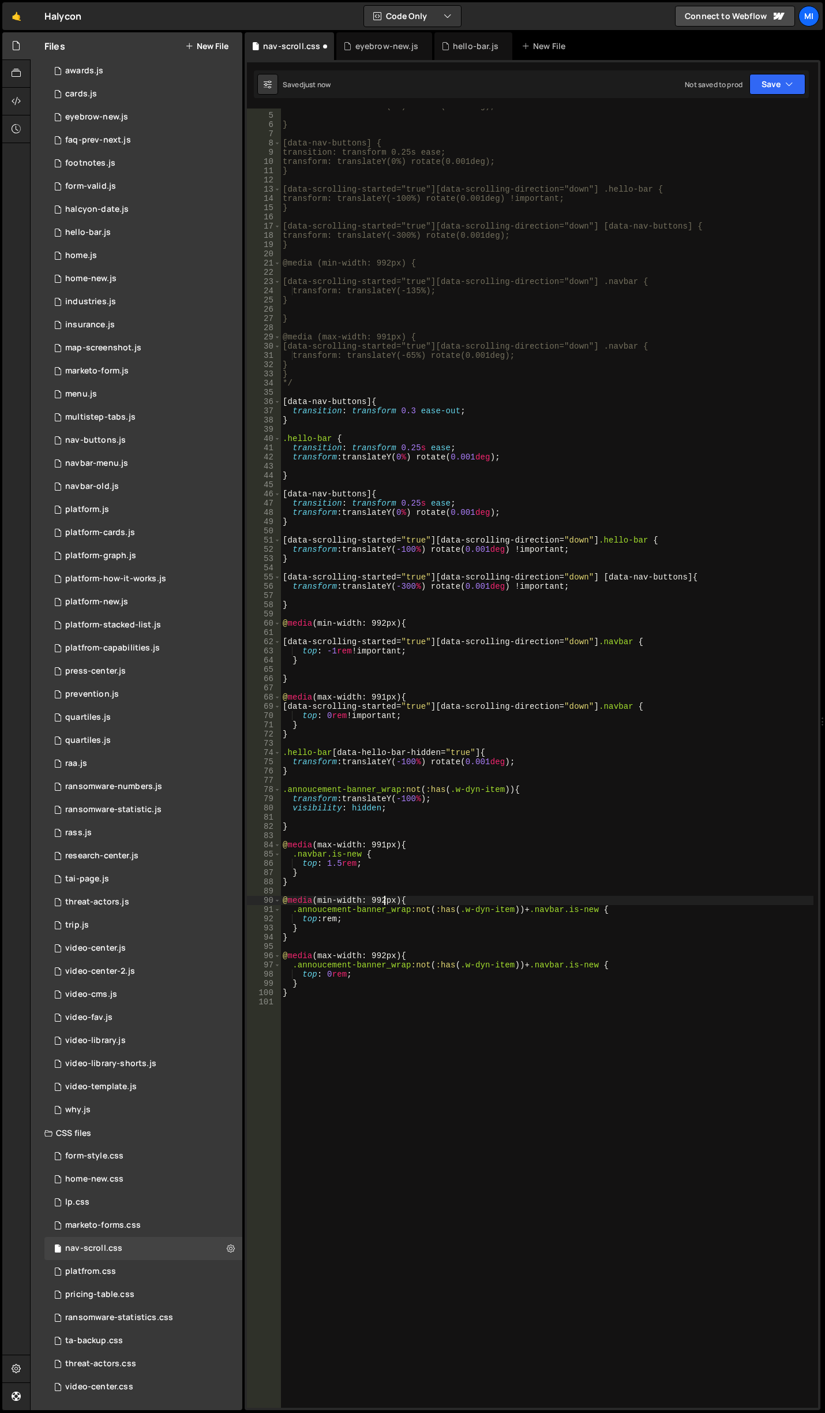
click at [385, 897] on div "transform: translateY(0%) rotate(0.001deg); } [data-nav-buttons] { transition: …" at bounding box center [547, 761] width 533 height 1318
click at [325, 917] on div "transform: translateY(0%) rotate(0.001deg); } [data-nav-buttons] { transition: …" at bounding box center [547, 761] width 533 height 1318
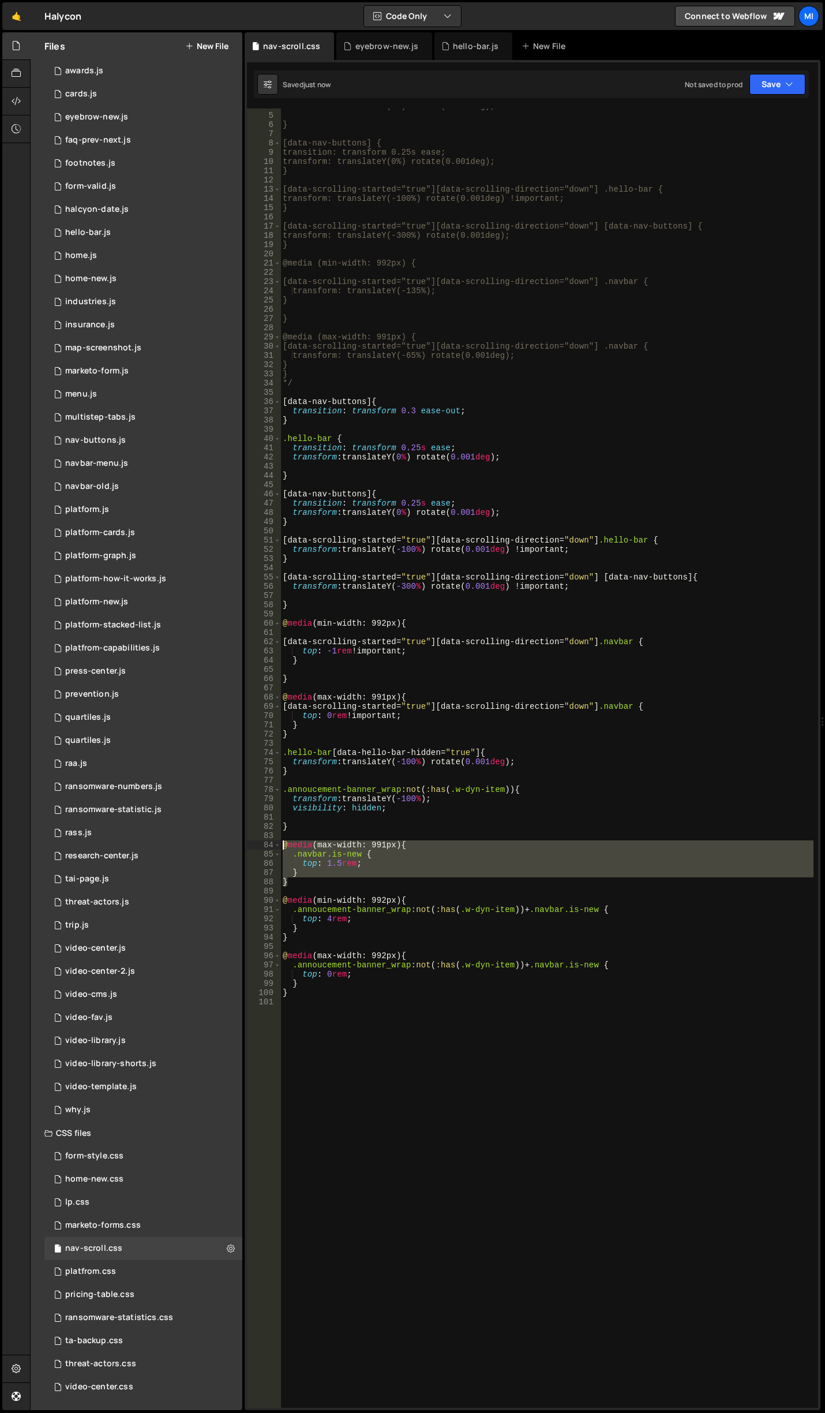
drag, startPoint x: 290, startPoint y: 886, endPoint x: 269, endPoint y: 849, distance: 42.2
click at [269, 849] on div "top: 4rem; 4 5 6 7 8 9 10 11 12 13 14 15 16 17 18 19 20 21 22 23 24 25 26 27 28…" at bounding box center [532, 758] width 571 height 1299
click at [345, 869] on div "transform: translateY(0%) rotate(0.001deg); } [data-nav-buttons] { transition: …" at bounding box center [547, 758] width 533 height 1299
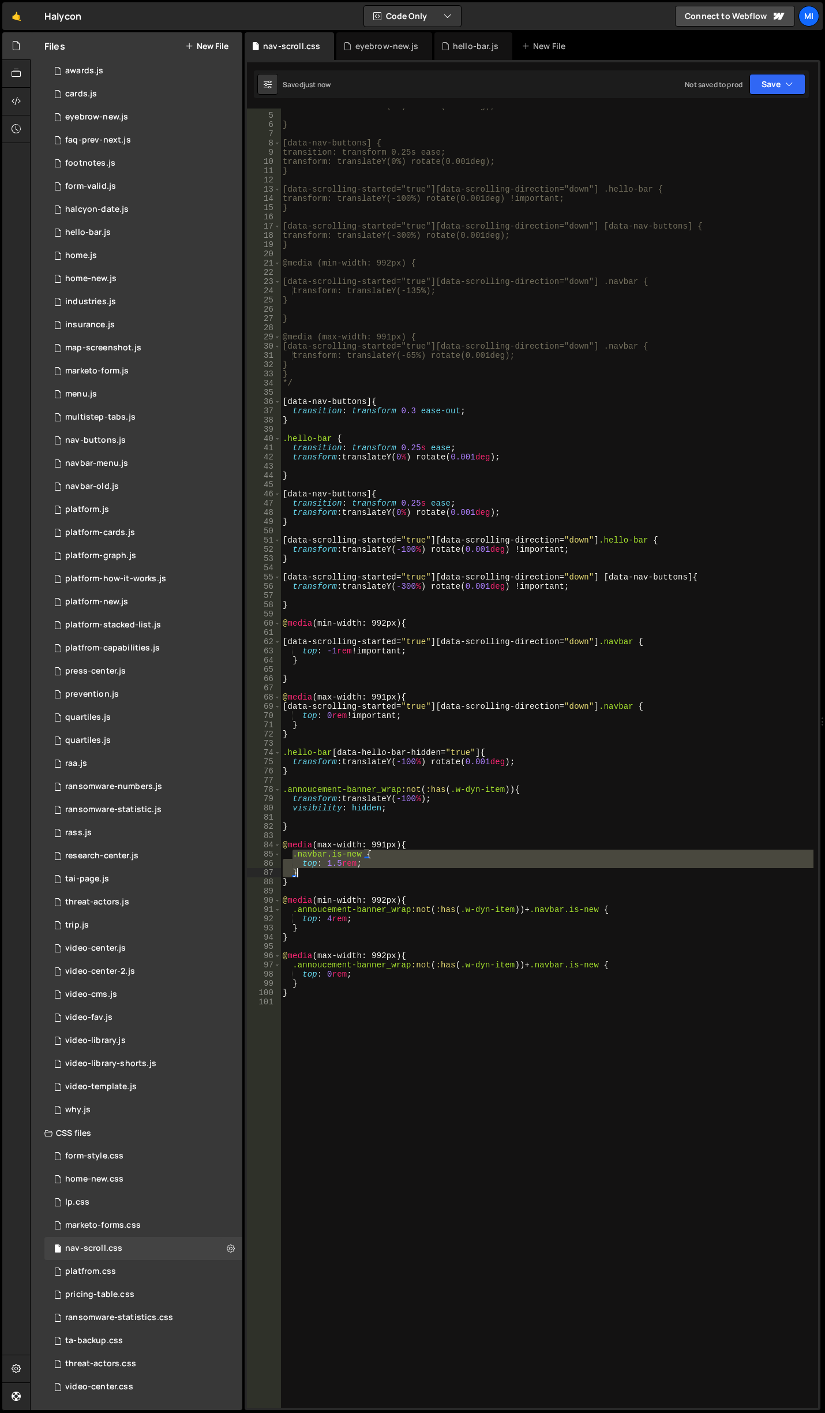
drag, startPoint x: 293, startPoint y: 855, endPoint x: 307, endPoint y: 874, distance: 23.4
click at [307, 874] on div "transform: translateY(0%) rotate(0.001deg); } [data-nav-buttons] { transition: …" at bounding box center [547, 761] width 533 height 1318
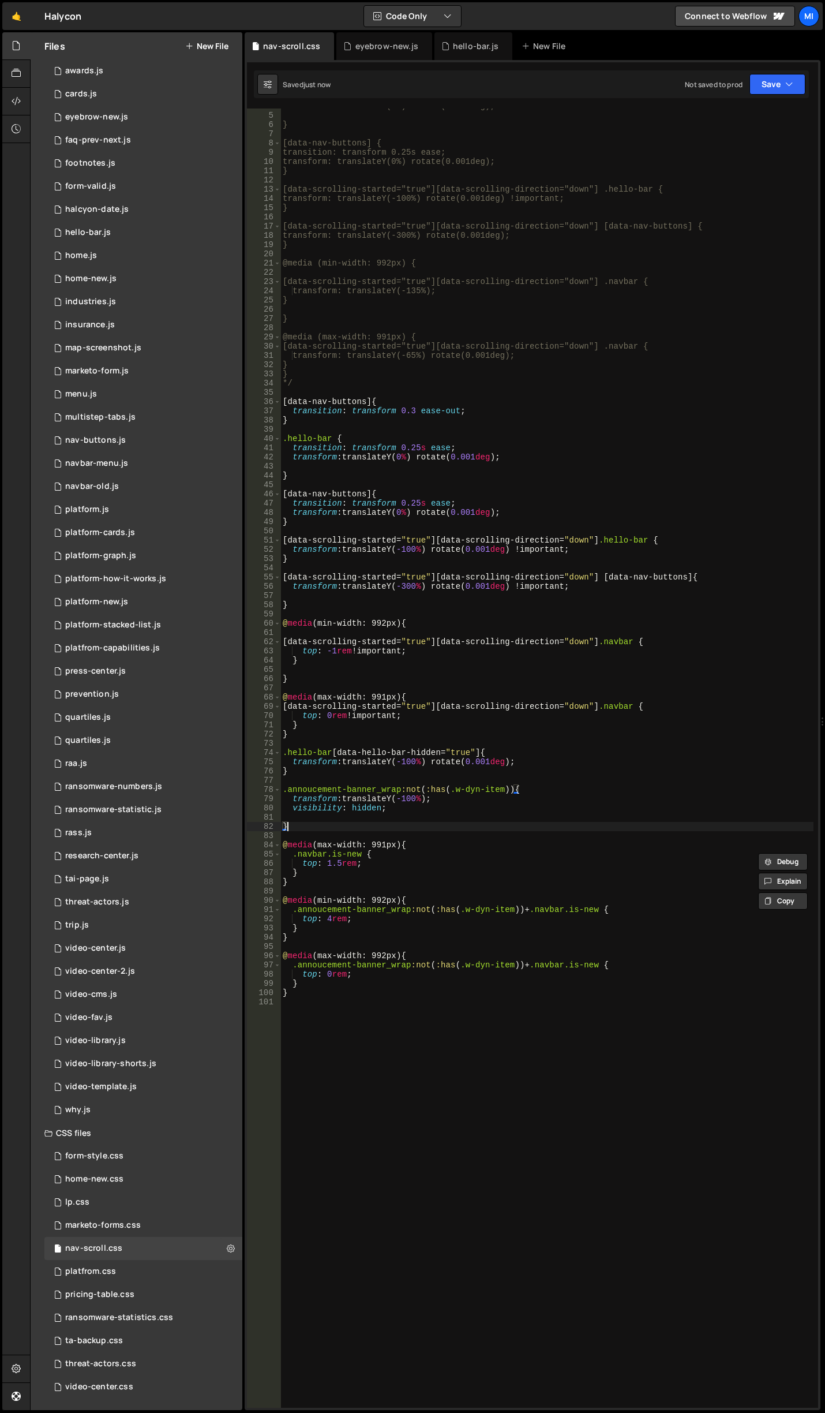
click at [309, 825] on div "transform: translateY(0%) rotate(0.001deg); } [data-nav-buttons] { transition: …" at bounding box center [547, 761] width 533 height 1318
type textarea "}"
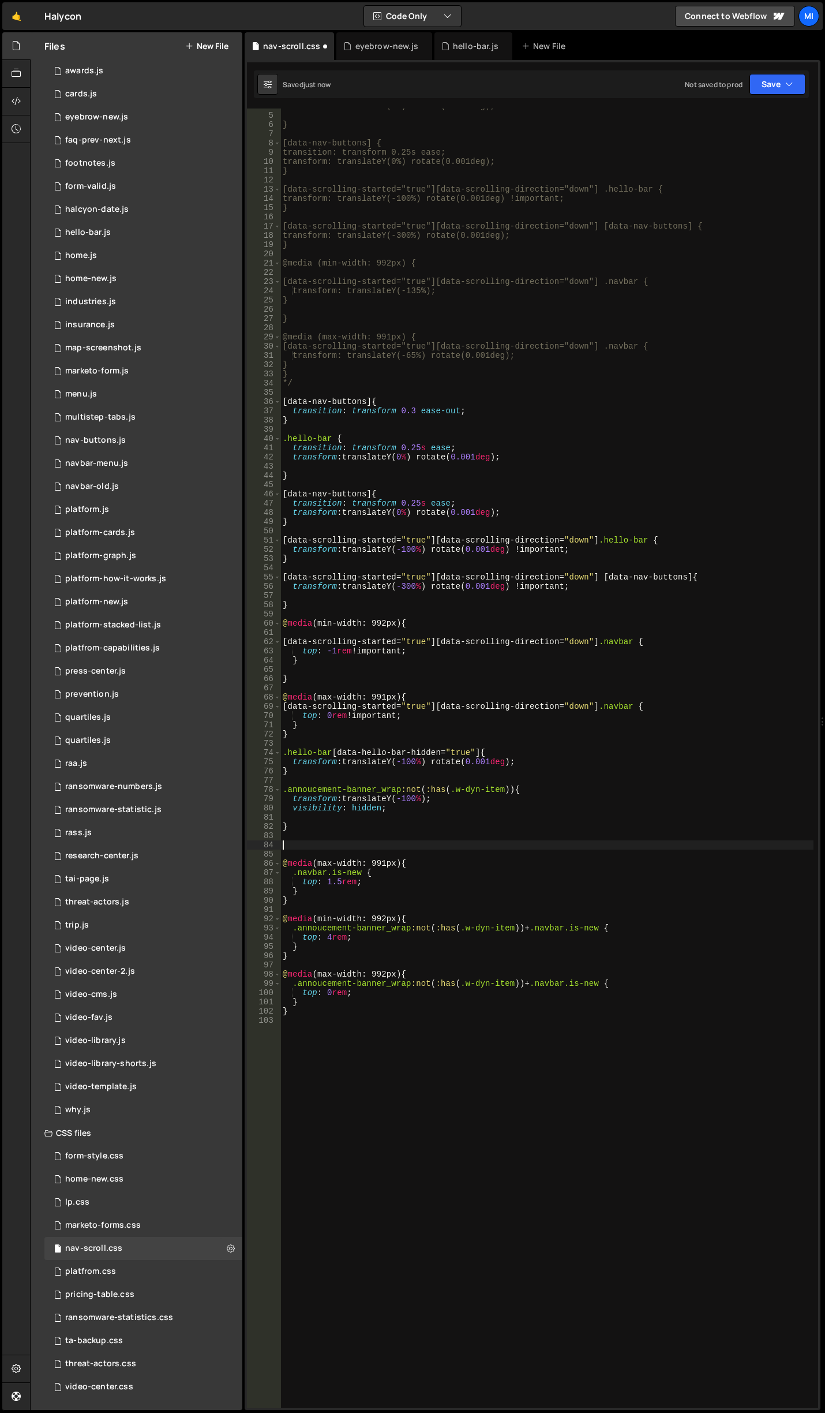
paste textarea "}"
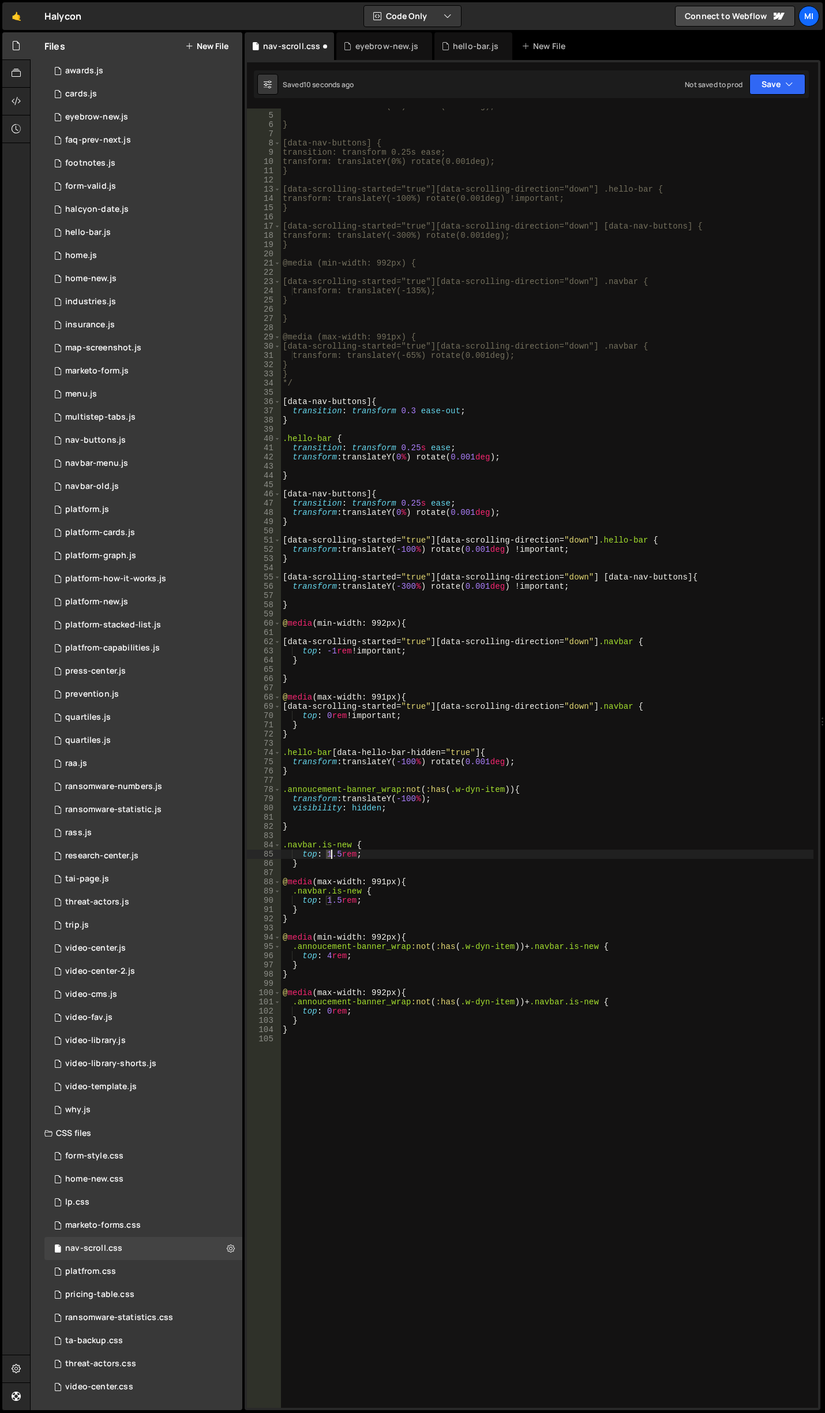
click at [330, 853] on div "transform: translateY(0%) rotate(0.001deg); } [data-nav-buttons] { transition: …" at bounding box center [547, 761] width 533 height 1318
click at [332, 961] on div "transform: translateY(0%) rotate(0.001deg); } [data-nav-buttons] { transition: …" at bounding box center [547, 761] width 533 height 1318
click at [327, 959] on div "transform: translateY(0%) rotate(0.001deg); } [data-nav-buttons] { transition: …" at bounding box center [547, 761] width 533 height 1318
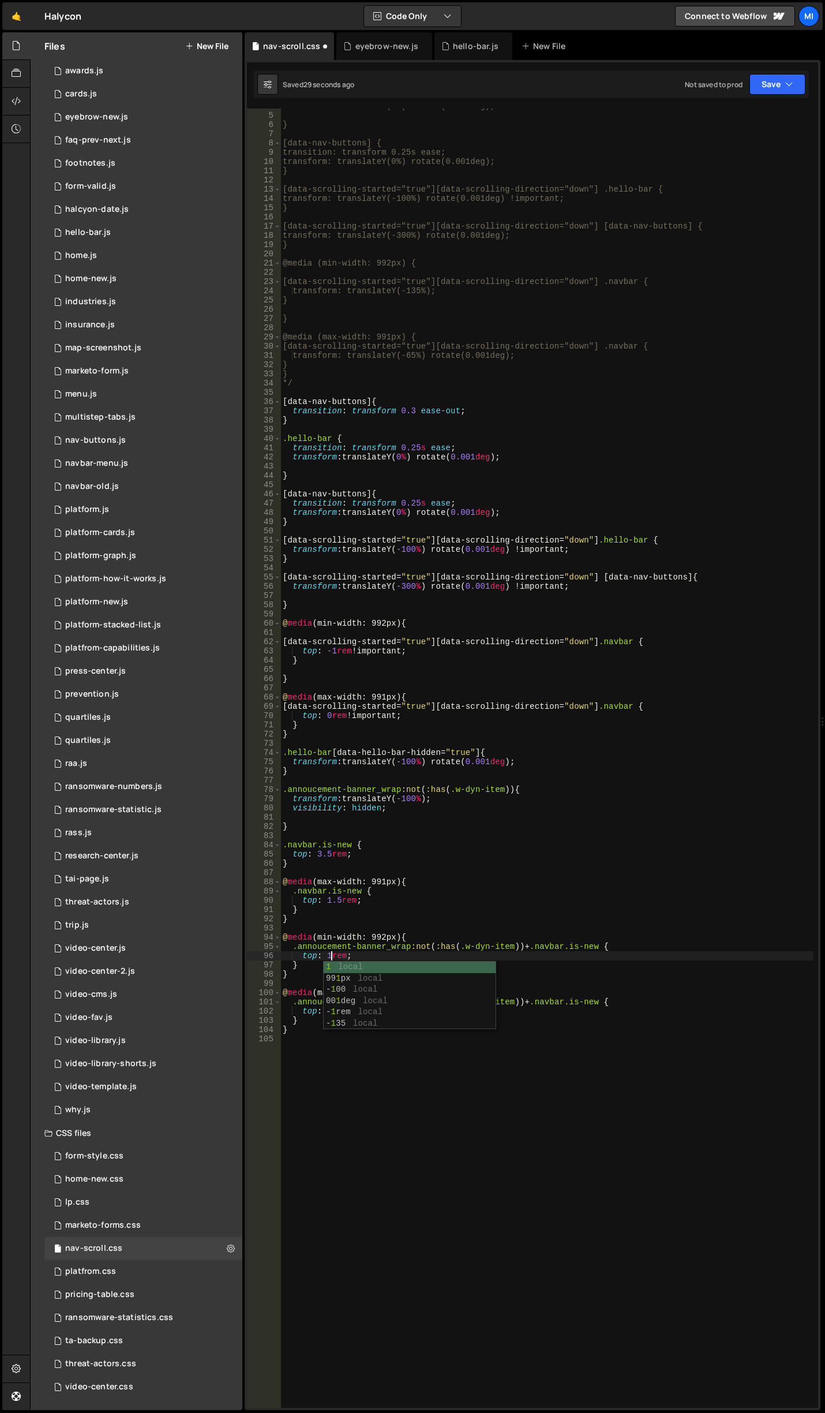
scroll to position [0, 3]
click at [457, 917] on div "transform: translateY(0%) rotate(0.001deg); } [data-nav-buttons] { transition: …" at bounding box center [547, 761] width 533 height 1318
type textarea "}"
